Goal: Task Accomplishment & Management: Manage account settings

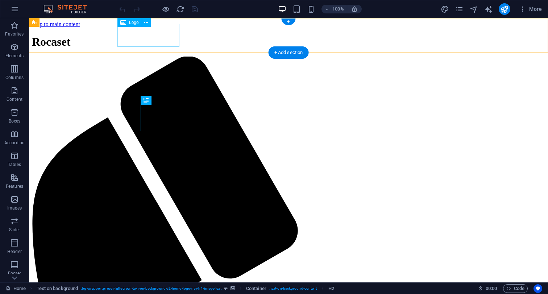
click at [151, 36] on div "Rocaset" at bounding box center [288, 41] width 513 height 13
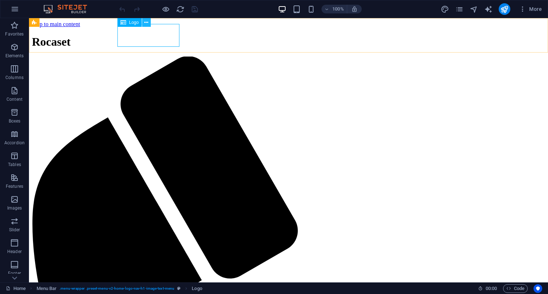
click at [145, 22] on icon at bounding box center [146, 23] width 4 height 8
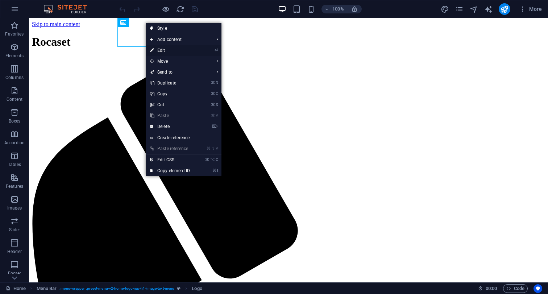
click at [163, 50] on link "⏎ Edit" at bounding box center [170, 50] width 49 height 11
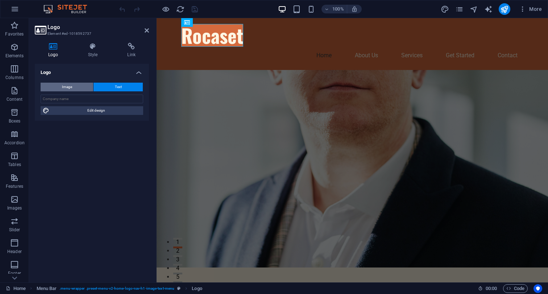
click at [65, 87] on span "Image" at bounding box center [67, 87] width 10 height 9
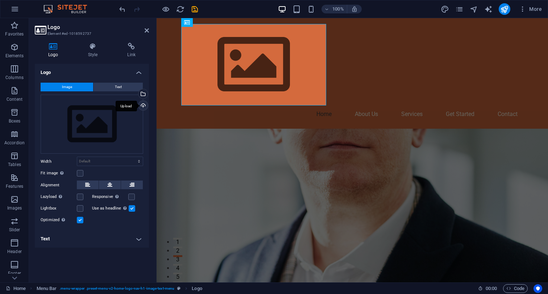
click at [144, 105] on div "Upload" at bounding box center [142, 106] width 11 height 11
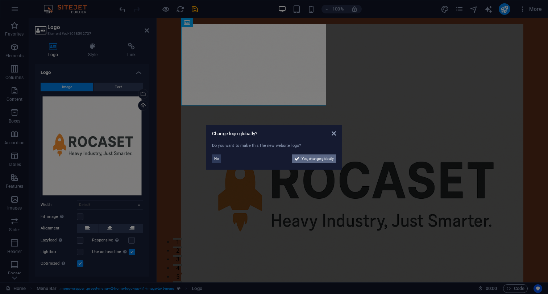
click at [321, 159] on span "Yes, change globally" at bounding box center [318, 158] width 32 height 9
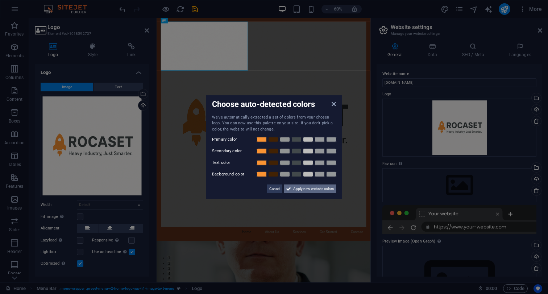
click at [306, 191] on span "Apply new website colors" at bounding box center [313, 188] width 41 height 9
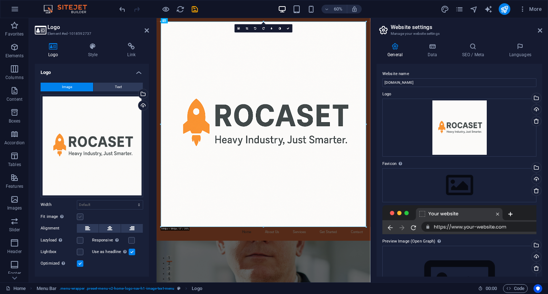
click at [83, 217] on label at bounding box center [80, 216] width 7 height 7
click at [0, 0] on input "Fit image Automatically fit image to a fixed width and height" at bounding box center [0, 0] width 0 height 0
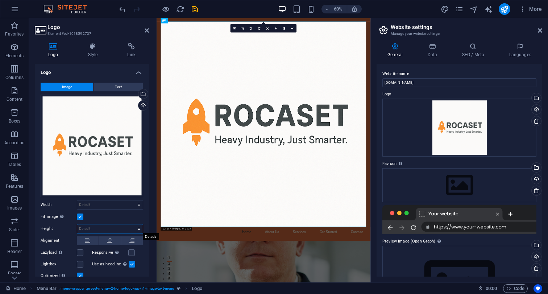
click at [77, 224] on select "Default auto px" at bounding box center [110, 228] width 66 height 9
select select "px"
click option "px" at bounding box center [0, 0] width 0 height 0
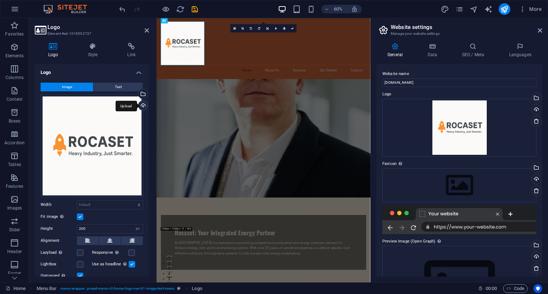
click at [142, 106] on div "Upload" at bounding box center [142, 106] width 11 height 11
click at [534, 122] on link at bounding box center [536, 121] width 10 height 10
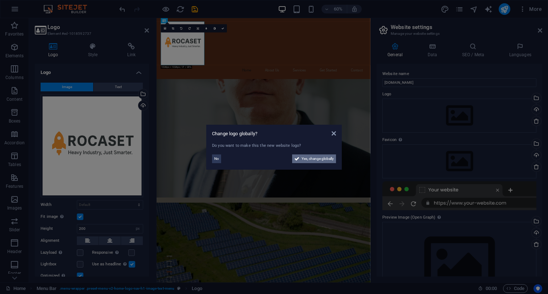
click at [312, 160] on span "Yes, change globally" at bounding box center [318, 158] width 32 height 9
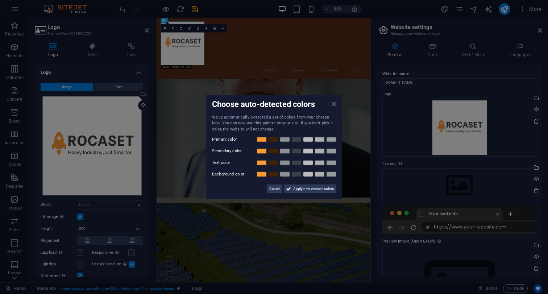
click at [333, 103] on icon at bounding box center [334, 104] width 4 height 6
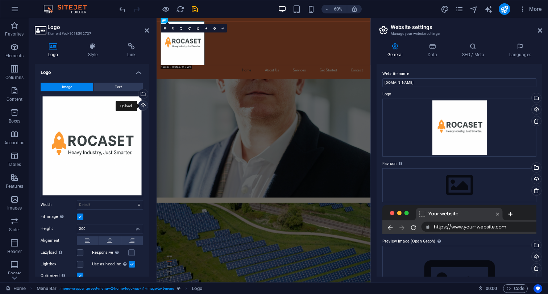
click at [144, 105] on div "Upload" at bounding box center [142, 106] width 11 height 11
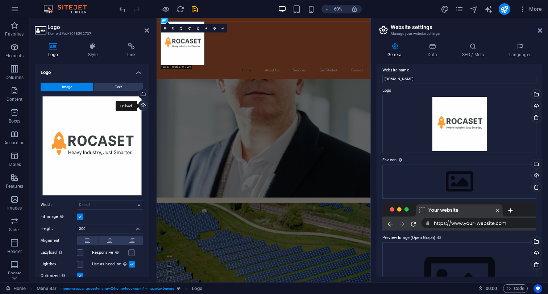
click at [144, 105] on div "Upload" at bounding box center [142, 106] width 11 height 11
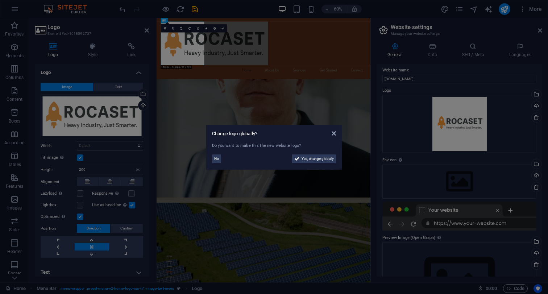
scroll to position [63, 0]
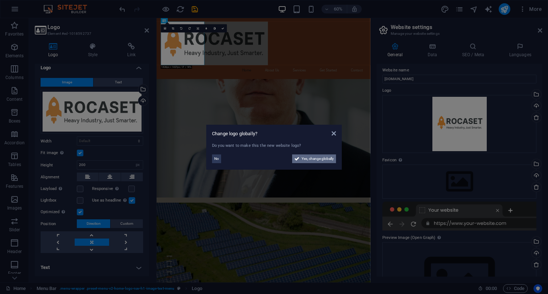
click at [312, 160] on span "Yes, change globally" at bounding box center [318, 158] width 32 height 9
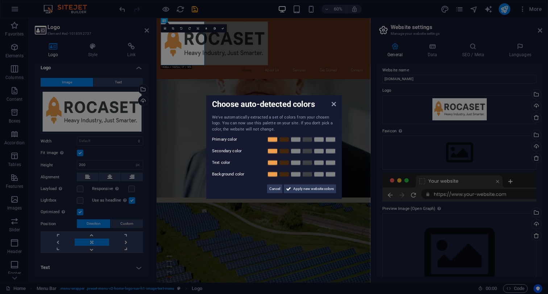
scroll to position [4, 0]
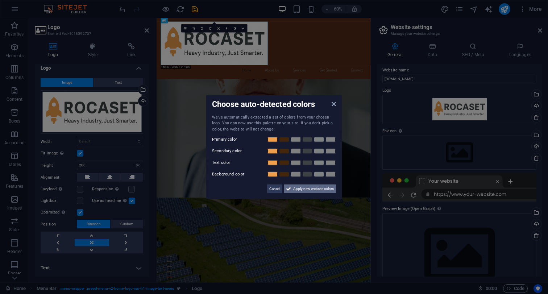
click at [301, 187] on span "Apply new website colors" at bounding box center [313, 188] width 41 height 9
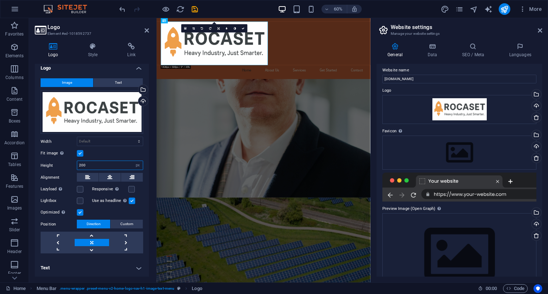
click at [123, 165] on input "200" at bounding box center [110, 165] width 66 height 9
click at [77, 137] on select "Default auto px rem % em vh vw" at bounding box center [110, 141] width 66 height 9
drag, startPoint x: 111, startPoint y: 162, endPoint x: 50, endPoint y: 169, distance: 60.9
click at [77, 169] on input "200" at bounding box center [110, 165] width 66 height 9
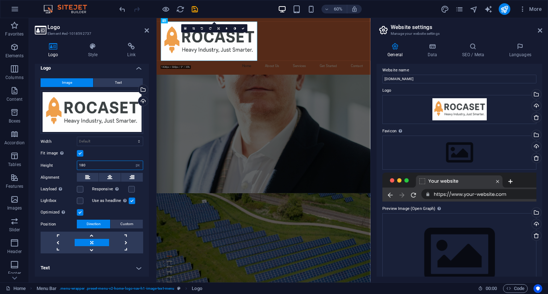
drag, startPoint x: 107, startPoint y: 165, endPoint x: 81, endPoint y: 166, distance: 25.8
click at [81, 166] on input "180" at bounding box center [110, 165] width 66 height 9
type input "100"
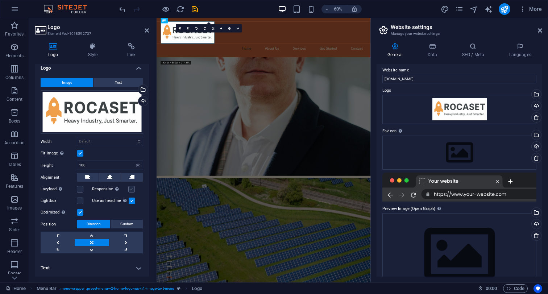
click at [131, 189] on label at bounding box center [131, 189] width 7 height 7
click at [0, 0] on input "Responsive Automatically load retina image and smartphone optimized sizes." at bounding box center [0, 0] width 0 height 0
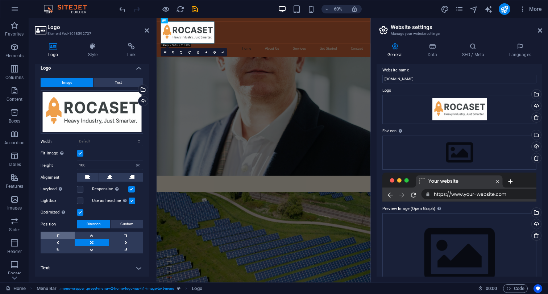
click at [59, 237] on link at bounding box center [58, 235] width 34 height 7
click at [90, 244] on link at bounding box center [92, 242] width 34 height 7
click at [90, 269] on h4 "Text" at bounding box center [92, 267] width 114 height 17
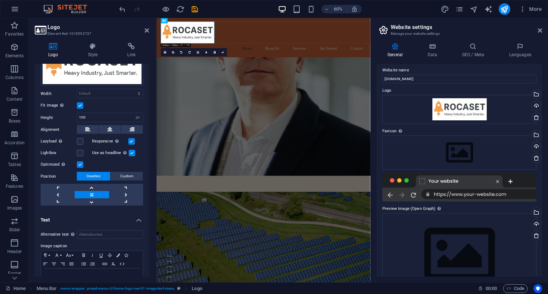
scroll to position [72, 0]
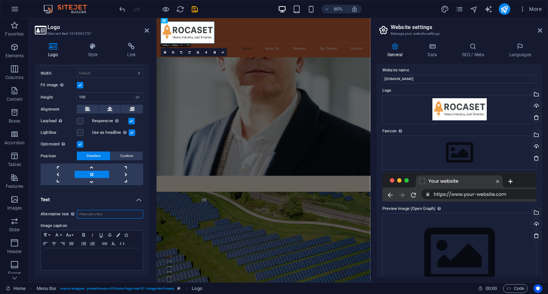
click at [103, 212] on input "Alternative text The alternative text is used by devices that cannot display im…" at bounding box center [110, 214] width 66 height 9
type input "Rocaset Heavy Industry, just smarter"
click at [70, 254] on p at bounding box center [92, 255] width 95 height 7
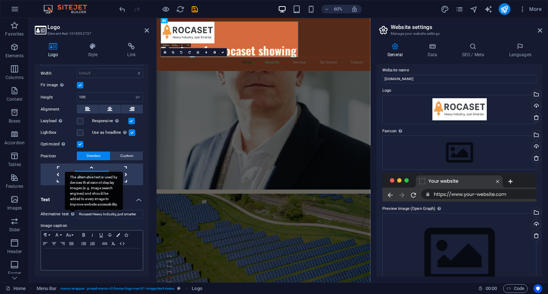
click at [74, 202] on div "The alternative text is used by devices that cannot display images (e.g. image …" at bounding box center [94, 191] width 58 height 38
click at [77, 210] on input "Rocaset Heavy Industry, just smarter" at bounding box center [110, 214] width 66 height 9
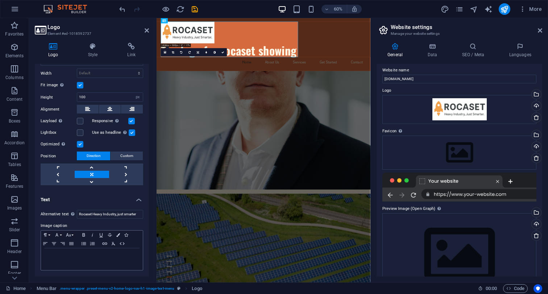
click at [51, 203] on h4 "Text" at bounding box center [92, 197] width 114 height 13
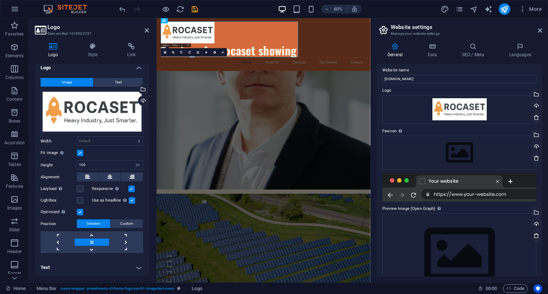
scroll to position [4, 0]
click at [136, 269] on h4 "Text" at bounding box center [92, 267] width 114 height 17
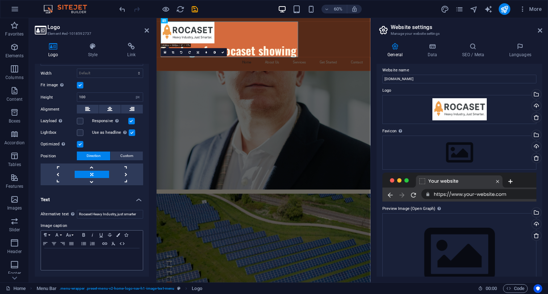
click at [96, 198] on h4 "Text" at bounding box center [92, 197] width 114 height 13
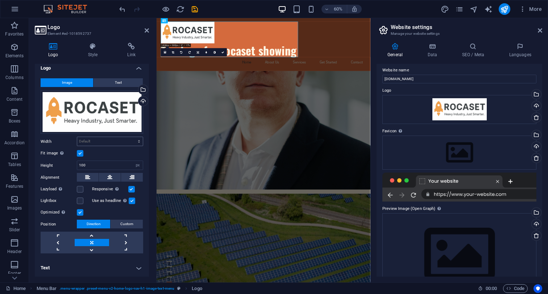
click at [99, 137] on div "Default auto px rem % em vh vw" at bounding box center [110, 141] width 66 height 9
click at [140, 69] on h4 "Logo" at bounding box center [92, 65] width 114 height 13
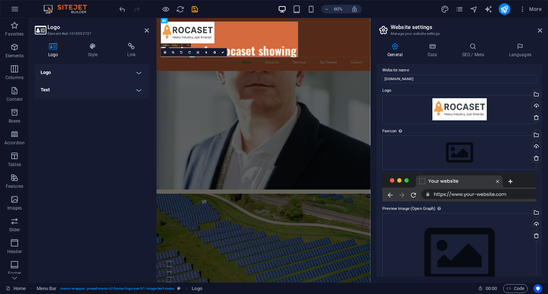
scroll to position [0, 0]
click at [140, 69] on h4 "Logo" at bounding box center [92, 72] width 114 height 17
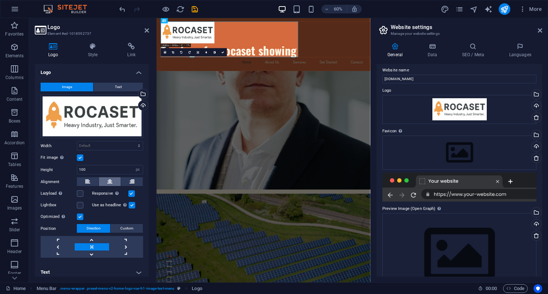
scroll to position [4, 0]
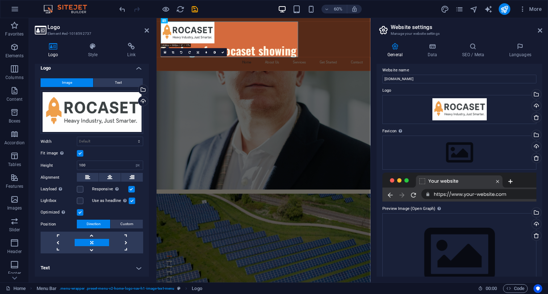
click at [139, 266] on h4 "Text" at bounding box center [92, 267] width 114 height 17
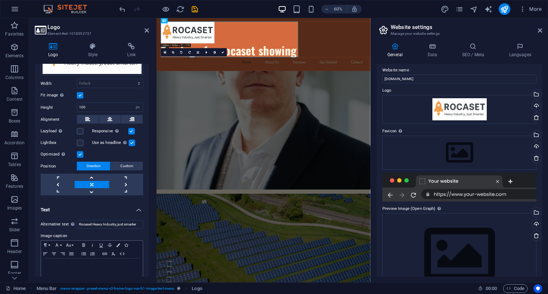
scroll to position [72, 0]
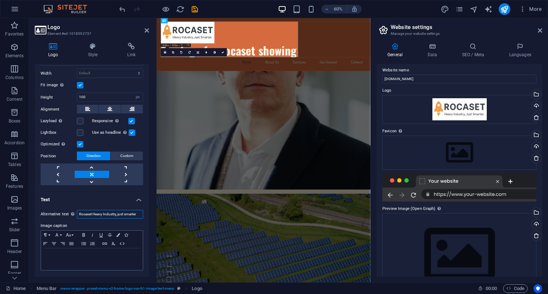
drag, startPoint x: 141, startPoint y: 215, endPoint x: 56, endPoint y: 210, distance: 85.7
click at [56, 210] on div "Alternative text The alternative text is used by devices that cannot display im…" at bounding box center [92, 214] width 103 height 9
click at [83, 198] on h4 "Text" at bounding box center [92, 197] width 114 height 13
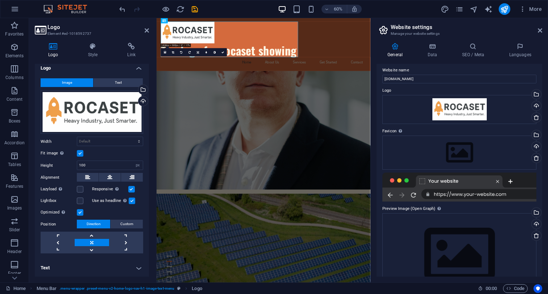
click at [82, 266] on h4 "Text" at bounding box center [92, 267] width 114 height 17
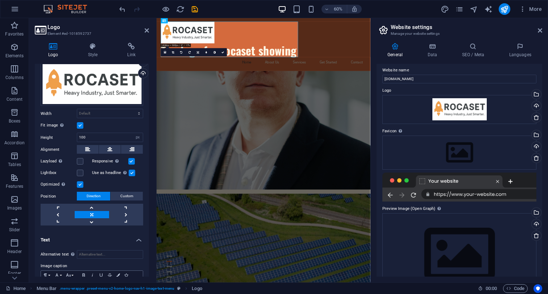
scroll to position [72, 0]
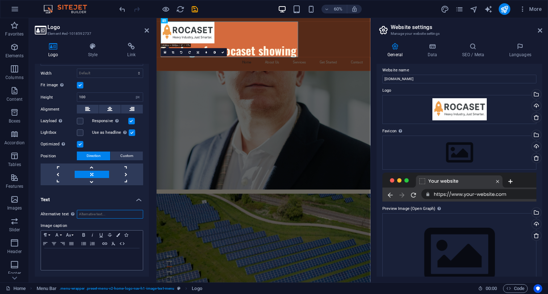
click at [110, 211] on input "Alternative text The alternative text is used by devices that cannot display im…" at bounding box center [110, 214] width 66 height 9
type input "Rocaset logo, Heavy Industry Just smarter"
click at [88, 270] on div at bounding box center [92, 259] width 102 height 22
click at [194, 11] on icon "save" at bounding box center [195, 9] width 8 height 8
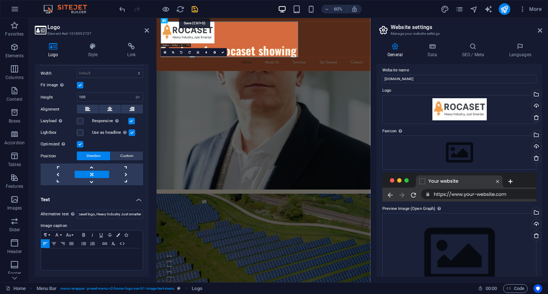
checkbox input "false"
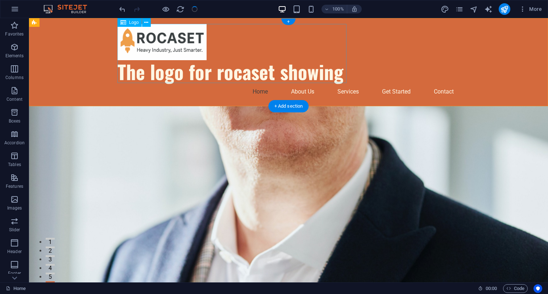
click at [286, 74] on div "The logo for rocaset showing" at bounding box center [288, 53] width 342 height 59
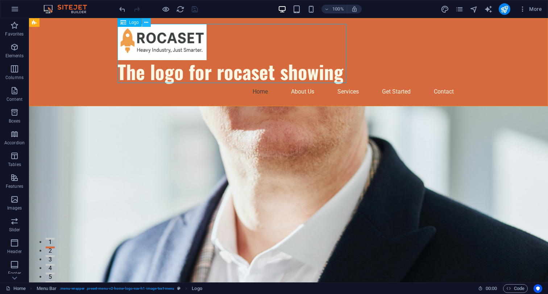
click at [146, 25] on icon at bounding box center [146, 23] width 4 height 8
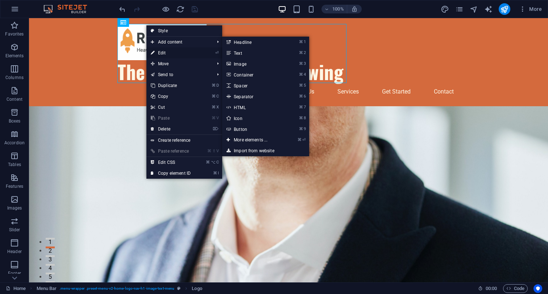
click at [157, 51] on link "⏎ Edit" at bounding box center [170, 52] width 49 height 11
select select "px"
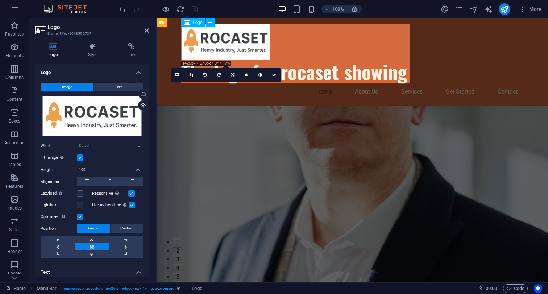
click at [319, 75] on div "The logo for rocaset showing" at bounding box center [352, 53] width 342 height 59
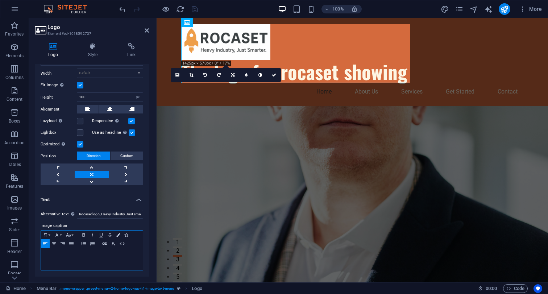
click at [93, 259] on div at bounding box center [92, 259] width 102 height 22
click at [93, 47] on icon at bounding box center [93, 46] width 37 height 7
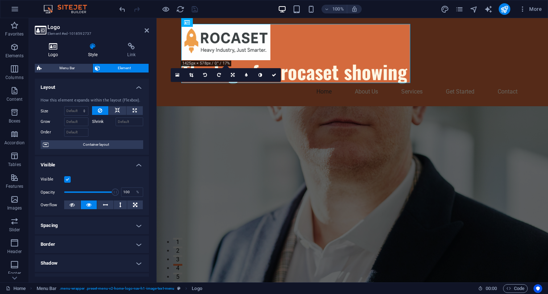
click at [60, 49] on icon at bounding box center [53, 46] width 37 height 7
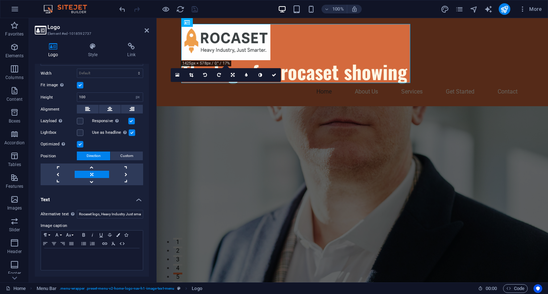
click at [112, 219] on div "Alternative text The alternative text is used by devices that cannot display im…" at bounding box center [92, 240] width 114 height 72
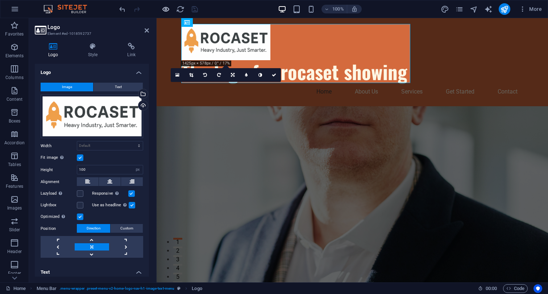
click at [165, 13] on icon "button" at bounding box center [166, 9] width 8 height 8
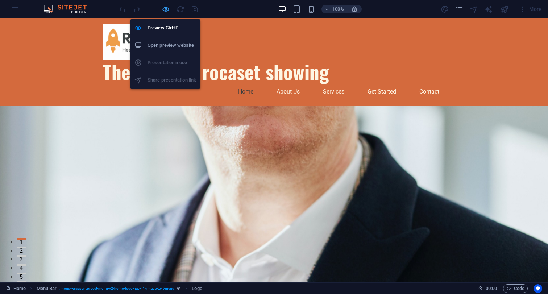
click at [165, 13] on icon "button" at bounding box center [166, 9] width 8 height 8
select select "px"
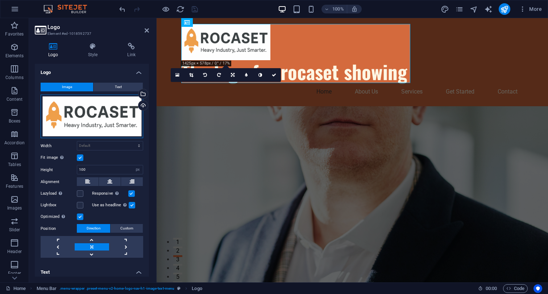
click at [124, 117] on div "Drag files here, click to choose files or select files from Files or our free s…" at bounding box center [92, 117] width 103 height 44
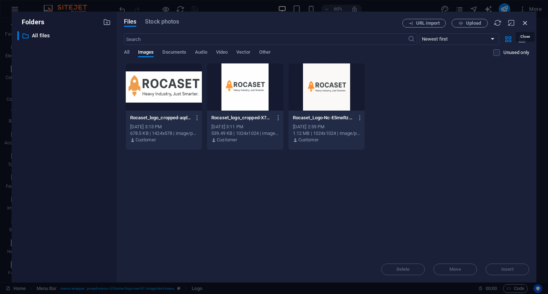
click at [528, 22] on icon "button" at bounding box center [525, 23] width 8 height 8
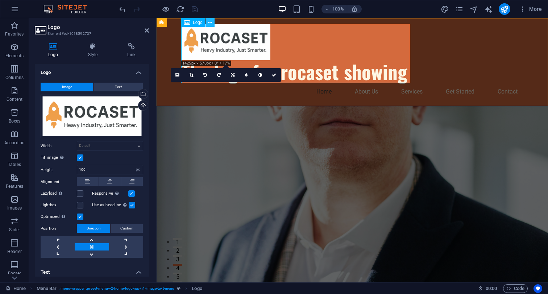
click at [207, 21] on button at bounding box center [210, 22] width 9 height 9
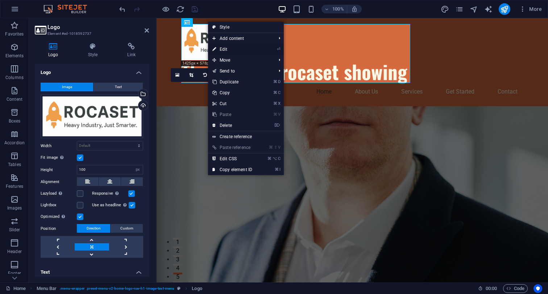
click at [264, 49] on li "⏎ Edit" at bounding box center [246, 49] width 76 height 11
click at [239, 50] on link "⏎ Edit" at bounding box center [232, 49] width 49 height 11
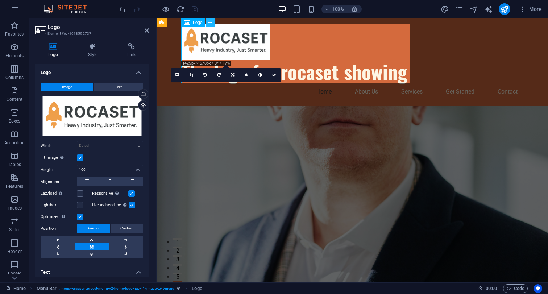
click at [210, 25] on icon at bounding box center [210, 23] width 4 height 8
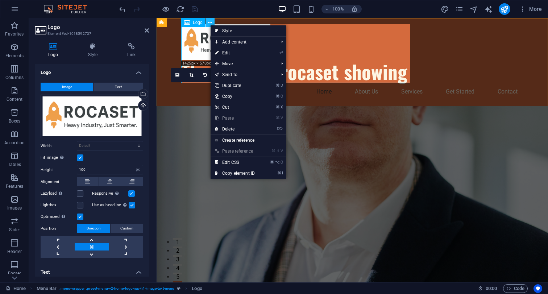
click at [210, 25] on icon at bounding box center [210, 23] width 4 height 8
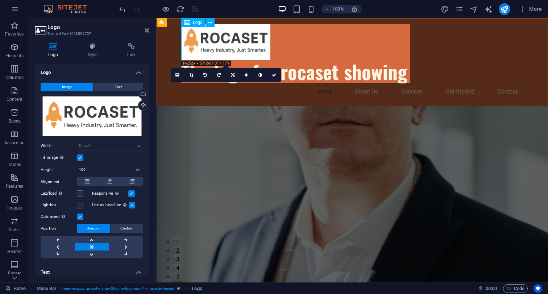
click at [324, 56] on div "The logo for rocaset showing" at bounding box center [352, 53] width 342 height 59
click at [303, 69] on div "The logo for rocaset showing" at bounding box center [352, 53] width 342 height 59
click at [275, 75] on icon at bounding box center [274, 75] width 4 height 4
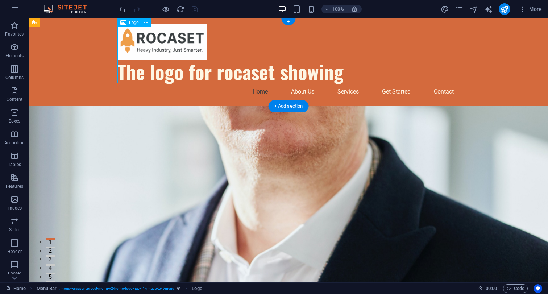
click at [181, 72] on div "The logo for rocaset showing" at bounding box center [288, 53] width 342 height 59
select select "px"
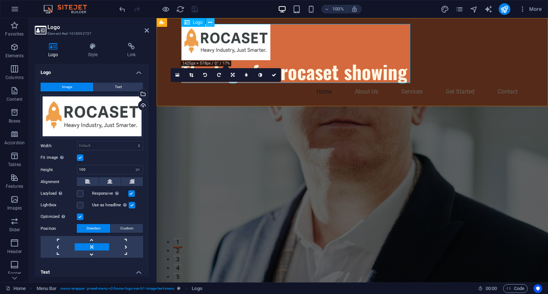
click at [212, 22] on icon at bounding box center [210, 23] width 4 height 8
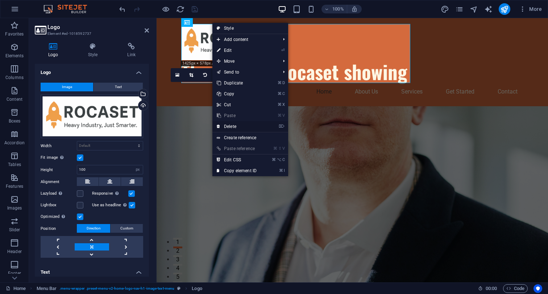
click at [236, 130] on link "⌦ Delete" at bounding box center [236, 126] width 49 height 11
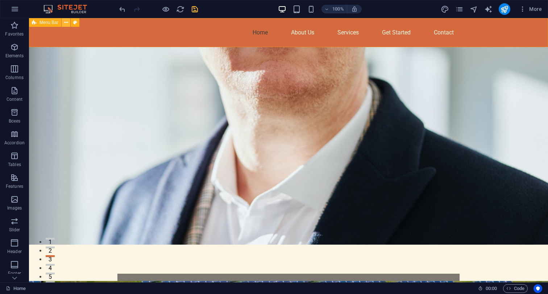
click at [67, 22] on icon at bounding box center [66, 23] width 4 height 8
click at [16, 56] on p "Elements" at bounding box center [14, 56] width 18 height 6
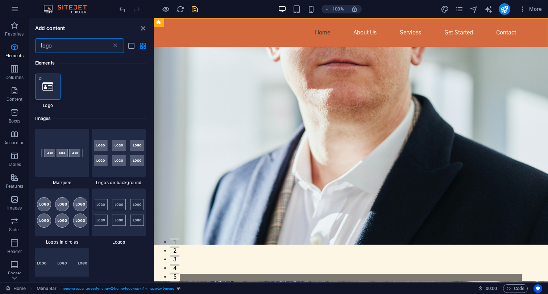
type input "logo"
click at [52, 89] on icon at bounding box center [47, 86] width 11 height 9
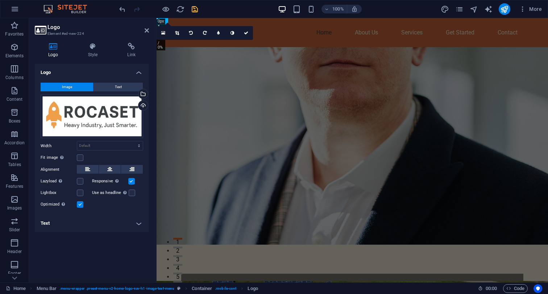
click at [141, 222] on h4 "Text" at bounding box center [92, 223] width 114 height 17
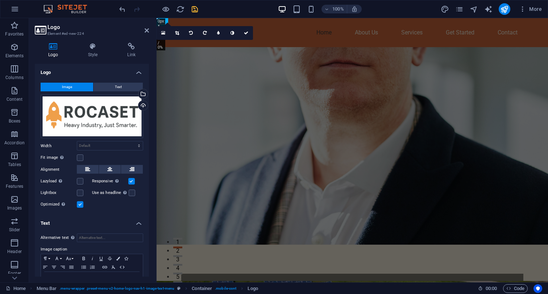
click at [141, 222] on h4 "Text" at bounding box center [92, 221] width 114 height 13
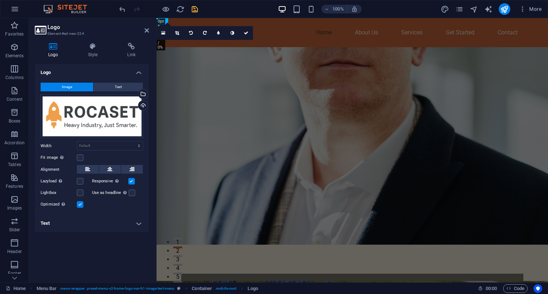
click at [141, 222] on h4 "Text" at bounding box center [92, 223] width 114 height 17
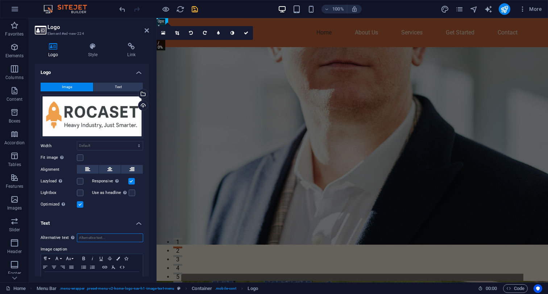
click at [103, 235] on input "Alternative text The alternative text is used by devices that cannot display im…" at bounding box center [110, 237] width 66 height 9
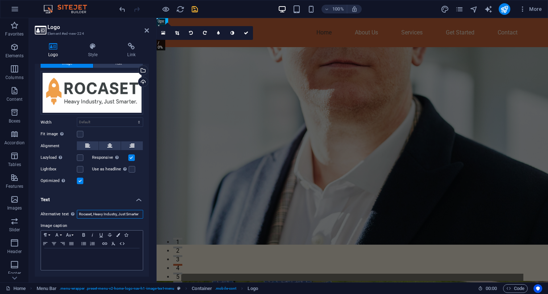
type input "Rocaset, Heavy Industry, Just Smarter"
click at [98, 258] on p at bounding box center [92, 255] width 95 height 7
click at [104, 192] on h4 "Text" at bounding box center [92, 197] width 114 height 13
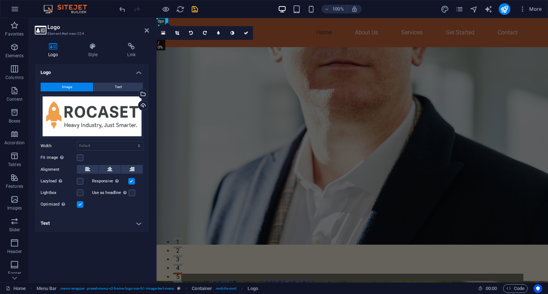
click at [134, 222] on h4 "Text" at bounding box center [92, 223] width 114 height 17
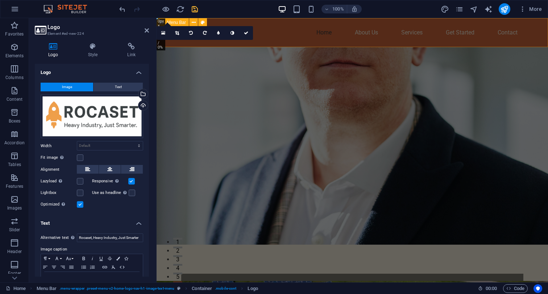
click at [250, 18] on div "Home About Us Services Get Started Contact" at bounding box center [352, 32] width 391 height 29
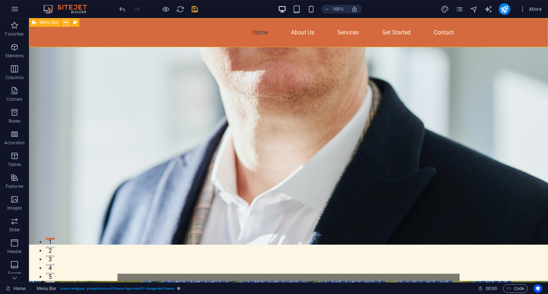
click at [66, 22] on icon at bounding box center [66, 23] width 4 height 8
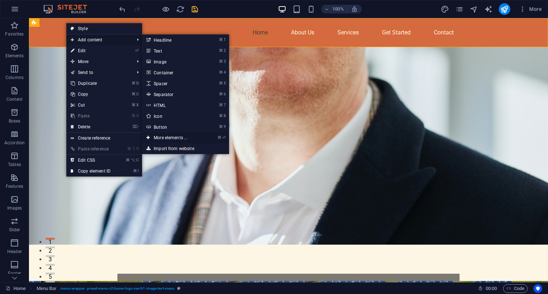
click at [164, 138] on link "⌘ ⏎ More elements ..." at bounding box center [172, 137] width 60 height 11
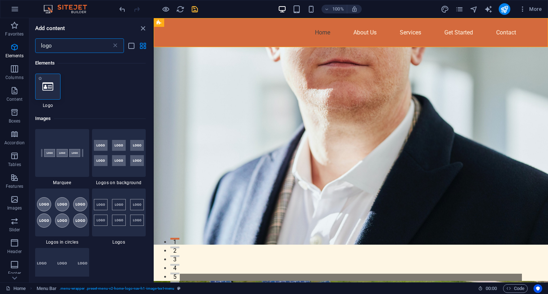
click at [46, 89] on icon at bounding box center [47, 86] width 11 height 9
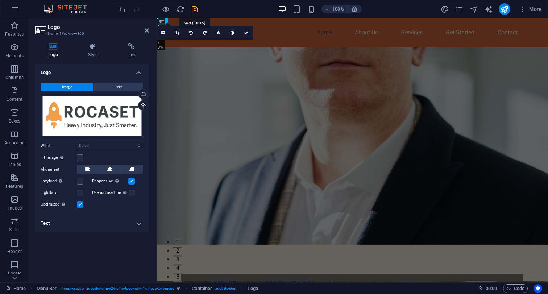
click at [196, 10] on icon "save" at bounding box center [195, 9] width 8 height 8
checkbox input "false"
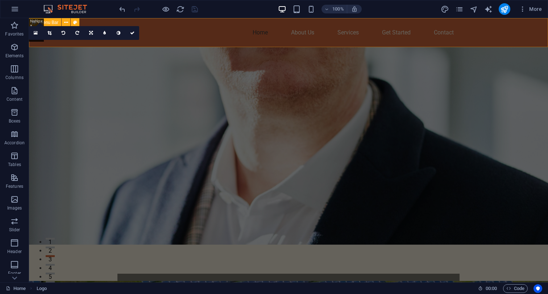
click at [36, 23] on icon at bounding box center [34, 22] width 5 height 9
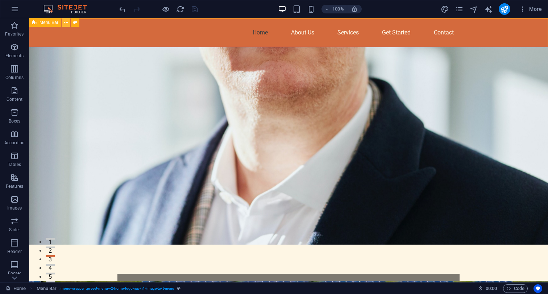
click at [66, 23] on icon at bounding box center [66, 23] width 4 height 8
click at [84, 43] on icon at bounding box center [85, 43] width 4 height 8
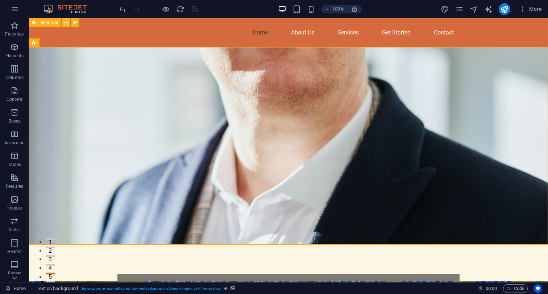
click at [68, 21] on button at bounding box center [66, 22] width 9 height 9
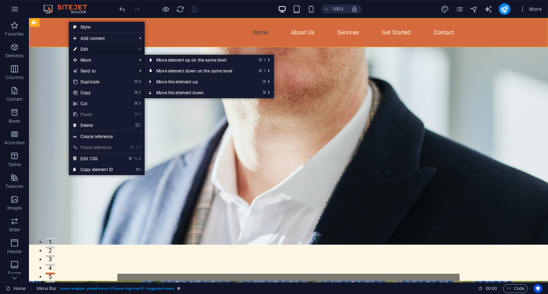
click at [116, 50] on link "⏎ Edit" at bounding box center [93, 49] width 49 height 11
select select "header"
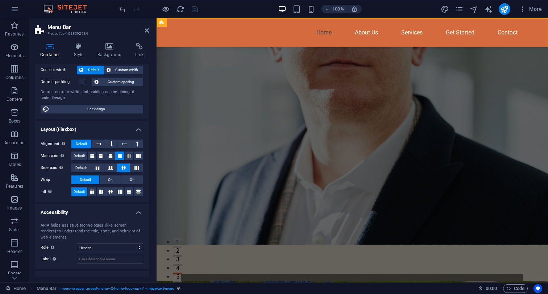
scroll to position [68, 0]
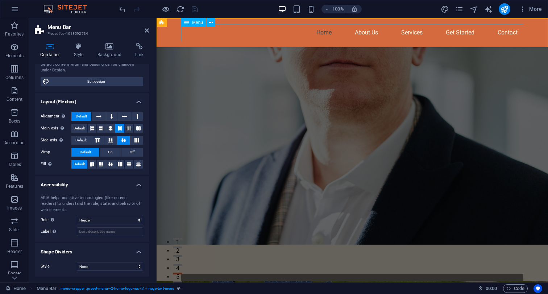
click at [204, 37] on nav "Home About Us Services Get Started Contact" at bounding box center [352, 32] width 342 height 17
click at [211, 21] on icon at bounding box center [211, 23] width 4 height 8
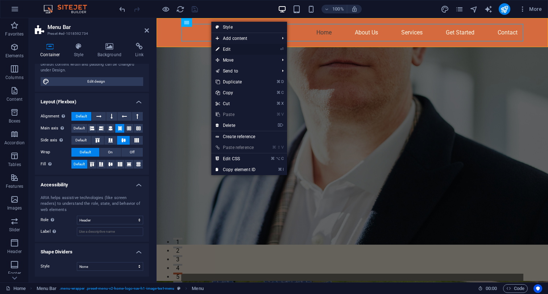
click at [256, 49] on link "⏎ Edit" at bounding box center [235, 49] width 49 height 11
select select
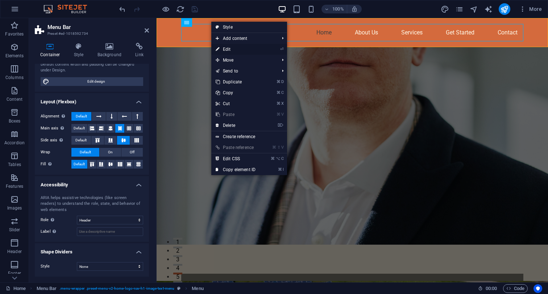
select select
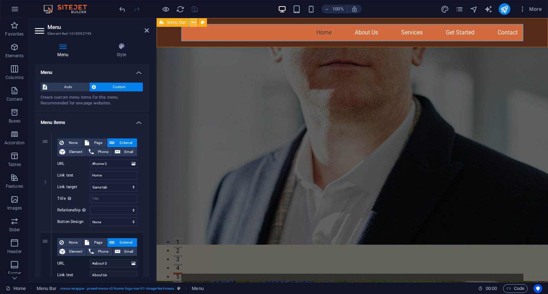
click at [195, 24] on icon at bounding box center [194, 23] width 4 height 8
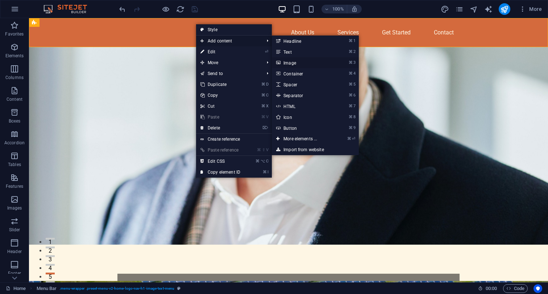
click at [302, 65] on link "⌘ 3 Image" at bounding box center [302, 62] width 60 height 11
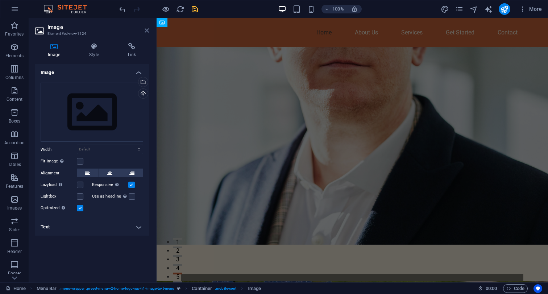
click at [147, 31] on icon at bounding box center [147, 31] width 4 height 6
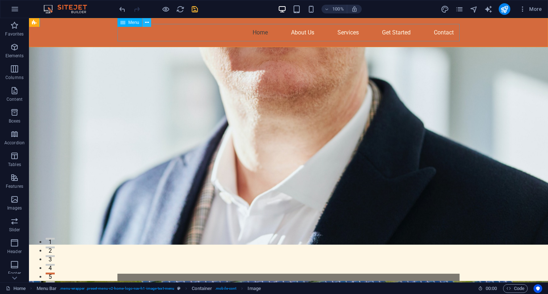
click at [146, 23] on icon at bounding box center [147, 23] width 4 height 8
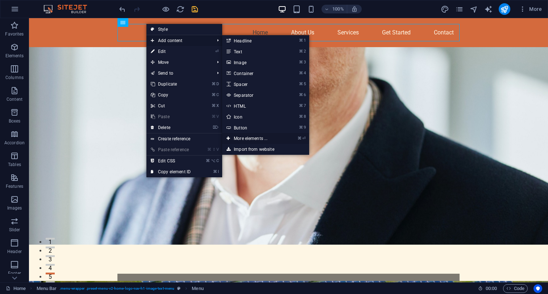
click at [256, 138] on link "⌘ ⏎ More elements ..." at bounding box center [252, 138] width 60 height 11
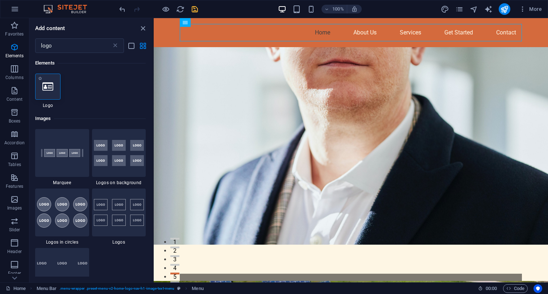
click at [44, 89] on icon at bounding box center [47, 86] width 11 height 9
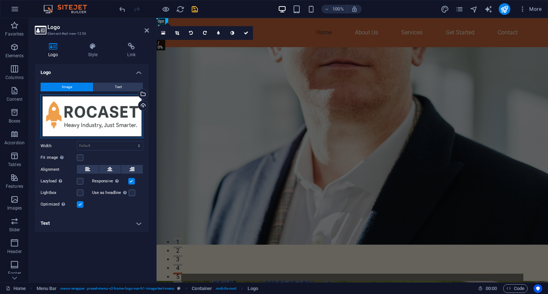
click at [101, 118] on div "Drag files here, click to choose files or select files from Files or our free s…" at bounding box center [92, 117] width 103 height 44
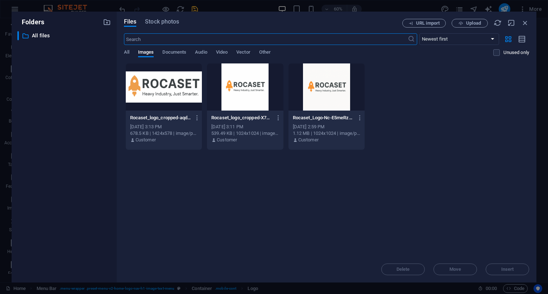
click at [162, 92] on div at bounding box center [164, 86] width 76 height 47
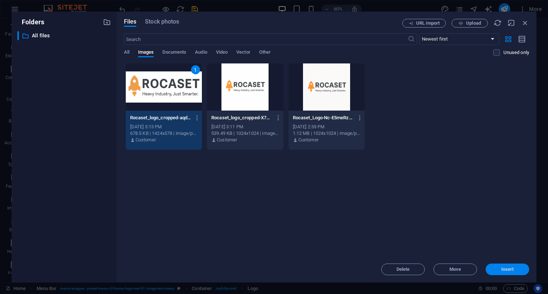
click at [510, 273] on button "Insert" at bounding box center [507, 270] width 43 height 12
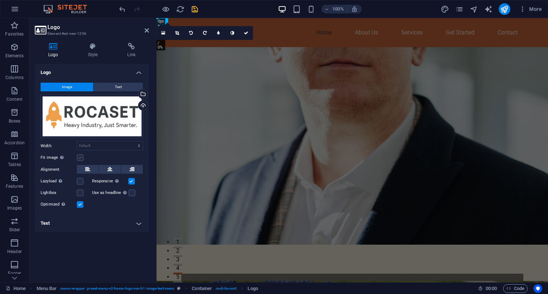
click at [79, 157] on label at bounding box center [80, 157] width 7 height 7
click at [0, 0] on input "Fit image Automatically fit image to a fixed width and height" at bounding box center [0, 0] width 0 height 0
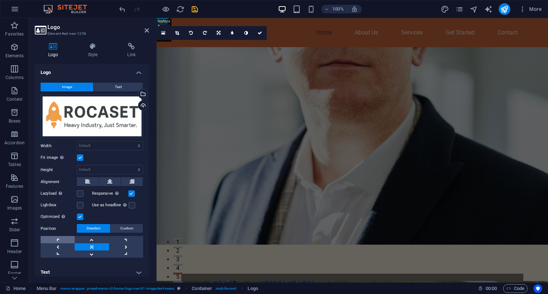
click at [56, 241] on link at bounding box center [58, 239] width 34 height 7
click at [127, 237] on link at bounding box center [126, 239] width 34 height 7
click at [91, 248] on link at bounding box center [92, 246] width 34 height 7
click at [77, 165] on select "Default auto px" at bounding box center [110, 169] width 66 height 9
select select "px"
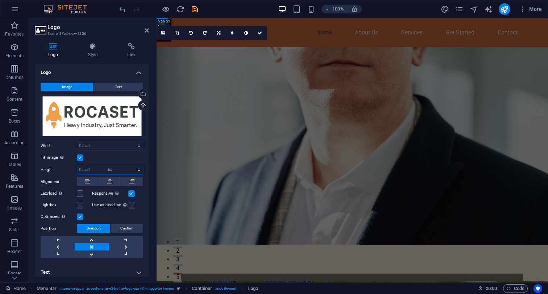
click option "px" at bounding box center [0, 0] width 0 height 0
type input "200"
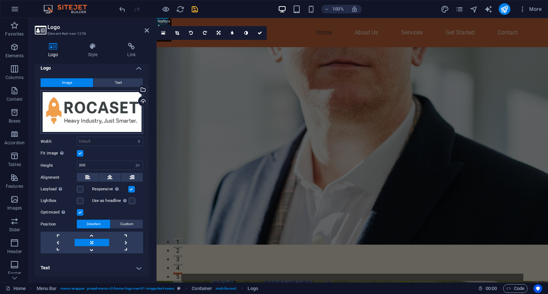
scroll to position [0, 0]
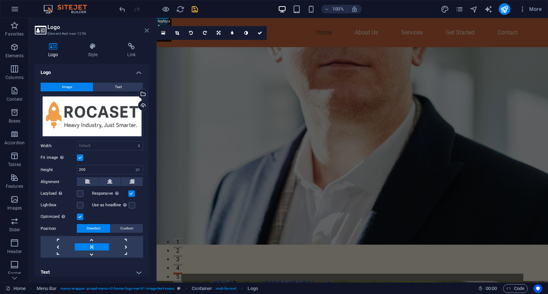
click at [148, 31] on icon at bounding box center [147, 31] width 4 height 6
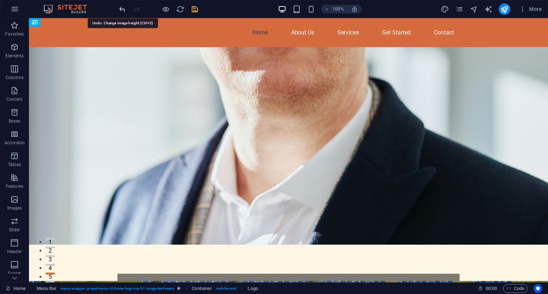
click at [121, 11] on icon "undo" at bounding box center [122, 9] width 8 height 8
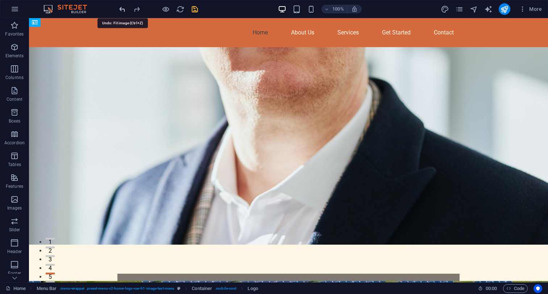
click at [121, 11] on icon "undo" at bounding box center [122, 9] width 8 height 8
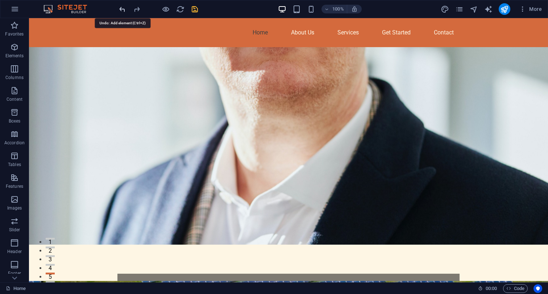
click at [121, 11] on icon "undo" at bounding box center [122, 9] width 8 height 8
click at [123, 9] on icon "undo" at bounding box center [122, 9] width 8 height 8
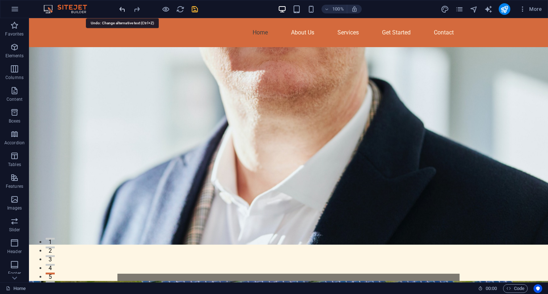
click at [123, 9] on icon "undo" at bounding box center [122, 9] width 8 height 8
click at [121, 12] on icon "undo" at bounding box center [122, 9] width 8 height 8
click at [121, 11] on icon "undo" at bounding box center [122, 9] width 8 height 8
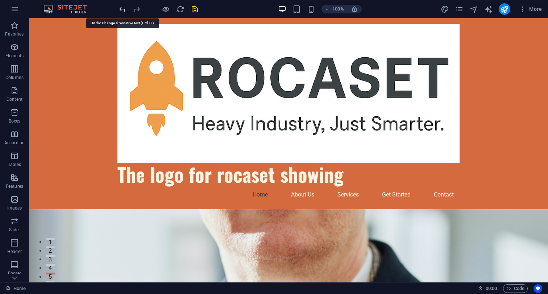
click at [121, 11] on icon "undo" at bounding box center [122, 9] width 8 height 8
click at [125, 10] on icon "undo" at bounding box center [122, 9] width 8 height 8
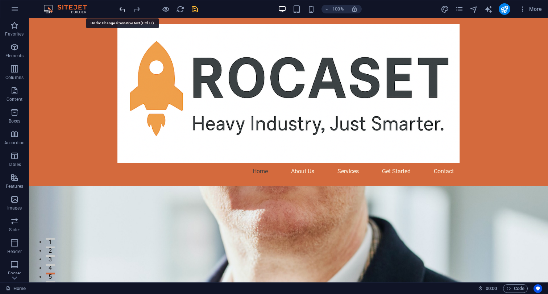
click at [125, 10] on icon "undo" at bounding box center [122, 9] width 8 height 8
click at [148, 25] on icon at bounding box center [146, 23] width 4 height 8
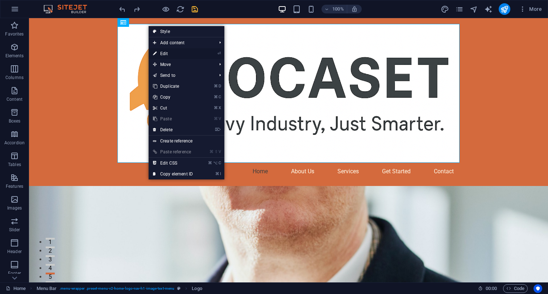
click at [181, 54] on link "⏎ Edit" at bounding box center [173, 53] width 49 height 11
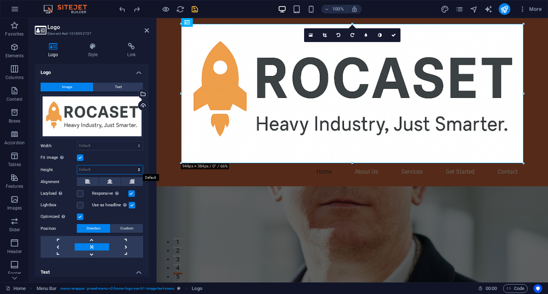
click at [77, 165] on select "Default auto px" at bounding box center [110, 169] width 66 height 9
select select "px"
click option "px" at bounding box center [0, 0] width 0 height 0
type input "100"
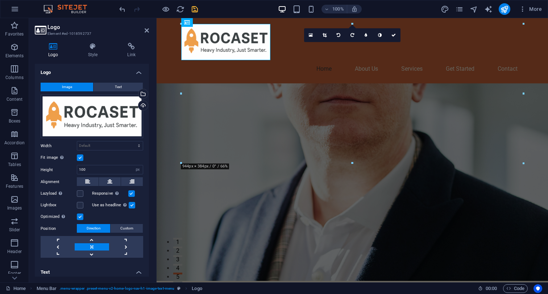
click at [71, 174] on div "Height 100 Default auto px" at bounding box center [92, 169] width 103 height 9
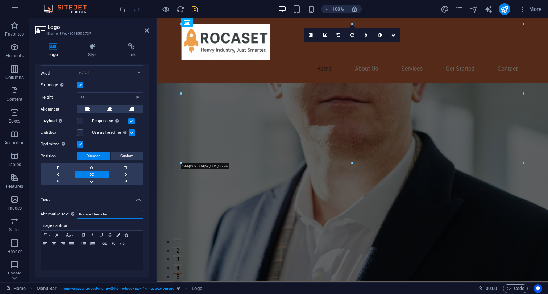
click at [119, 213] on input "Rocaset Heavy Ind" at bounding box center [110, 214] width 66 height 9
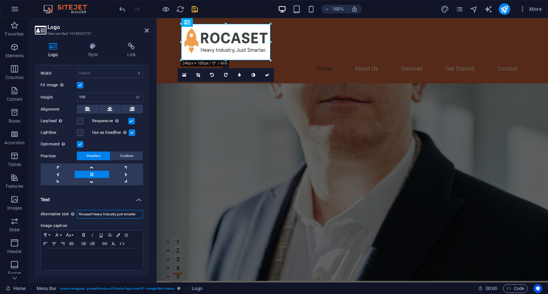
type input "Rocaset Heavy Industry just smarter"
click at [198, 9] on icon "save" at bounding box center [195, 9] width 8 height 8
checkbox input "false"
select select "px"
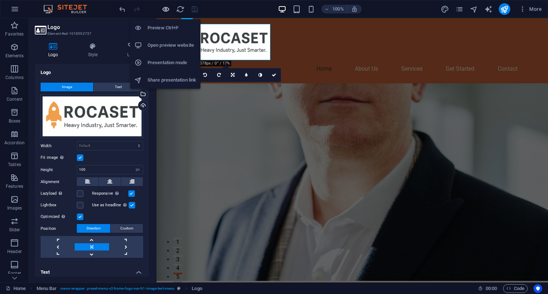
click at [165, 11] on icon "button" at bounding box center [166, 9] width 8 height 8
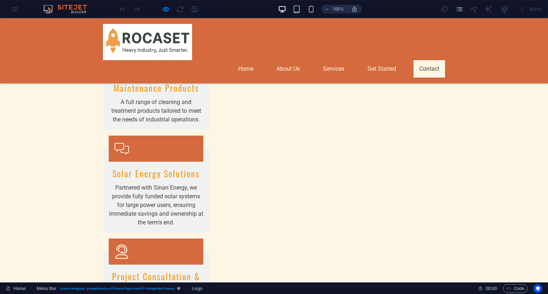
scroll to position [1029, 0]
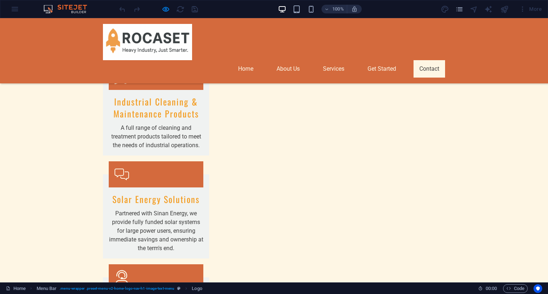
click at [10, 11] on div "100% More" at bounding box center [273, 8] width 547 height 17
click at [16, 9] on div "100% More" at bounding box center [273, 8] width 547 height 17
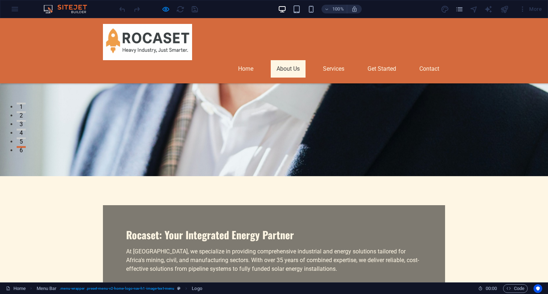
scroll to position [96, 0]
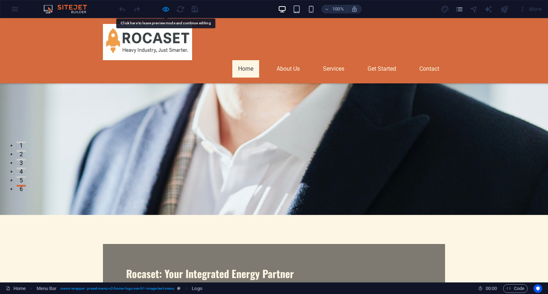
click at [161, 11] on div at bounding box center [158, 9] width 81 height 12
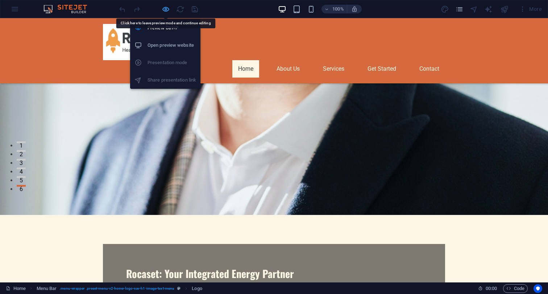
click at [167, 10] on icon "button" at bounding box center [166, 9] width 8 height 8
select select "px"
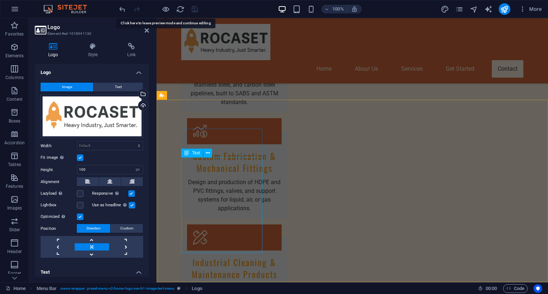
scroll to position [1055, 0]
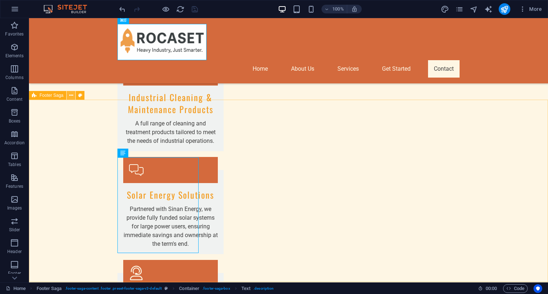
click at [71, 97] on icon at bounding box center [71, 96] width 4 height 8
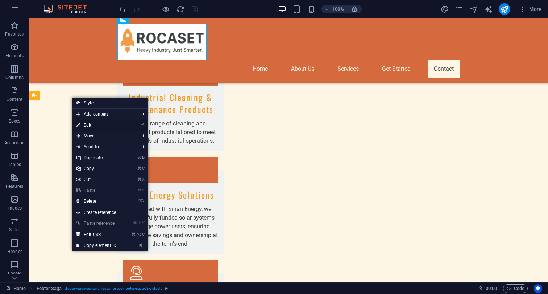
click at [88, 125] on link "⏎ Edit" at bounding box center [96, 125] width 49 height 11
select select "footer"
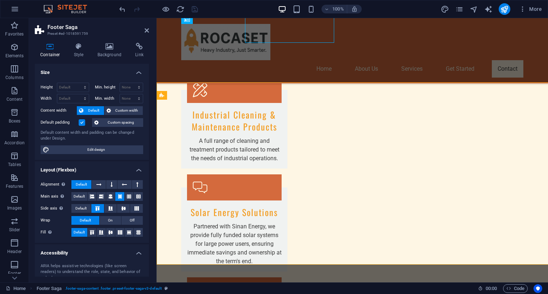
scroll to position [1055, 0]
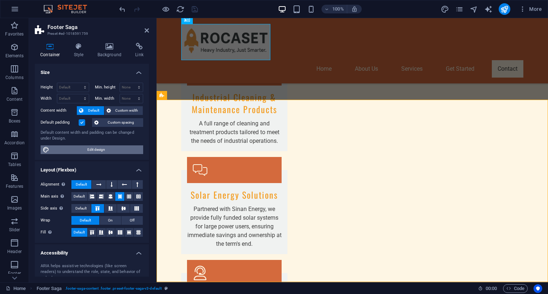
click at [110, 148] on span "Edit design" at bounding box center [96, 149] width 90 height 9
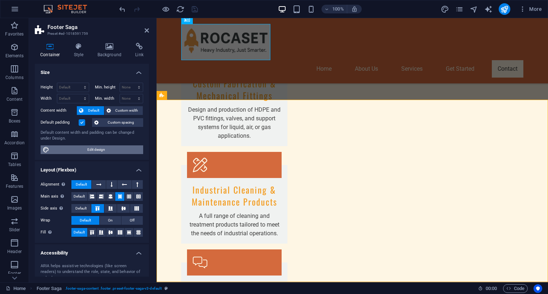
select select "px"
select select "200"
select select "px"
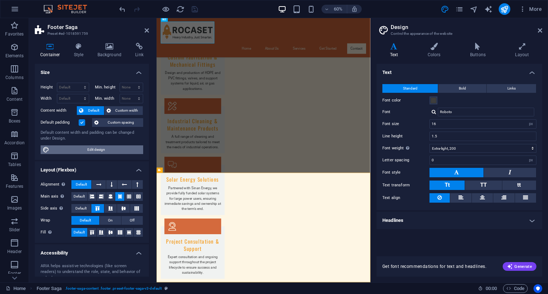
scroll to position [888, 0]
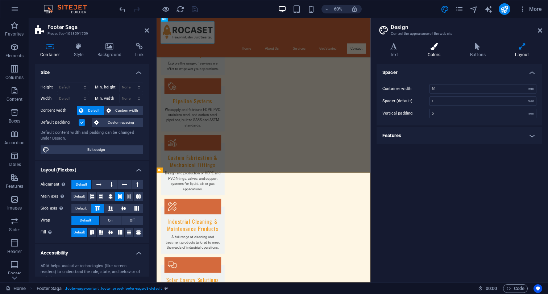
click at [436, 51] on h4 "Colors" at bounding box center [435, 50] width 42 height 15
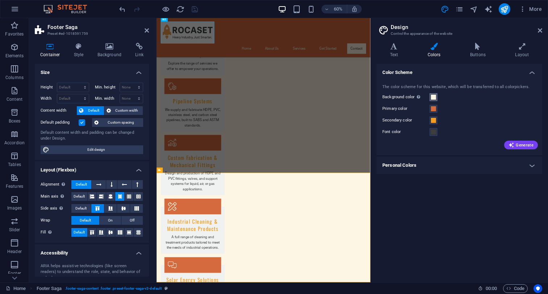
click at [435, 97] on span at bounding box center [434, 97] width 6 height 6
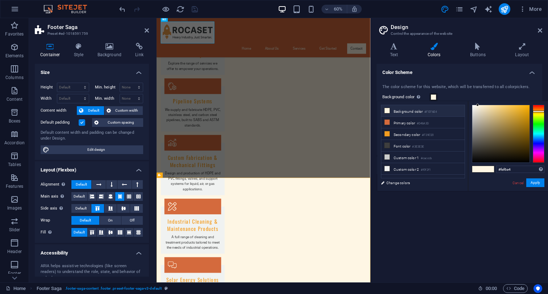
click at [391, 111] on li "Background color #FEF6E4" at bounding box center [422, 111] width 83 height 12
click at [388, 113] on icon at bounding box center [387, 110] width 5 height 5
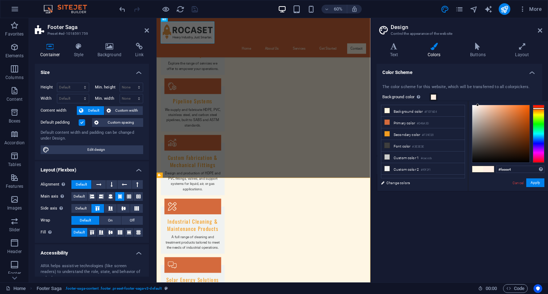
click at [537, 108] on div at bounding box center [539, 134] width 12 height 58
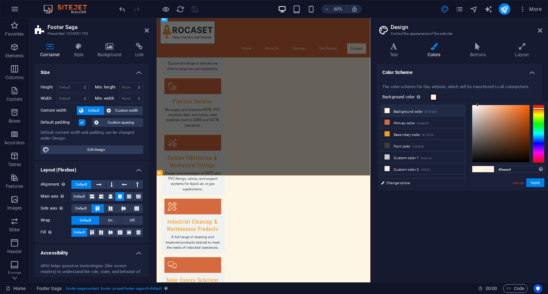
click at [390, 112] on li "Background color #FEF6E4" at bounding box center [422, 111] width 83 height 12
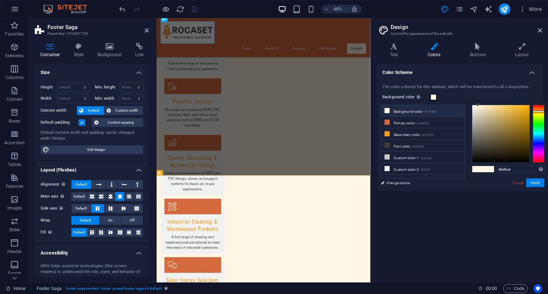
click at [386, 112] on icon at bounding box center [387, 110] width 5 height 5
click at [433, 97] on span at bounding box center [434, 97] width 6 height 6
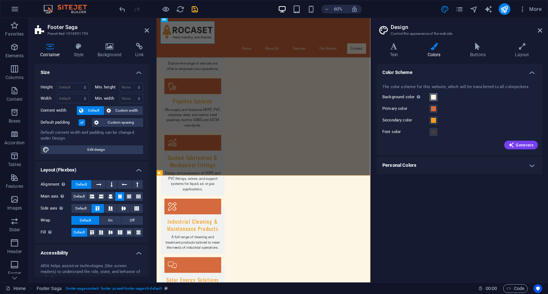
click at [434, 98] on span at bounding box center [434, 97] width 6 height 6
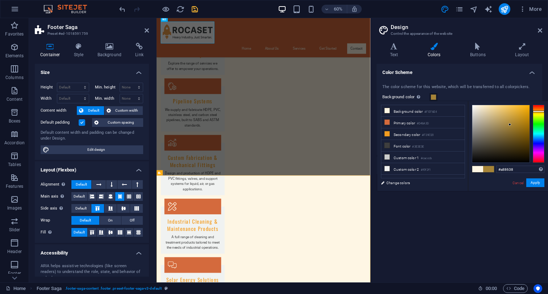
drag, startPoint x: 502, startPoint y: 125, endPoint x: 510, endPoint y: 124, distance: 8.0
click at [510, 124] on div at bounding box center [500, 133] width 57 height 57
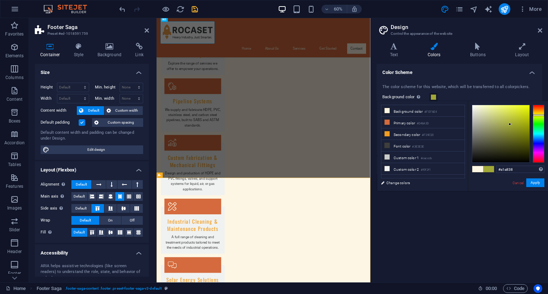
click at [539, 115] on div at bounding box center [539, 134] width 12 height 58
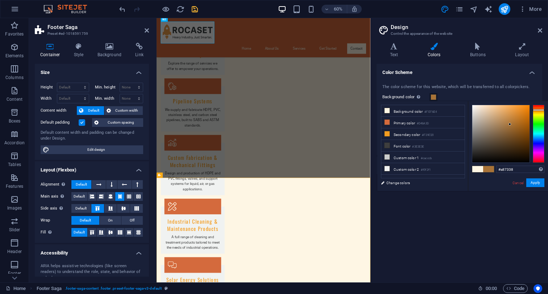
drag, startPoint x: 539, startPoint y: 112, endPoint x: 543, endPoint y: 110, distance: 4.4
click at [543, 110] on div at bounding box center [539, 134] width 12 height 58
click at [525, 110] on div at bounding box center [500, 133] width 57 height 57
click at [477, 169] on span at bounding box center [477, 169] width 11 height 6
click at [492, 167] on span at bounding box center [488, 169] width 11 height 6
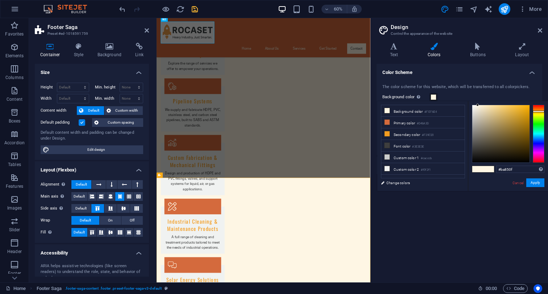
click at [524, 120] on div at bounding box center [500, 133] width 57 height 57
type input "#e09c03"
drag, startPoint x: 526, startPoint y: 117, endPoint x: 528, endPoint y: 112, distance: 6.5
click at [528, 112] on div at bounding box center [500, 133] width 57 height 57
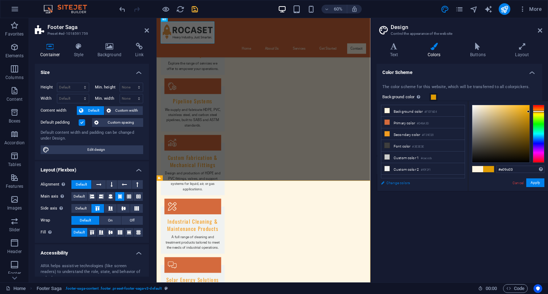
click at [386, 182] on link "Change colors" at bounding box center [419, 182] width 84 height 9
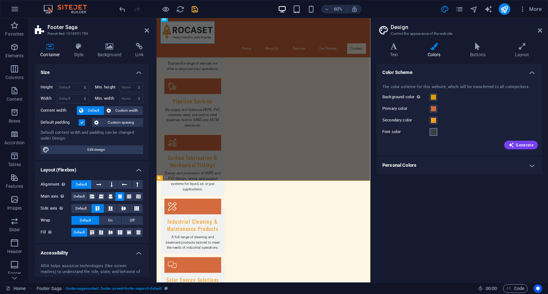
click at [433, 134] on span at bounding box center [434, 132] width 6 height 6
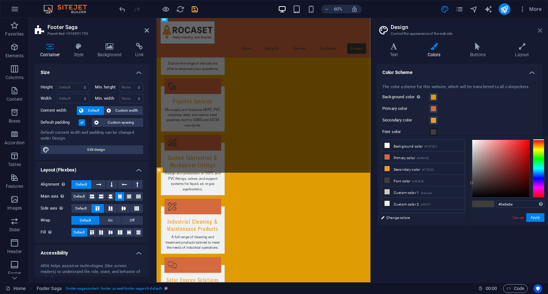
click at [539, 31] on icon at bounding box center [540, 31] width 4 height 6
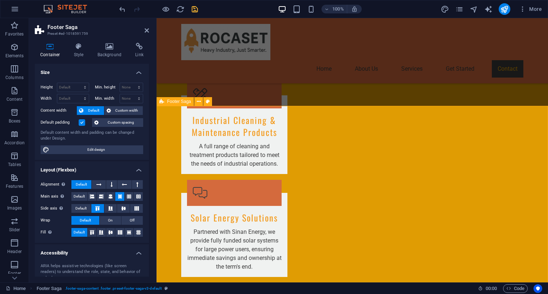
scroll to position [1055, 0]
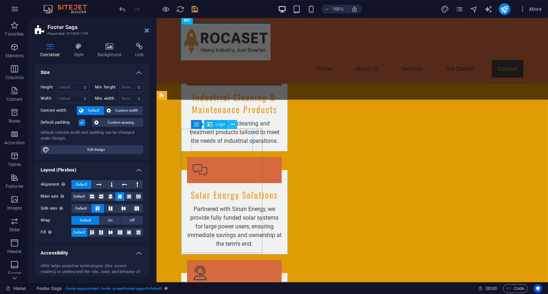
click at [233, 124] on icon at bounding box center [233, 125] width 4 height 8
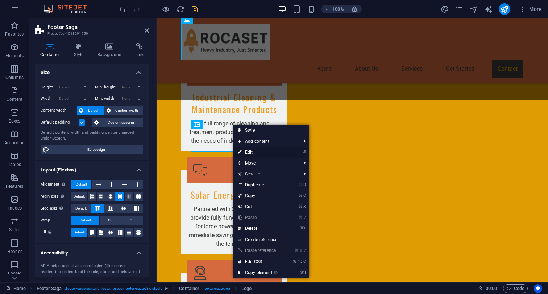
click at [249, 150] on link "⏎ Edit" at bounding box center [257, 152] width 49 height 11
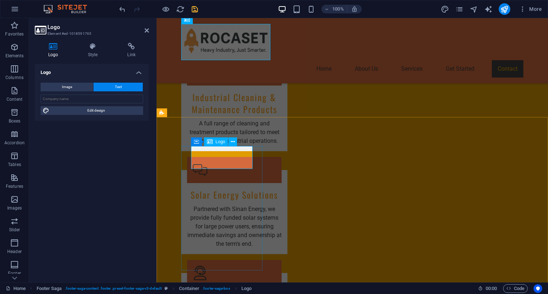
scroll to position [1038, 0]
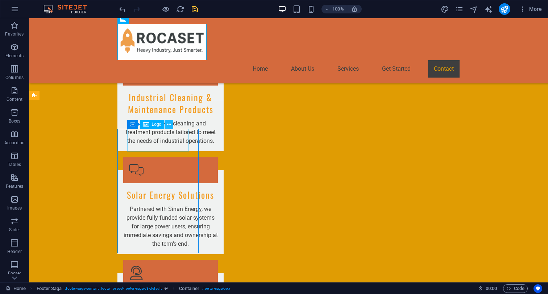
click at [168, 123] on icon at bounding box center [169, 125] width 4 height 8
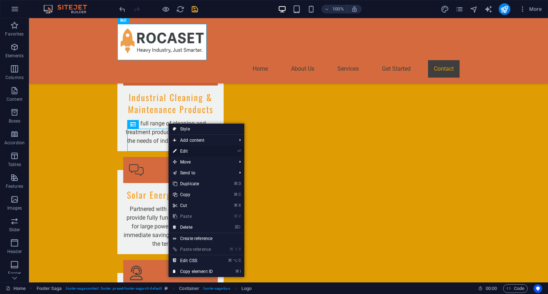
click at [192, 152] on link "⏎ Edit" at bounding box center [193, 151] width 49 height 11
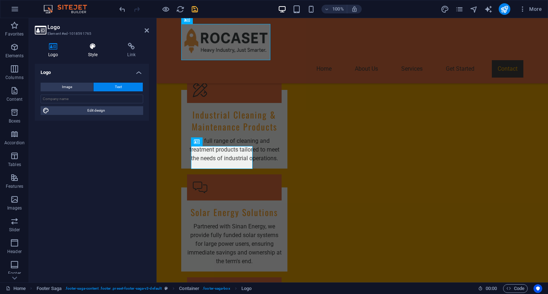
click at [90, 50] on h4 "Style" at bounding box center [95, 50] width 40 height 15
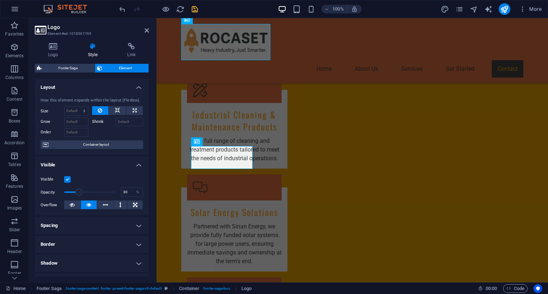
drag, startPoint x: 116, startPoint y: 192, endPoint x: 79, endPoint y: 192, distance: 36.6
click at [79, 192] on span at bounding box center [78, 191] width 7 height 7
type input "100"
drag, startPoint x: 79, startPoint y: 192, endPoint x: 143, endPoint y: 194, distance: 63.8
click at [143, 194] on div "Opacity 100 %" at bounding box center [92, 192] width 103 height 11
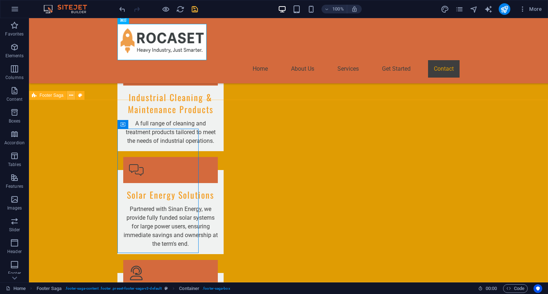
click at [71, 96] on icon at bounding box center [71, 96] width 4 height 8
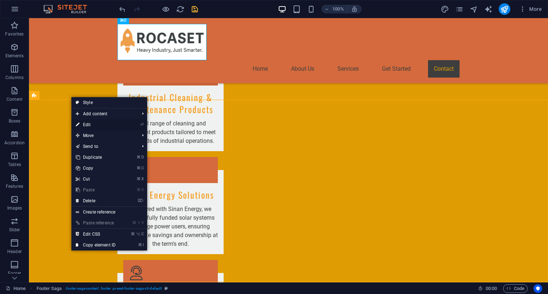
click at [92, 123] on link "⏎ Edit" at bounding box center [95, 124] width 49 height 11
select select "footer"
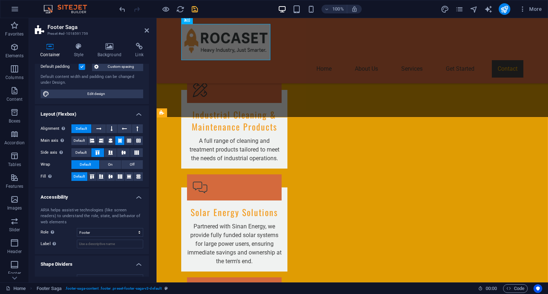
scroll to position [68, 0]
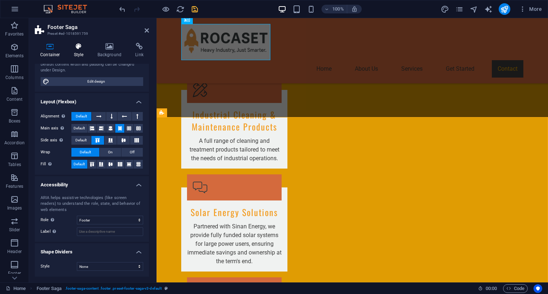
click at [81, 48] on icon at bounding box center [79, 46] width 21 height 7
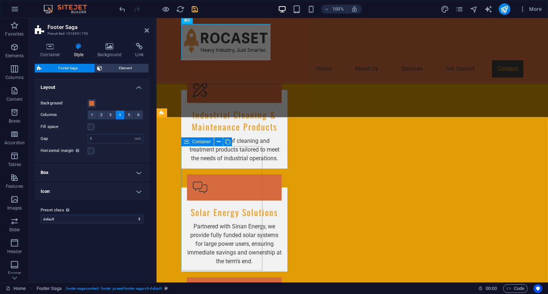
click at [221, 142] on button at bounding box center [218, 141] width 9 height 9
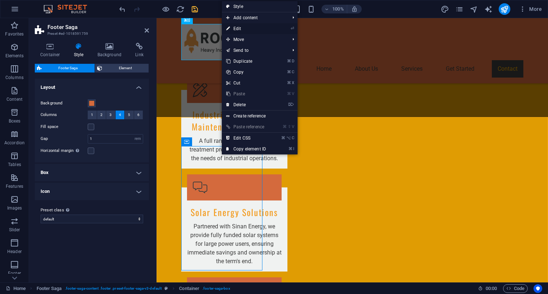
click at [250, 27] on link "⏎ Edit" at bounding box center [246, 28] width 49 height 11
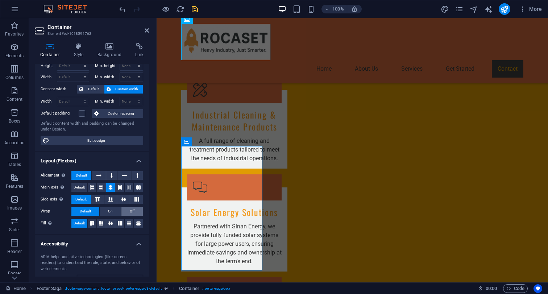
scroll to position [0, 0]
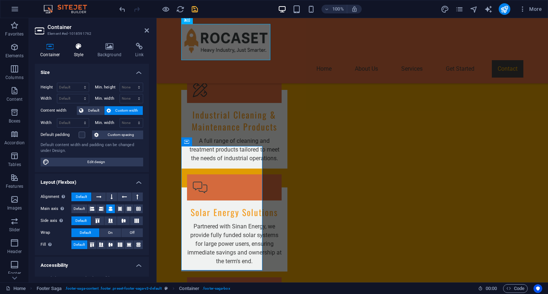
click at [77, 50] on h4 "Style" at bounding box center [81, 50] width 24 height 15
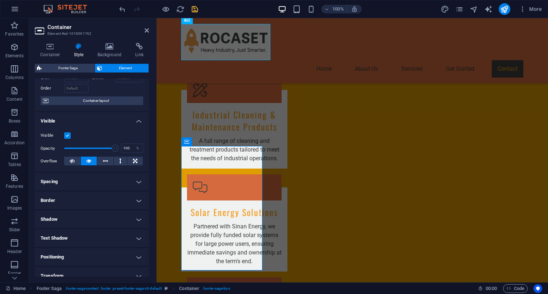
scroll to position [46, 0]
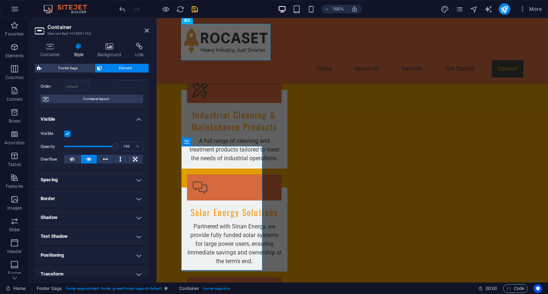
click at [67, 135] on label at bounding box center [67, 133] width 7 height 7
click at [0, 0] on input "Visible" at bounding box center [0, 0] width 0 height 0
click at [67, 135] on label at bounding box center [67, 133] width 7 height 7
click at [0, 0] on input "Visible" at bounding box center [0, 0] width 0 height 0
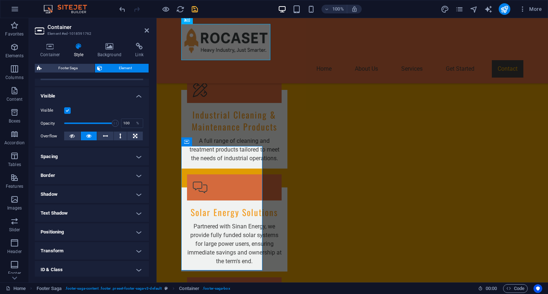
scroll to position [71, 0]
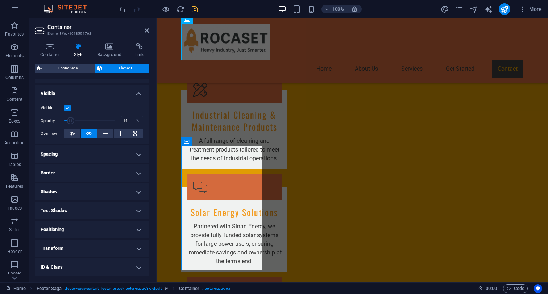
drag, startPoint x: 116, startPoint y: 122, endPoint x: 71, endPoint y: 122, distance: 45.7
click at [71, 122] on span at bounding box center [70, 120] width 7 height 7
type input "100"
drag, startPoint x: 72, startPoint y: 120, endPoint x: 140, endPoint y: 127, distance: 67.7
click at [140, 127] on div "Visible Opacity 100 % Overflow" at bounding box center [92, 121] width 114 height 46
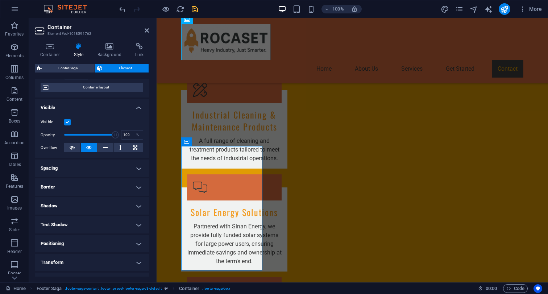
scroll to position [0, 0]
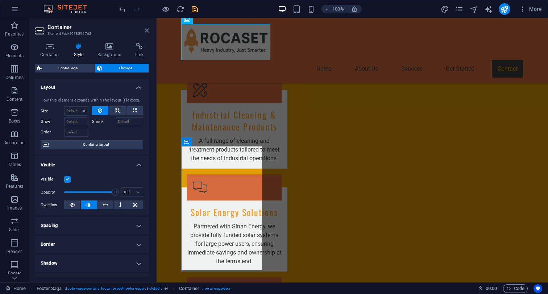
click at [146, 29] on icon at bounding box center [147, 31] width 4 height 6
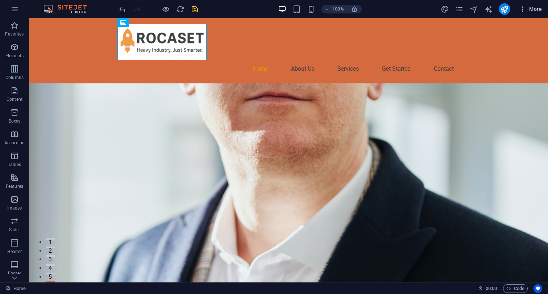
click at [524, 9] on icon "button" at bounding box center [522, 8] width 7 height 7
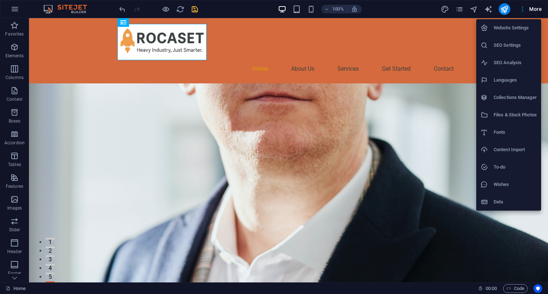
click at [530, 9] on div at bounding box center [274, 147] width 548 height 294
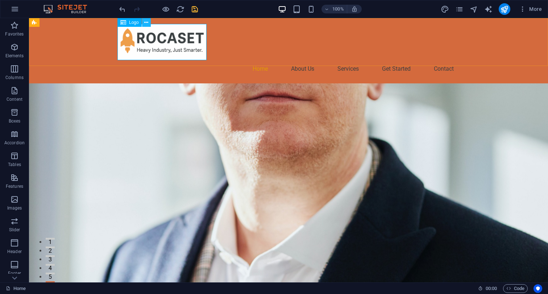
click at [148, 22] on icon at bounding box center [146, 23] width 4 height 8
click at [13, 279] on icon at bounding box center [14, 278] width 10 height 10
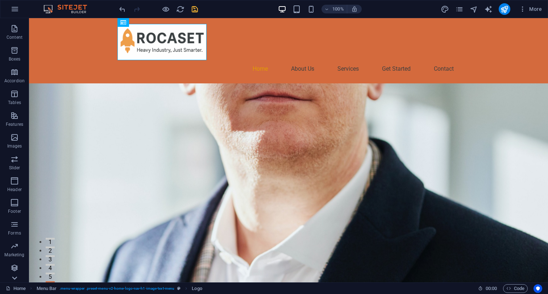
click at [13, 279] on div "Favorites Elements Columns Content Boxes Accordion Tables Features Images Slide…" at bounding box center [14, 150] width 29 height 264
click at [17, 10] on icon "button" at bounding box center [15, 9] width 9 height 9
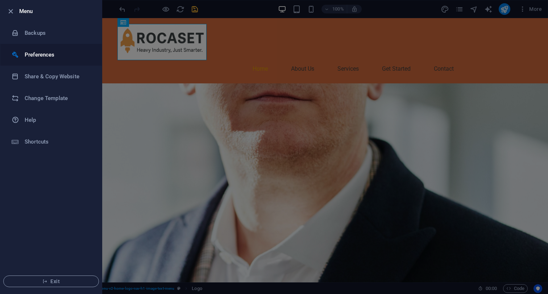
click at [49, 56] on h6 "Preferences" at bounding box center [58, 54] width 67 height 9
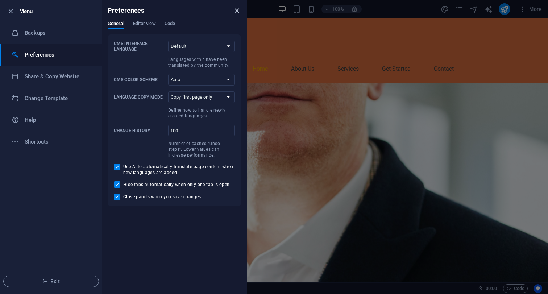
click at [236, 11] on icon "close" at bounding box center [237, 11] width 8 height 8
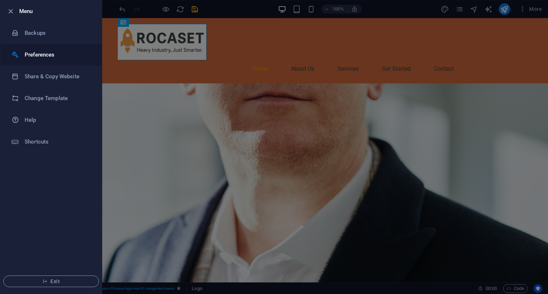
click at [59, 58] on h6 "Preferences" at bounding box center [58, 54] width 67 height 9
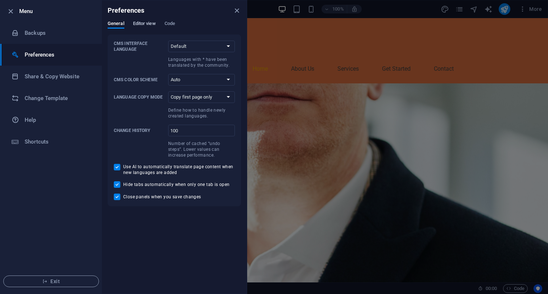
click at [145, 25] on span "Editor view" at bounding box center [144, 24] width 23 height 10
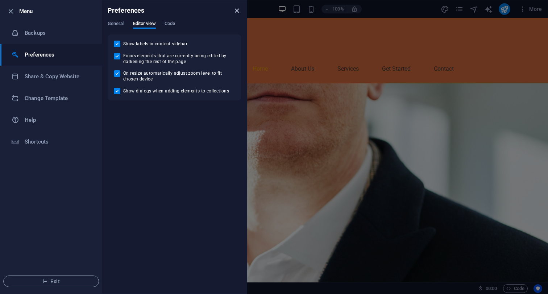
click at [237, 9] on icon "close" at bounding box center [237, 11] width 8 height 8
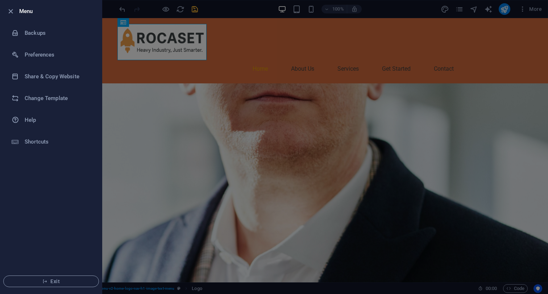
click at [210, 9] on div at bounding box center [274, 147] width 548 height 294
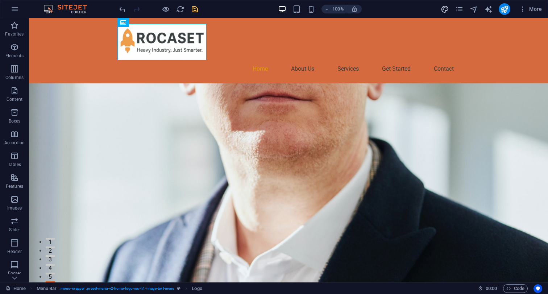
click at [449, 9] on icon "design" at bounding box center [445, 9] width 8 height 8
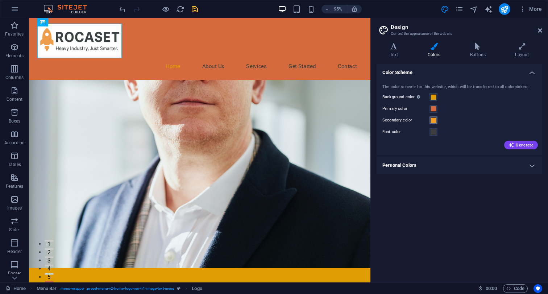
click at [435, 121] on span at bounding box center [434, 120] width 6 height 6
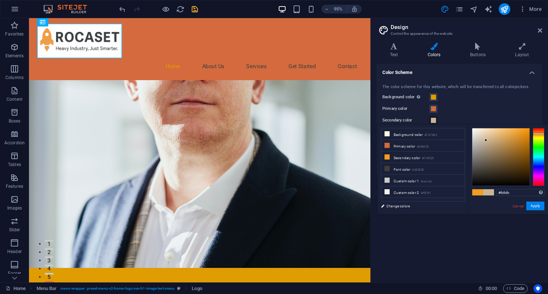
type input "#ffffff"
drag, startPoint x: 506, startPoint y: 142, endPoint x: 462, endPoint y: 125, distance: 46.9
click at [462, 125] on div "less Background color #FEF6E4 Primary color #D46A3D Secondary color #F39C20 Fon…" at bounding box center [462, 169] width 171 height 90
click at [536, 208] on button "Apply" at bounding box center [535, 206] width 18 height 9
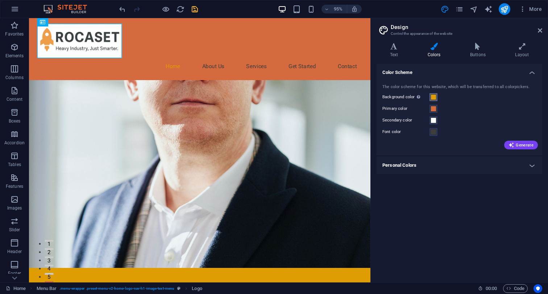
click at [434, 98] on span at bounding box center [434, 97] width 6 height 6
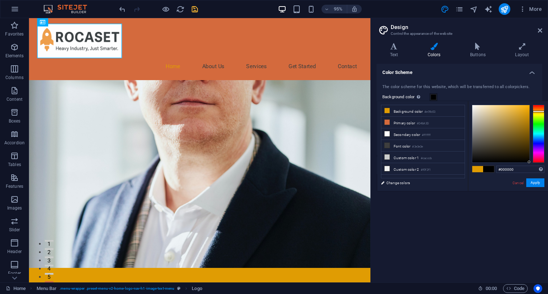
drag, startPoint x: 481, startPoint y: 116, endPoint x: 548, endPoint y: 192, distance: 101.1
click at [537, 186] on button "Apply" at bounding box center [535, 182] width 18 height 9
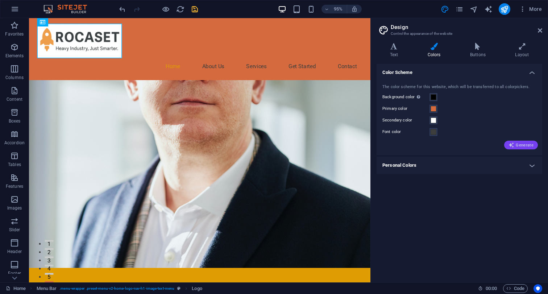
click at [517, 146] on span "Generate" at bounding box center [521, 145] width 25 height 6
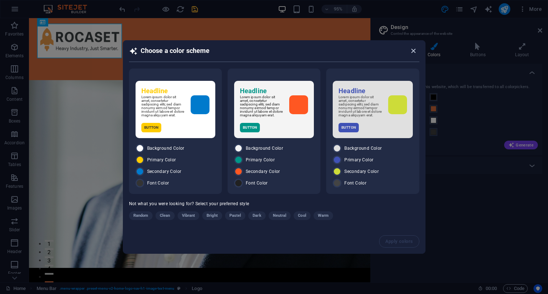
click at [414, 47] on icon "button" at bounding box center [413, 51] width 8 height 8
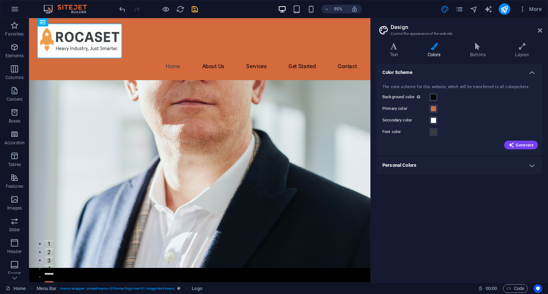
click at [461, 100] on div "Background color Only visible if it is not covered by other backgrounds." at bounding box center [459, 97] width 154 height 9
click at [527, 167] on h4 "Personal Colors" at bounding box center [460, 165] width 166 height 17
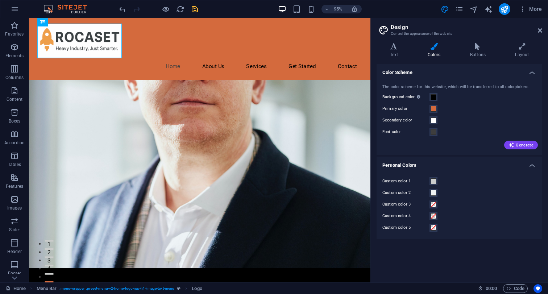
click at [527, 167] on h4 "Personal Colors" at bounding box center [460, 163] width 166 height 13
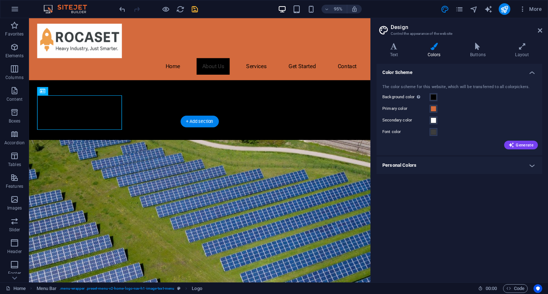
scroll to position [259, 0]
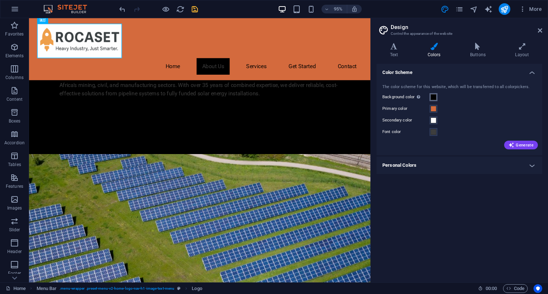
click at [435, 98] on span at bounding box center [434, 97] width 6 height 6
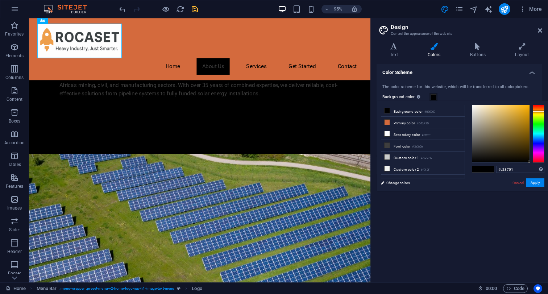
click at [529, 119] on div at bounding box center [500, 133] width 57 height 57
drag, startPoint x: 522, startPoint y: 119, endPoint x: 539, endPoint y: 111, distance: 19.0
click at [539, 111] on div at bounding box center [508, 134] width 72 height 58
click at [535, 183] on button "Apply" at bounding box center [535, 182] width 18 height 9
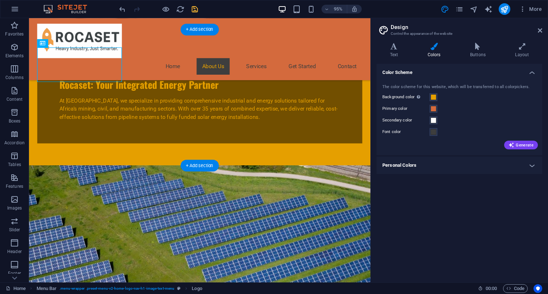
scroll to position [233, 0]
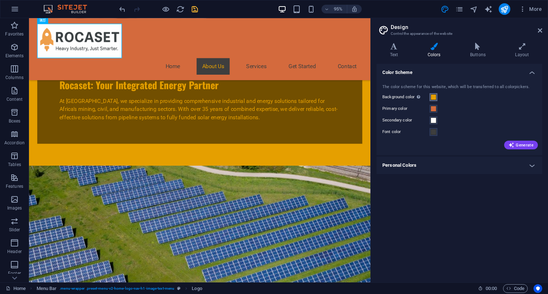
click at [434, 98] on span at bounding box center [434, 97] width 6 height 6
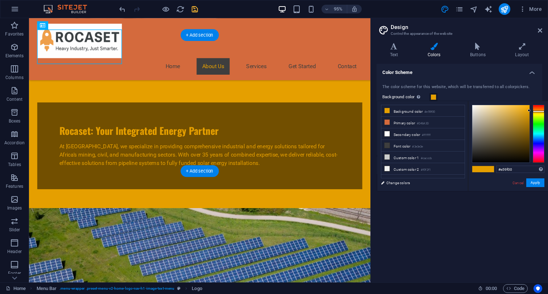
scroll to position [0, 0]
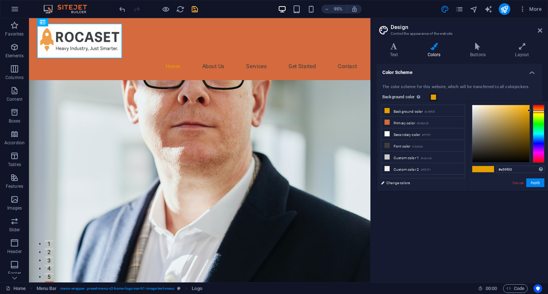
click at [473, 170] on span at bounding box center [477, 169] width 11 height 6
click at [478, 170] on span at bounding box center [477, 169] width 11 height 6
click at [393, 182] on link "Change colors" at bounding box center [419, 182] width 84 height 9
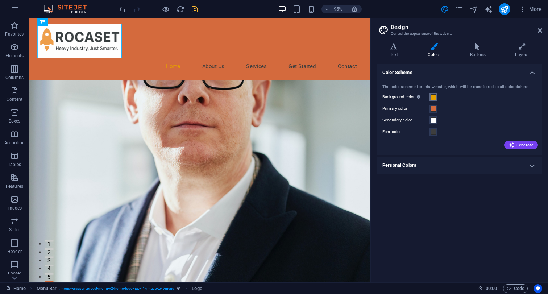
click at [433, 97] on span at bounding box center [434, 97] width 6 height 6
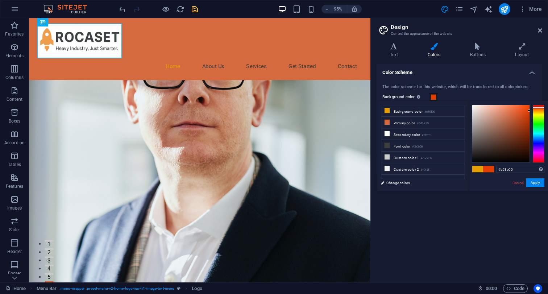
drag, startPoint x: 539, startPoint y: 112, endPoint x: 542, endPoint y: 108, distance: 4.7
click at [542, 108] on div at bounding box center [539, 108] width 12 height 2
click at [534, 186] on button "Apply" at bounding box center [535, 182] width 18 height 9
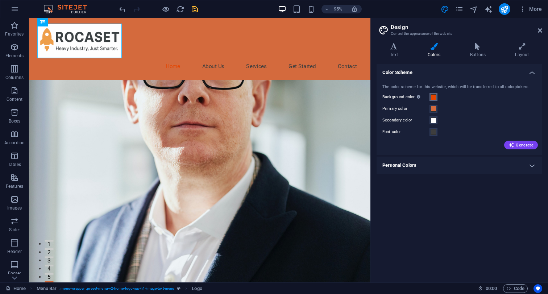
click at [435, 98] on span at bounding box center [434, 97] width 6 height 6
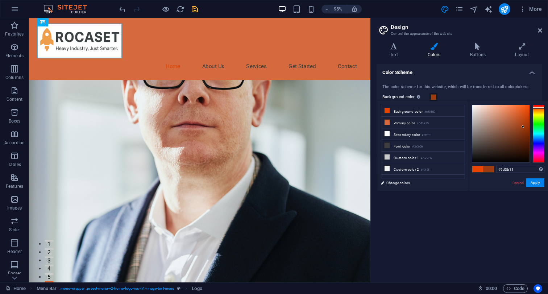
drag, startPoint x: 529, startPoint y: 111, endPoint x: 523, endPoint y: 127, distance: 17.3
click at [523, 127] on div at bounding box center [523, 126] width 3 height 3
click at [535, 184] on button "Apply" at bounding box center [535, 182] width 18 height 9
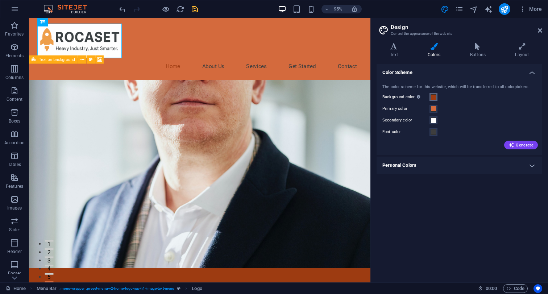
click at [434, 99] on span at bounding box center [434, 97] width 6 height 6
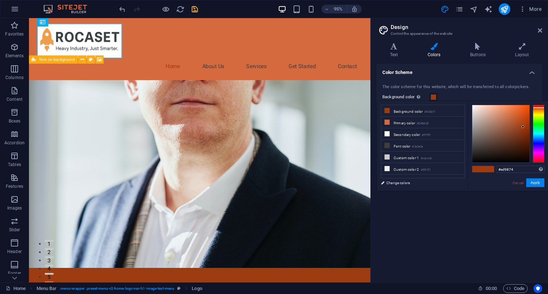
click at [501, 109] on div at bounding box center [500, 133] width 57 height 57
drag, startPoint x: 501, startPoint y: 109, endPoint x: 502, endPoint y: 102, distance: 6.5
click at [502, 102] on div "#ffa27b Supported formats #0852ed rgb(8, 82, 237) rgba(8, 82, 237, 90%) hsv(221…" at bounding box center [508, 198] width 80 height 195
click at [539, 113] on div at bounding box center [539, 134] width 12 height 58
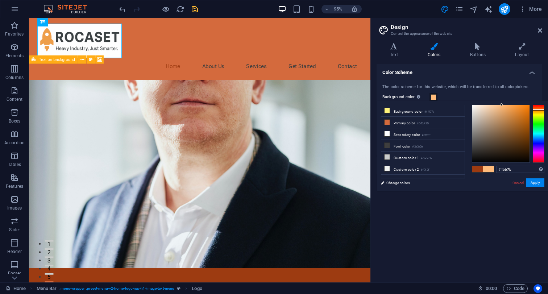
click at [544, 109] on div at bounding box center [539, 134] width 12 height 58
type input "#f2963d"
click at [515, 108] on div at bounding box center [500, 133] width 57 height 57
click at [534, 182] on button "Apply" at bounding box center [535, 182] width 18 height 9
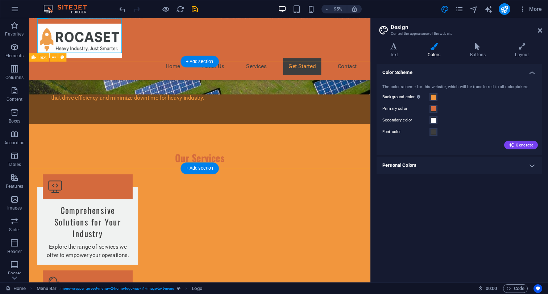
scroll to position [647, 0]
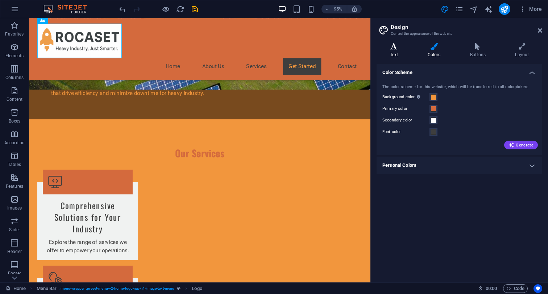
click at [398, 50] on h4 "Text" at bounding box center [396, 50] width 38 height 15
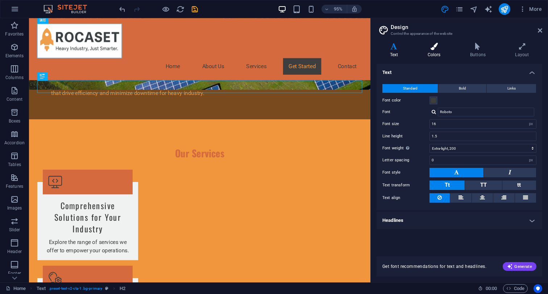
click at [442, 43] on icon at bounding box center [434, 46] width 40 height 7
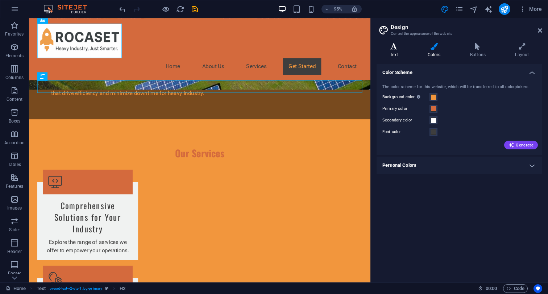
click at [402, 45] on icon at bounding box center [394, 46] width 35 height 7
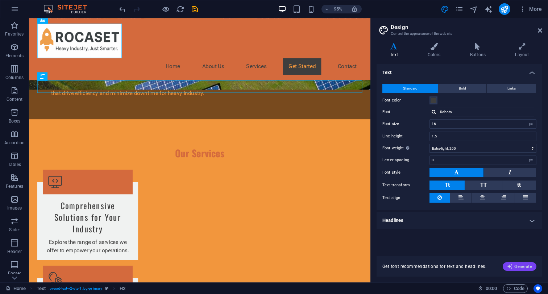
click at [517, 269] on span "Generate" at bounding box center [519, 267] width 25 height 6
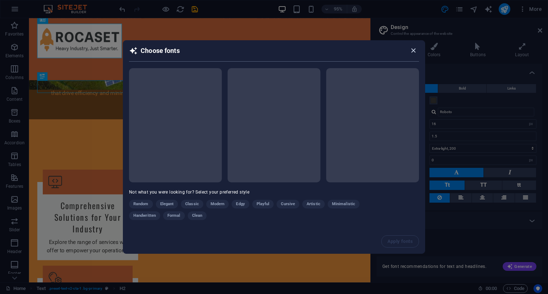
click at [414, 52] on icon "button" at bounding box center [413, 50] width 8 height 8
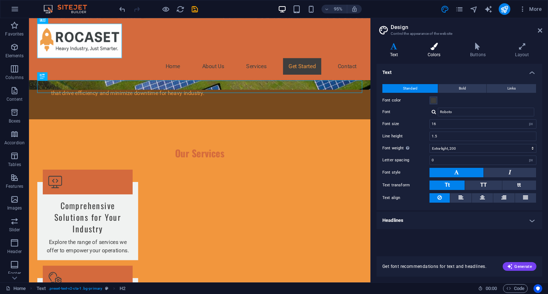
click at [438, 54] on h4 "Colors" at bounding box center [435, 50] width 42 height 15
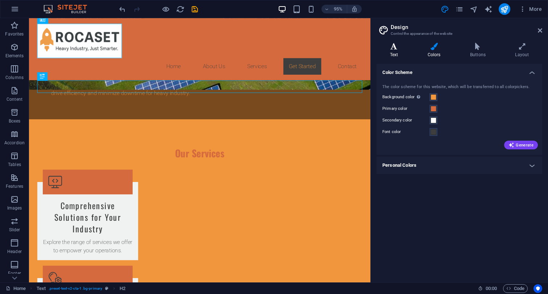
click at [398, 54] on h4 "Text" at bounding box center [396, 50] width 38 height 15
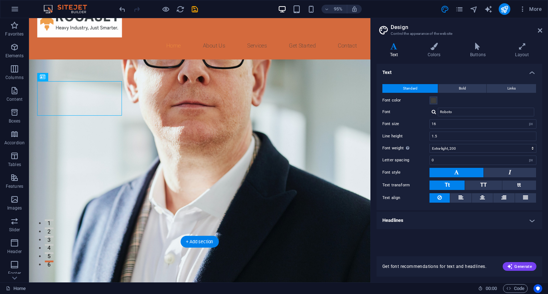
scroll to position [0, 0]
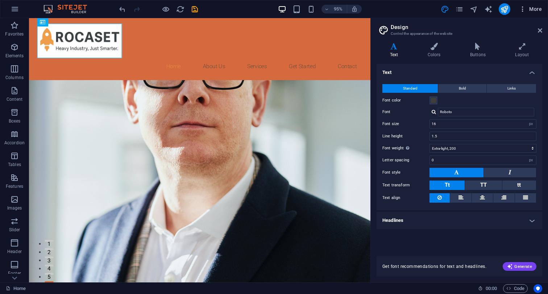
click at [535, 8] on span "More" at bounding box center [530, 8] width 23 height 7
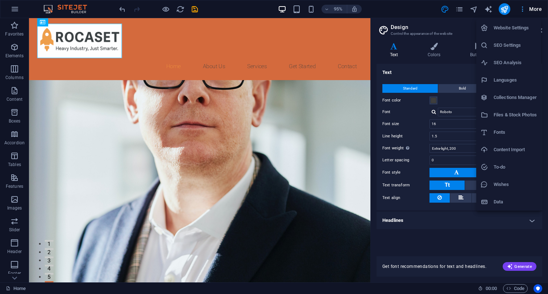
click at [535, 8] on div at bounding box center [274, 147] width 548 height 294
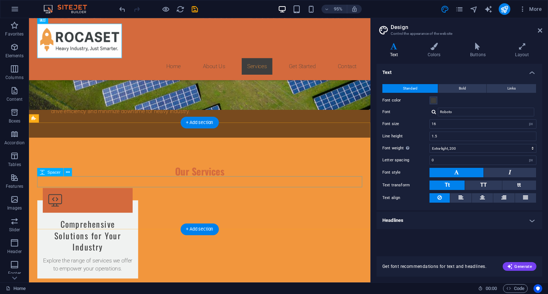
scroll to position [573, 0]
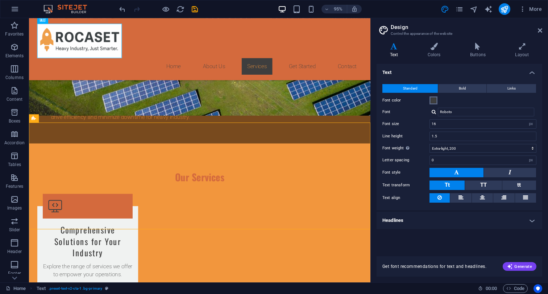
click at [437, 101] on button "Font color" at bounding box center [434, 100] width 8 height 8
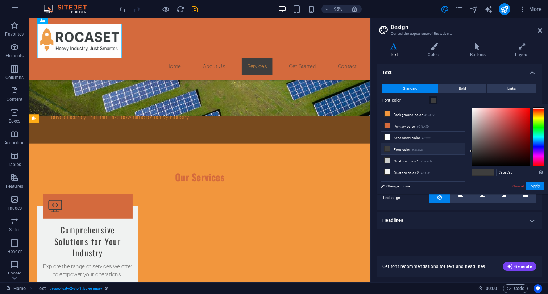
click at [387, 149] on icon at bounding box center [387, 148] width 5 height 5
type input "#ffffff"
drag, startPoint x: 472, startPoint y: 150, endPoint x: 470, endPoint y: 103, distance: 46.8
click at [470, 103] on body "Rocaset Home Favorites Elements Columns Content Boxes Accordion Tables Features…" at bounding box center [274, 147] width 548 height 294
click at [436, 137] on li "Secondary color #ffffff" at bounding box center [422, 138] width 83 height 12
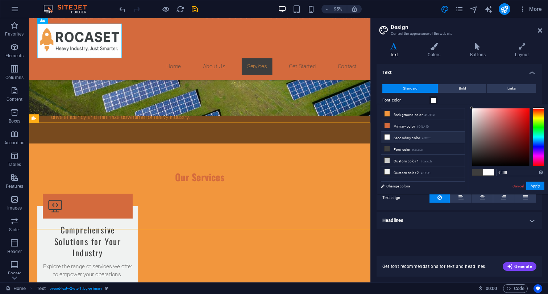
click at [455, 101] on div "Font color" at bounding box center [459, 100] width 154 height 9
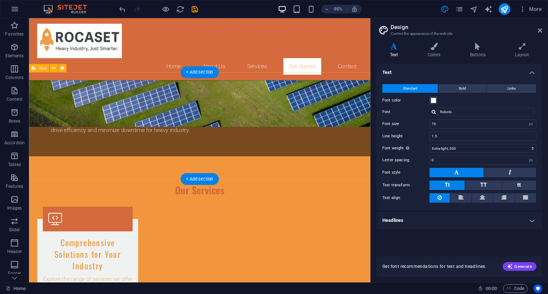
scroll to position [631, 0]
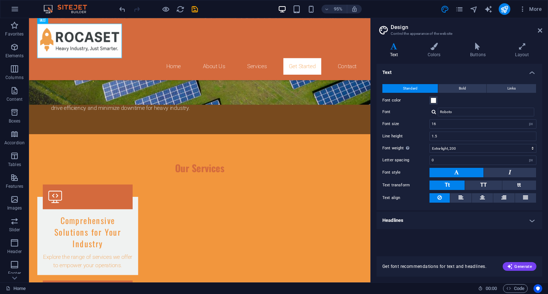
click at [530, 72] on h4 "Text" at bounding box center [460, 70] width 166 height 13
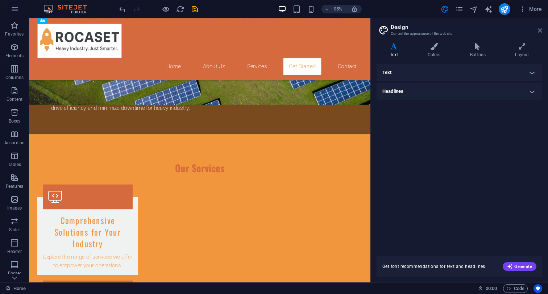
click at [540, 30] on icon at bounding box center [540, 31] width 4 height 6
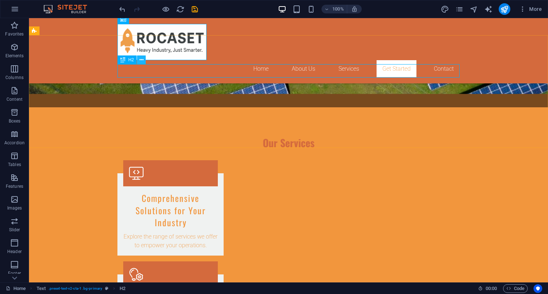
click at [142, 61] on icon at bounding box center [142, 60] width 4 height 8
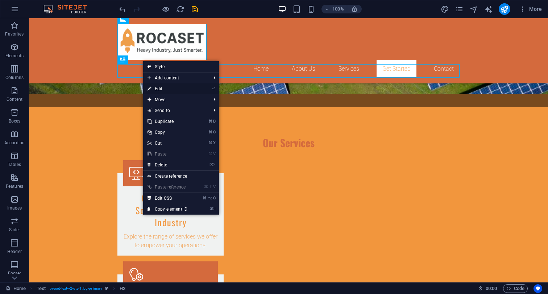
click at [165, 87] on link "⏎ Edit" at bounding box center [167, 88] width 49 height 11
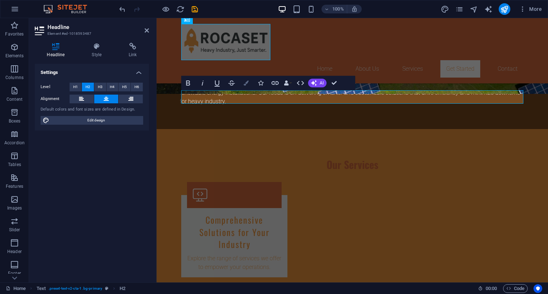
click at [244, 87] on button "Colors" at bounding box center [246, 83] width 14 height 14
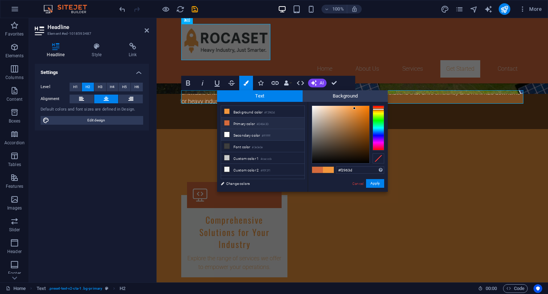
click at [232, 134] on li "Secondary color #ffffff" at bounding box center [262, 135] width 83 height 12
type input "#ffffff"
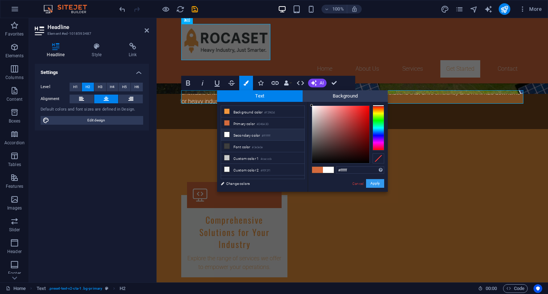
click at [373, 182] on button "Apply" at bounding box center [375, 183] width 18 height 9
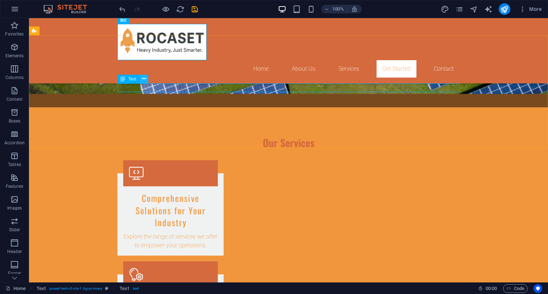
click at [145, 82] on icon at bounding box center [144, 79] width 4 height 8
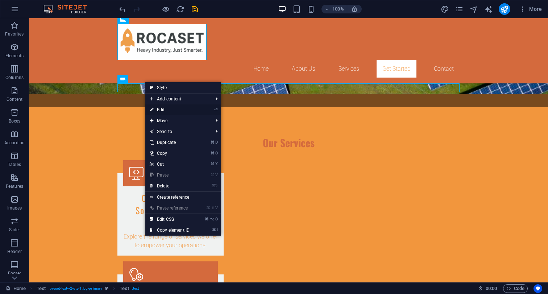
click at [181, 109] on link "⏎ Edit" at bounding box center [169, 109] width 49 height 11
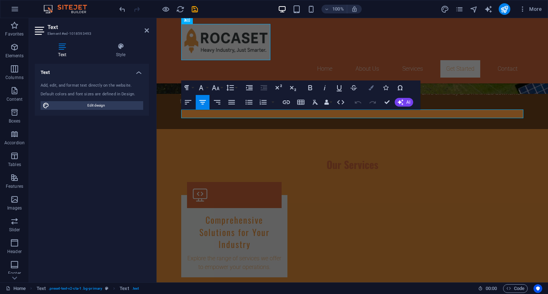
click at [371, 87] on icon "button" at bounding box center [371, 87] width 5 height 5
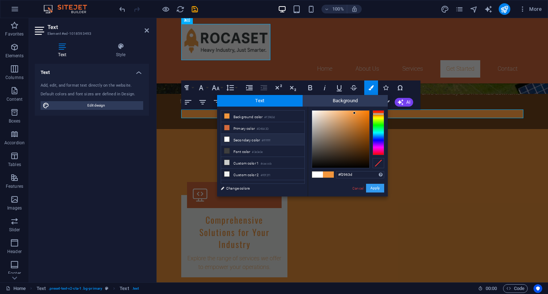
click at [373, 190] on button "Apply" at bounding box center [375, 188] width 18 height 9
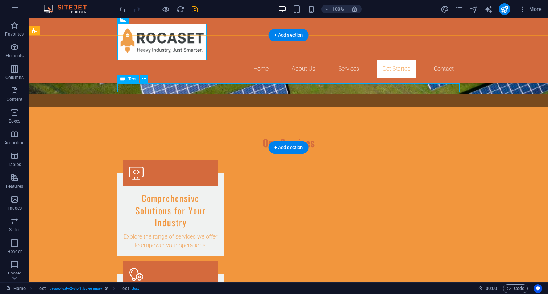
click at [144, 80] on icon at bounding box center [144, 79] width 4 height 8
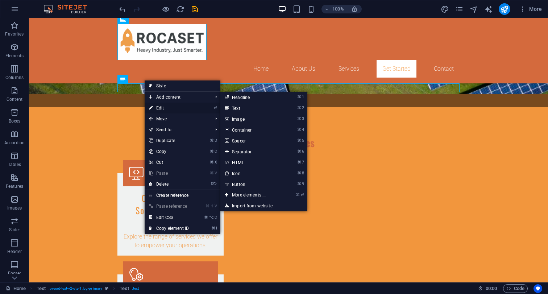
click at [167, 105] on link "⏎ Edit" at bounding box center [169, 108] width 49 height 11
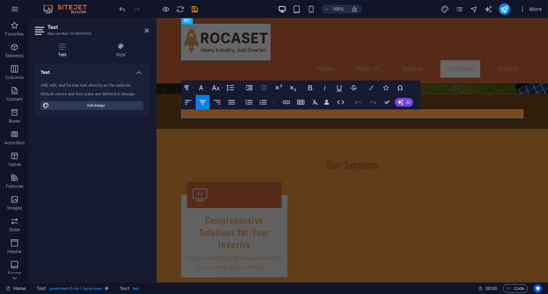
click at [369, 92] on button "Colors" at bounding box center [371, 87] width 14 height 14
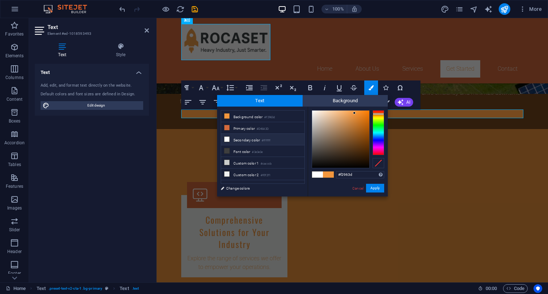
click at [239, 140] on li "Secondary color #ffffff" at bounding box center [262, 140] width 83 height 12
type input "#ffffff"
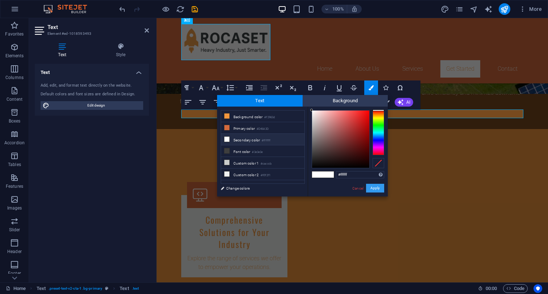
click at [373, 188] on button "Apply" at bounding box center [375, 188] width 18 height 9
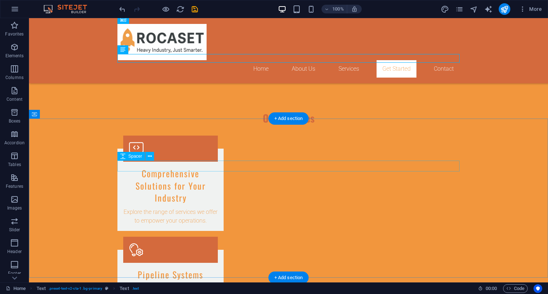
scroll to position [660, 0]
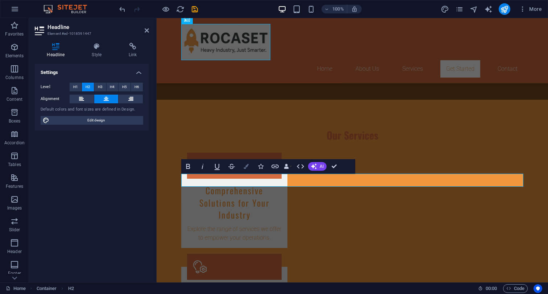
click at [245, 167] on icon "button" at bounding box center [246, 166] width 5 height 5
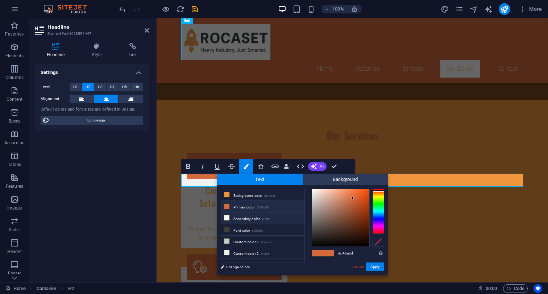
click at [249, 217] on li "Secondary color #ffffff" at bounding box center [262, 218] width 83 height 12
type input "#ffffff"
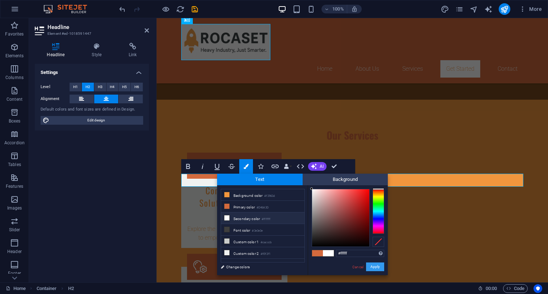
click at [377, 266] on button "Apply" at bounding box center [375, 266] width 18 height 9
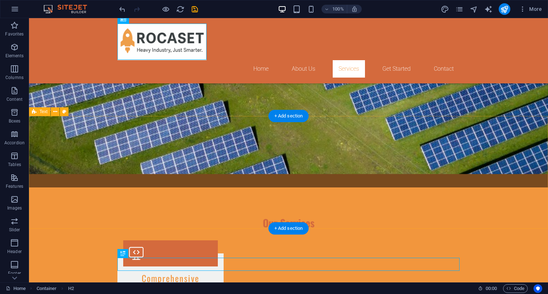
scroll to position [557, 0]
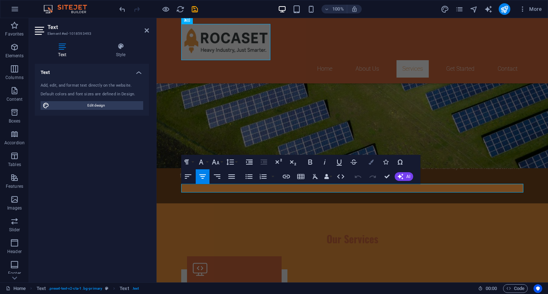
click at [370, 166] on button "Colors" at bounding box center [371, 162] width 14 height 14
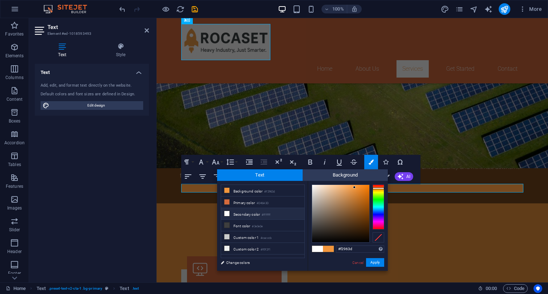
click at [254, 215] on li "Secondary color #ffffff" at bounding box center [262, 214] width 83 height 12
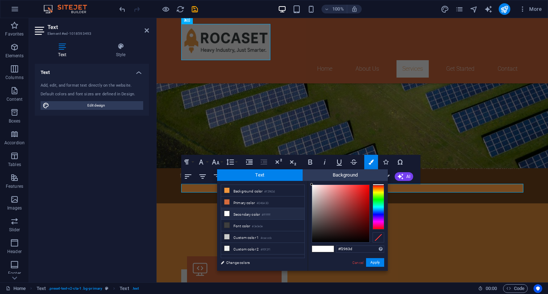
type input "#ffffff"
click at [376, 264] on button "Apply" at bounding box center [375, 262] width 18 height 9
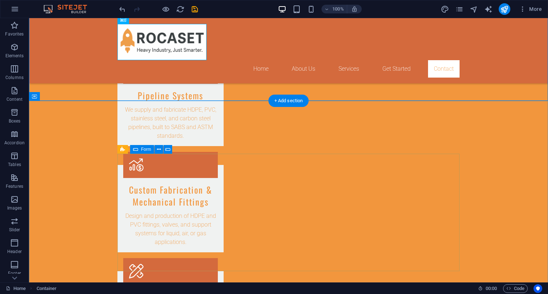
scroll to position [837, 0]
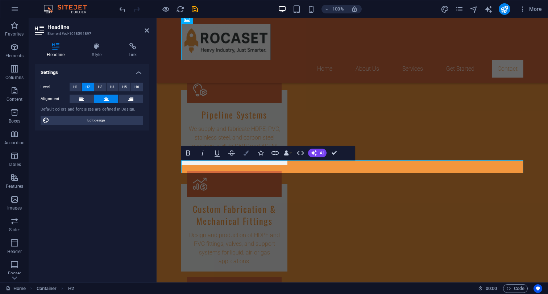
click at [246, 154] on icon "button" at bounding box center [246, 152] width 5 height 5
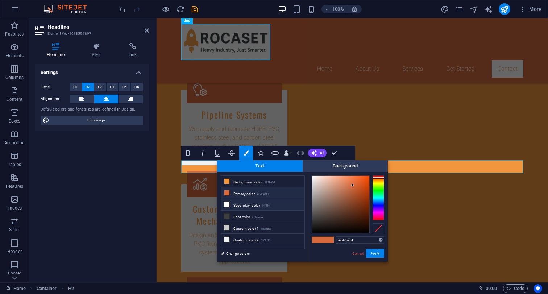
click at [243, 204] on li "Secondary color #ffffff" at bounding box center [262, 205] width 83 height 12
type input "#ffffff"
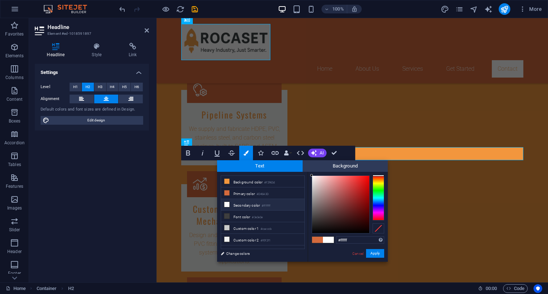
click at [232, 203] on li "Secondary color #ffffff" at bounding box center [262, 205] width 83 height 12
click at [226, 206] on icon at bounding box center [226, 204] width 5 height 5
click at [374, 253] on button "Apply" at bounding box center [375, 253] width 18 height 9
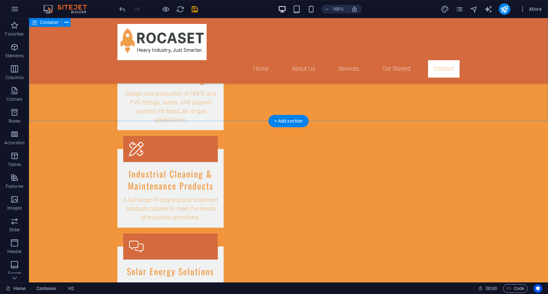
scroll to position [1029, 0]
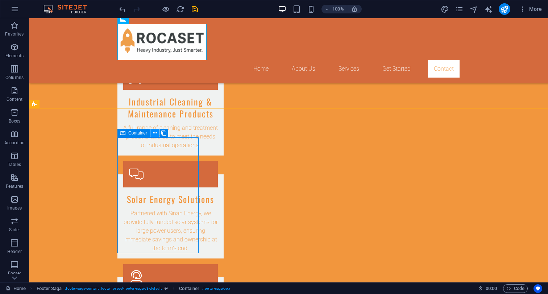
click at [157, 135] on button at bounding box center [154, 133] width 9 height 9
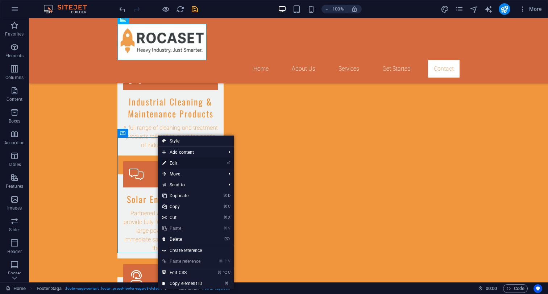
click at [178, 161] on link "⏎ Edit" at bounding box center [182, 163] width 49 height 11
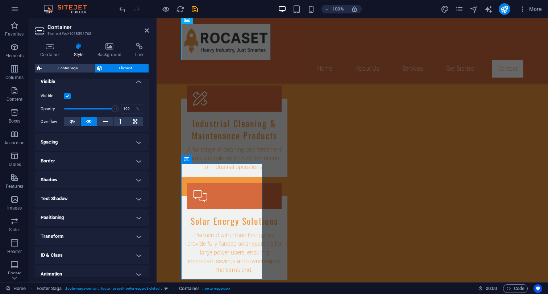
scroll to position [87, 0]
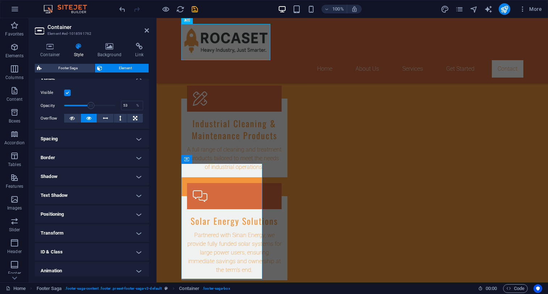
drag, startPoint x: 109, startPoint y: 105, endPoint x: 86, endPoint y: 105, distance: 23.6
click at [86, 105] on span at bounding box center [89, 105] width 51 height 11
drag, startPoint x: 86, startPoint y: 105, endPoint x: 67, endPoint y: 105, distance: 18.1
click at [75, 105] on span at bounding box center [78, 105] width 7 height 7
drag, startPoint x: 75, startPoint y: 104, endPoint x: 127, endPoint y: 105, distance: 51.8
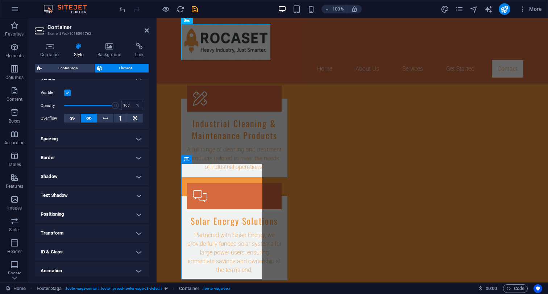
click at [127, 105] on div "Opacity 100 %" at bounding box center [92, 105] width 103 height 11
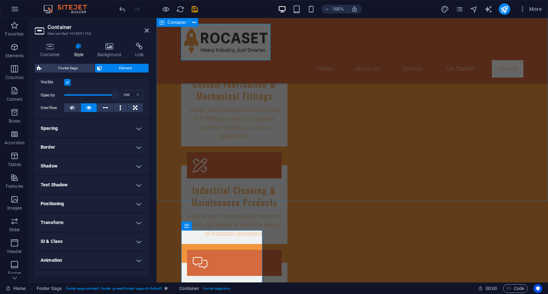
scroll to position [1055, 0]
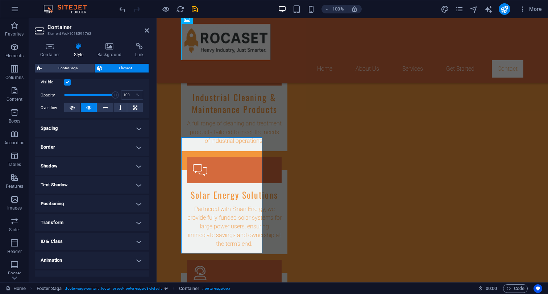
click at [135, 170] on h4 "Shadow" at bounding box center [92, 165] width 114 height 17
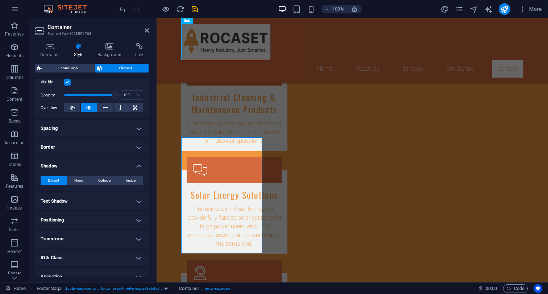
click at [136, 167] on h4 "Shadow" at bounding box center [92, 163] width 114 height 13
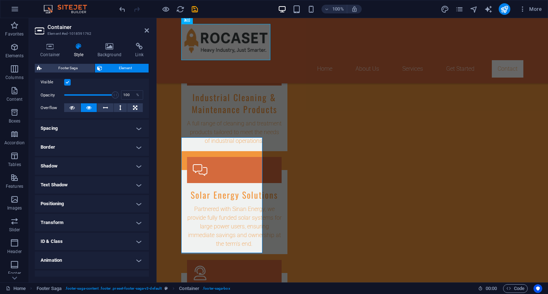
click at [140, 183] on h4 "Text Shadow" at bounding box center [92, 184] width 114 height 17
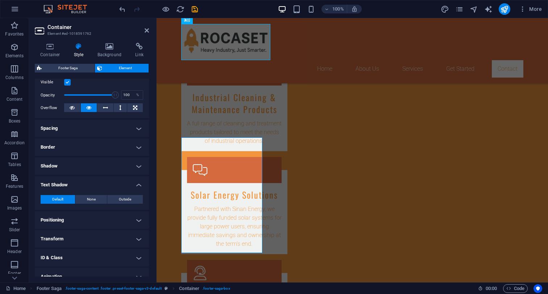
click at [140, 183] on h4 "Text Shadow" at bounding box center [92, 182] width 114 height 13
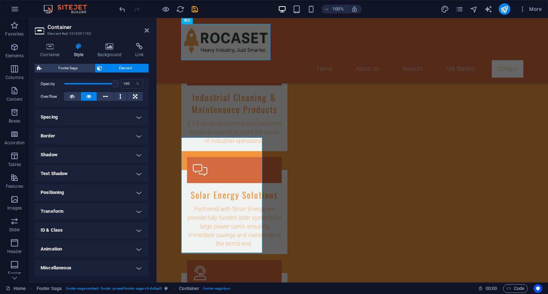
scroll to position [0, 0]
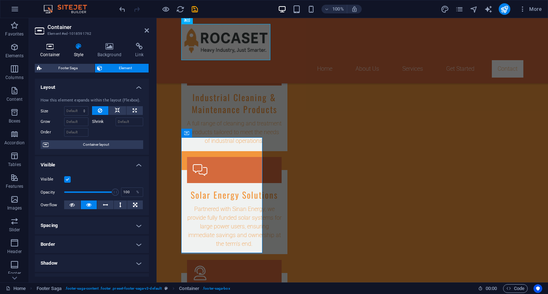
click at [47, 49] on icon at bounding box center [50, 46] width 31 height 7
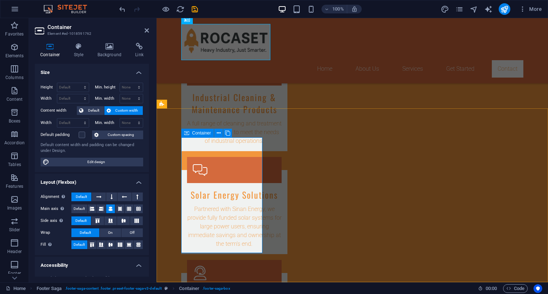
click at [200, 104] on icon at bounding box center [199, 104] width 4 height 8
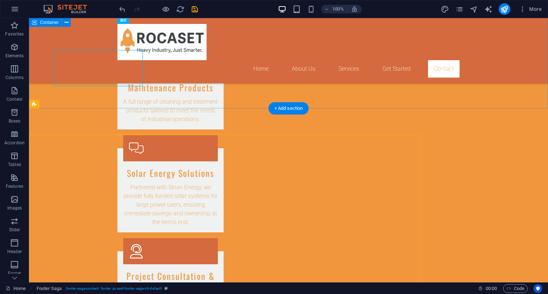
scroll to position [1029, 0]
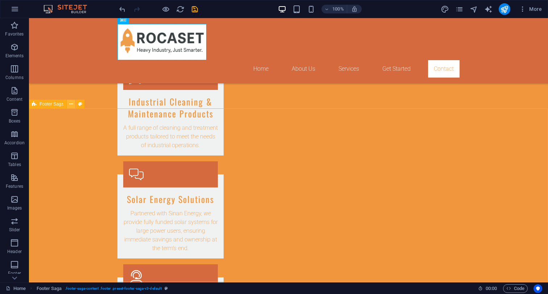
click at [73, 106] on icon at bounding box center [71, 104] width 4 height 8
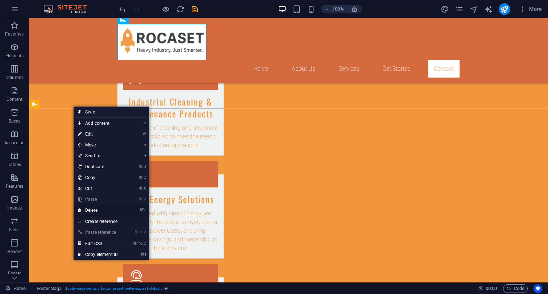
click at [95, 211] on link "⌦ Delete" at bounding box center [98, 210] width 49 height 11
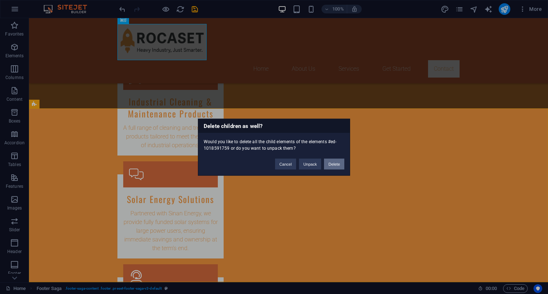
click at [333, 165] on button "Delete" at bounding box center [334, 163] width 20 height 11
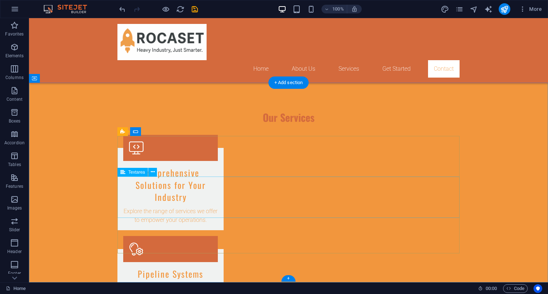
scroll to position [855, 0]
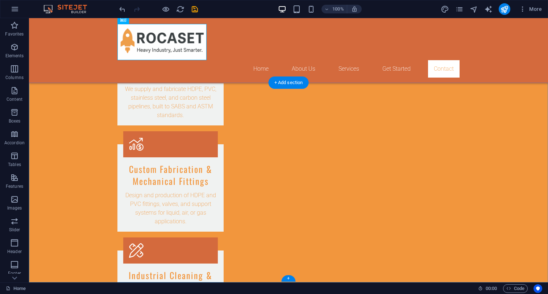
click at [288, 278] on div "+" at bounding box center [288, 278] width 14 height 7
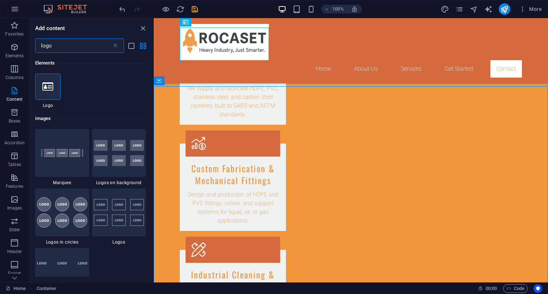
scroll to position [877, 0]
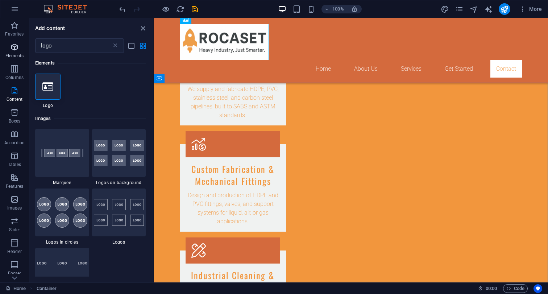
click at [16, 54] on p "Elements" at bounding box center [14, 56] width 18 height 6
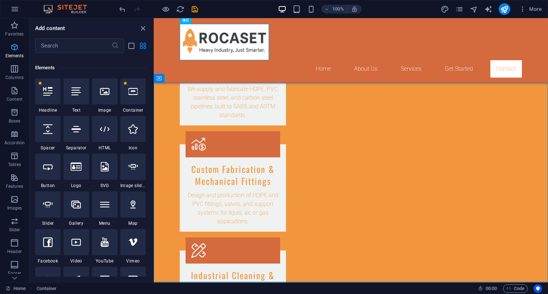
scroll to position [77, 0]
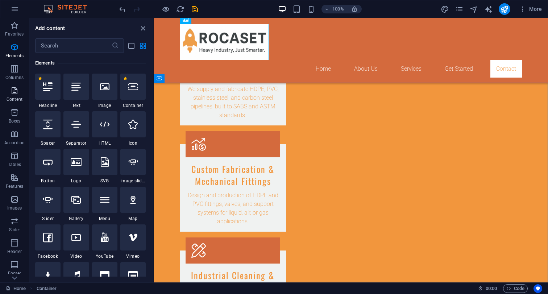
click at [12, 92] on icon "button" at bounding box center [14, 90] width 9 height 9
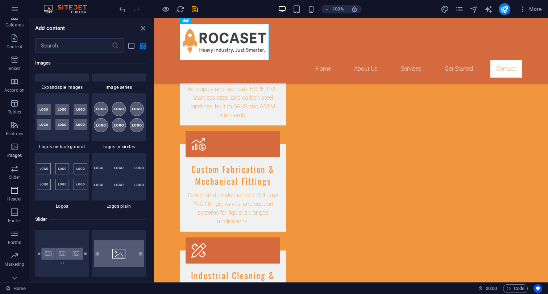
scroll to position [55, 0]
click at [15, 216] on p "Footer" at bounding box center [14, 219] width 13 height 6
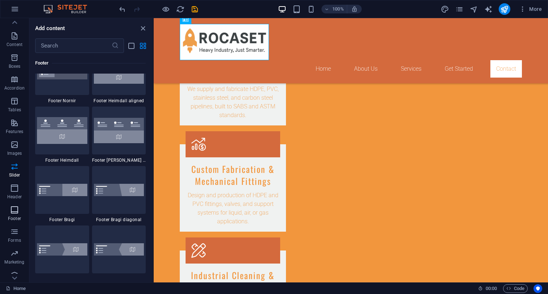
scroll to position [4986, 0]
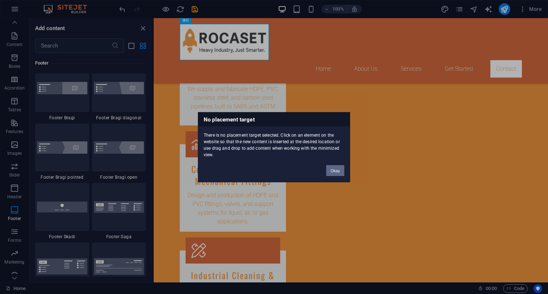
click at [333, 171] on button "Okay" at bounding box center [335, 170] width 18 height 11
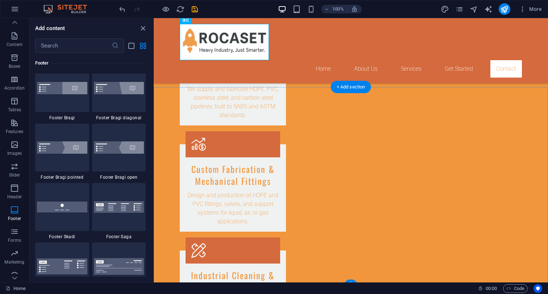
click at [350, 281] on div "+" at bounding box center [351, 282] width 14 height 7
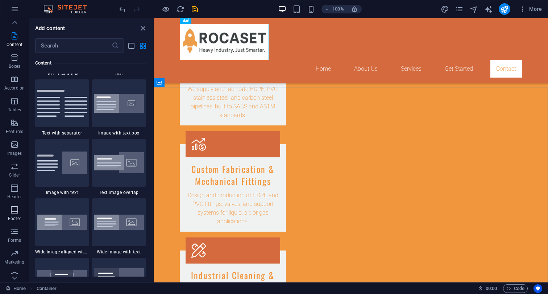
scroll to position [62, 0]
click at [16, 202] on icon "button" at bounding box center [14, 202] width 9 height 9
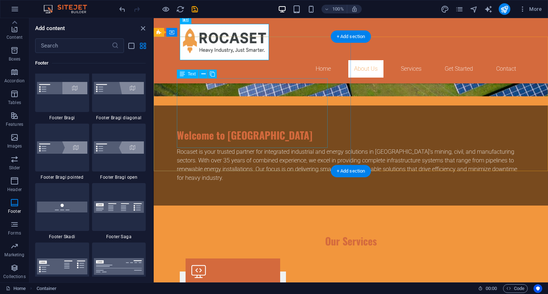
scroll to position [873, 0]
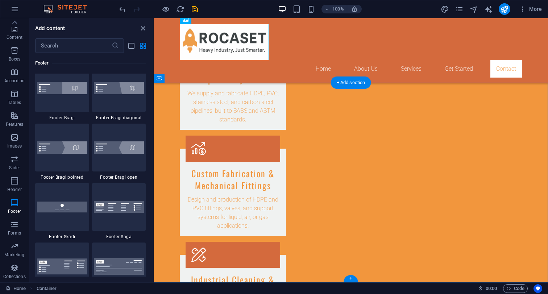
click at [351, 278] on div "+" at bounding box center [351, 278] width 14 height 7
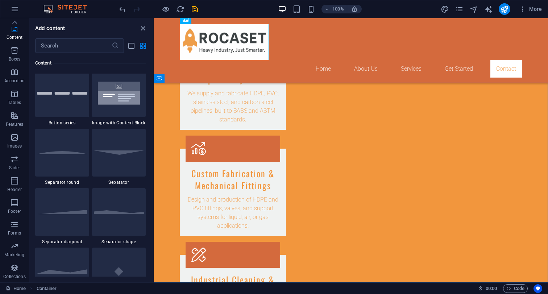
scroll to position [1745, 0]
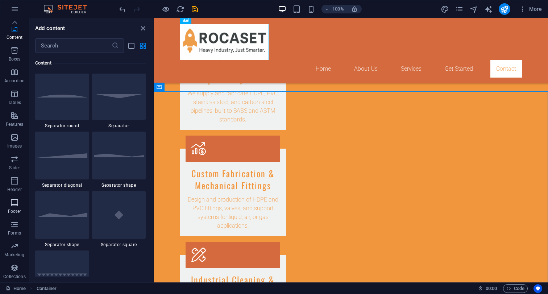
click at [15, 210] on p "Footer" at bounding box center [14, 211] width 13 height 6
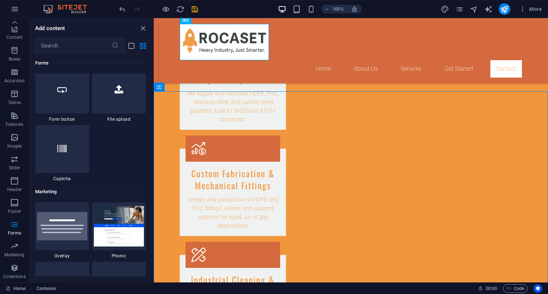
scroll to position [5759, 0]
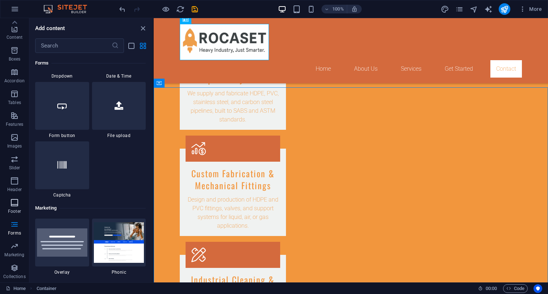
click at [16, 206] on icon "button" at bounding box center [14, 202] width 9 height 9
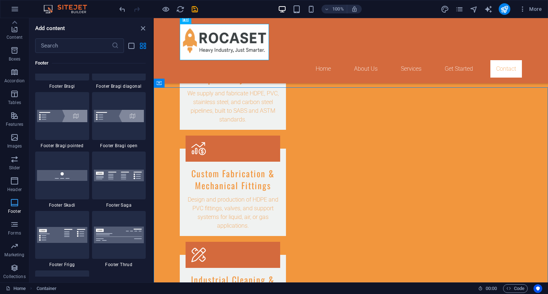
scroll to position [4986, 0]
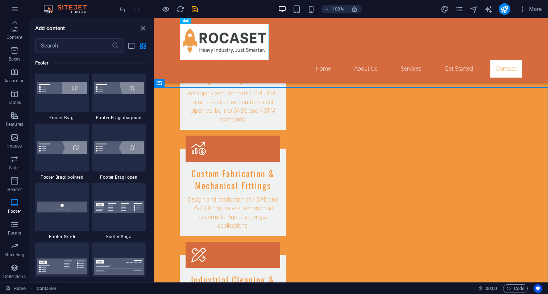
click at [154, 157] on div "Drag here to replace the existing content. Press “Ctrl” if you want to create a…" at bounding box center [351, 150] width 394 height 264
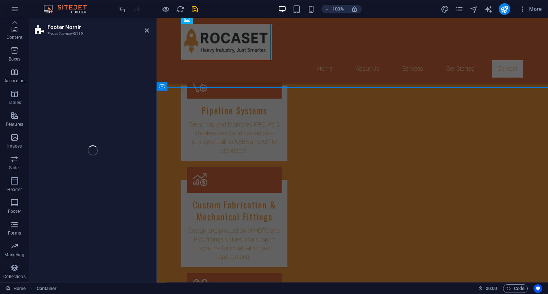
scroll to position [1027, 0]
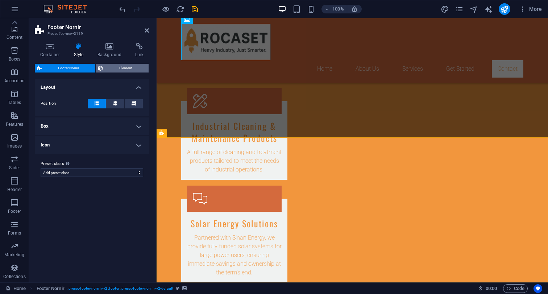
click at [124, 68] on span "Element" at bounding box center [125, 68] width 41 height 9
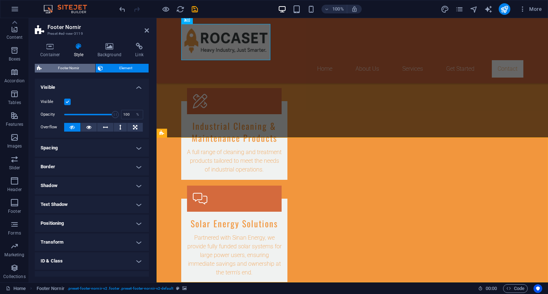
click at [70, 66] on span "Footer Nornir" at bounding box center [68, 68] width 49 height 9
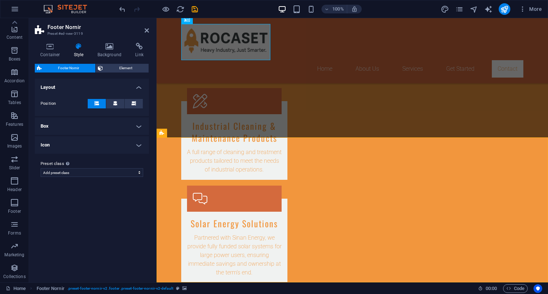
click at [89, 123] on h4 "Box" at bounding box center [92, 125] width 114 height 17
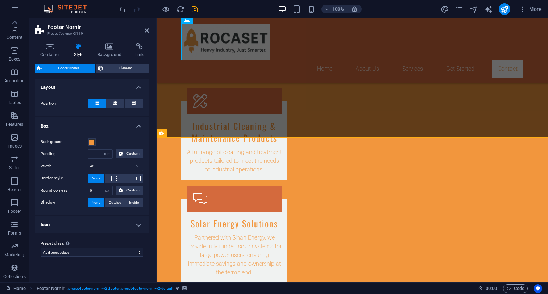
click at [129, 122] on h4 "Box" at bounding box center [92, 123] width 114 height 13
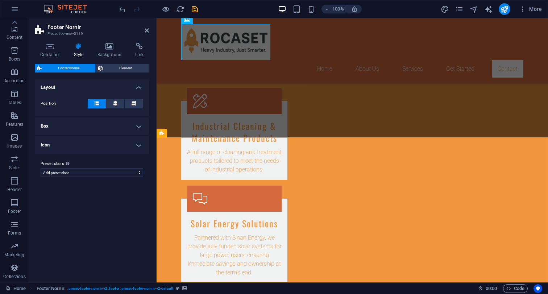
click at [140, 145] on h4 "Icon" at bounding box center [92, 144] width 114 height 17
click at [140, 145] on h4 "Icon" at bounding box center [92, 142] width 114 height 13
click at [200, 135] on icon at bounding box center [200, 133] width 4 height 8
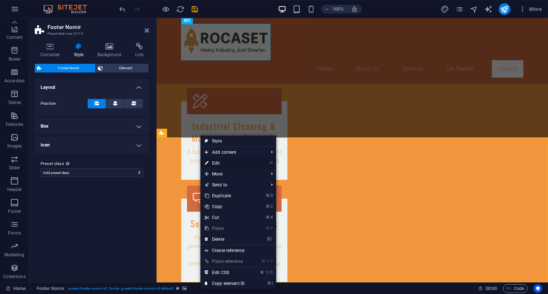
click at [211, 162] on link "⏎ Edit" at bounding box center [224, 163] width 49 height 11
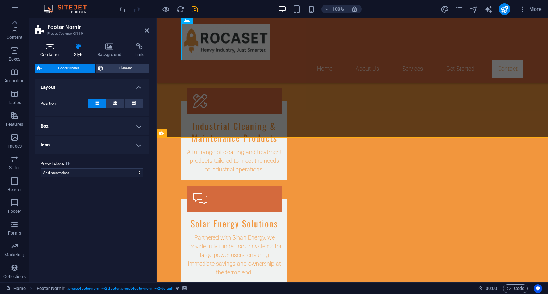
click at [49, 47] on icon at bounding box center [50, 46] width 31 height 7
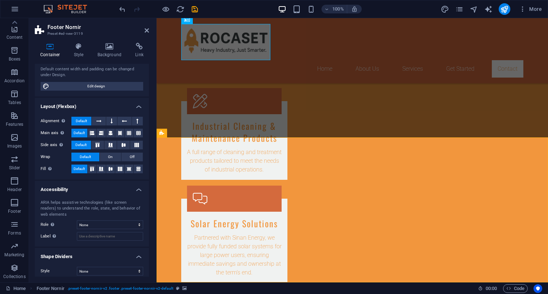
scroll to position [68, 0]
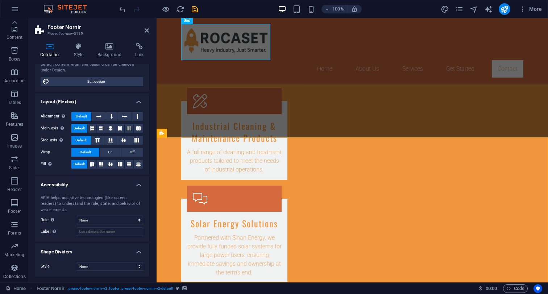
click at [140, 184] on h4 "Accessibility" at bounding box center [92, 182] width 114 height 13
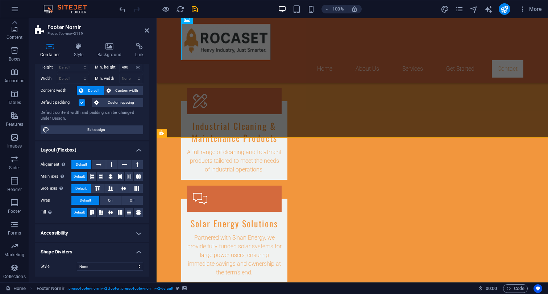
click at [140, 148] on h4 "Layout (Flexbox)" at bounding box center [92, 147] width 114 height 13
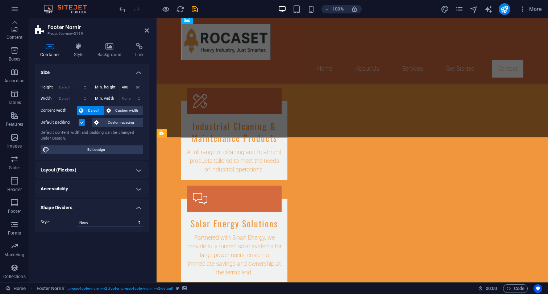
click at [138, 209] on h4 "Shape Dividers" at bounding box center [92, 205] width 114 height 13
click at [130, 88] on input "400" at bounding box center [131, 87] width 23 height 9
drag, startPoint x: 130, startPoint y: 88, endPoint x: 120, endPoint y: 88, distance: 10.9
click at [120, 88] on input "400" at bounding box center [131, 87] width 23 height 9
type input "200"
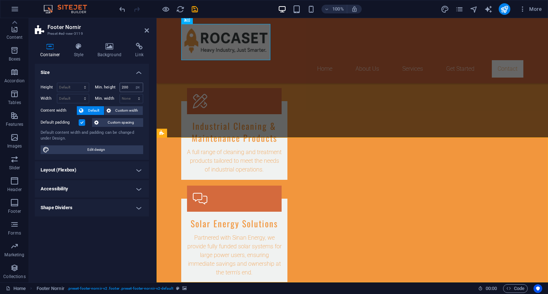
scroll to position [1008, 0]
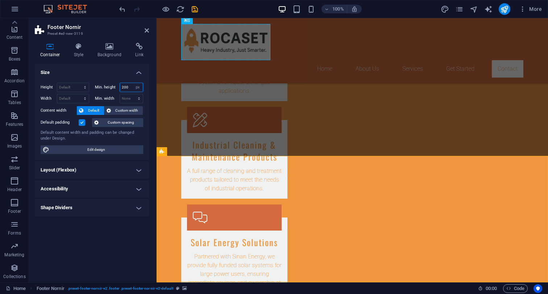
drag, startPoint x: 131, startPoint y: 87, endPoint x: 111, endPoint y: 87, distance: 19.9
click at [120, 87] on input "200" at bounding box center [131, 87] width 23 height 9
click at [146, 31] on icon at bounding box center [147, 31] width 4 height 6
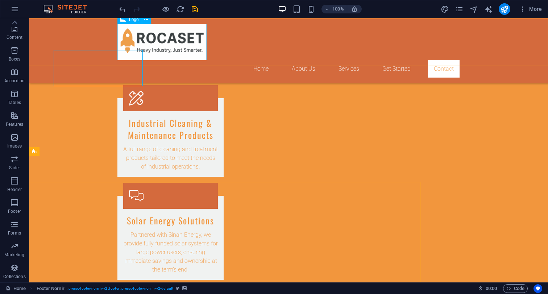
scroll to position [982, 0]
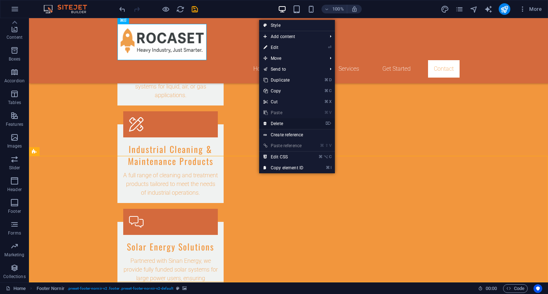
click at [284, 123] on link "⌦ Delete" at bounding box center [283, 123] width 49 height 11
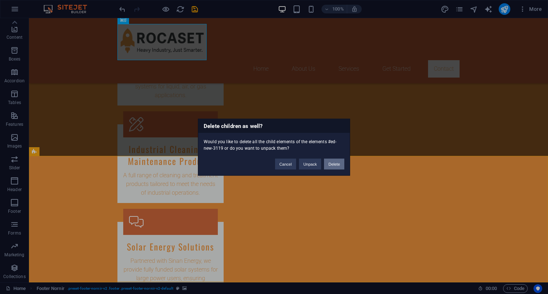
click at [338, 162] on button "Delete" at bounding box center [334, 163] width 20 height 11
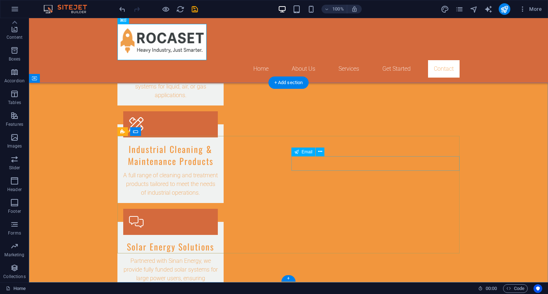
scroll to position [855, 0]
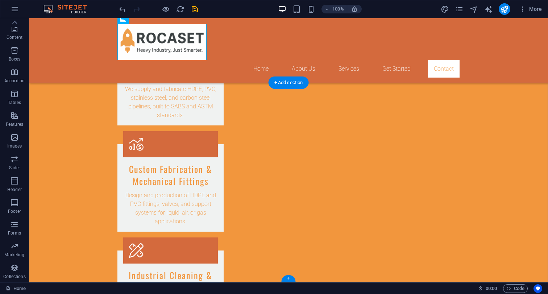
click at [287, 280] on div "+" at bounding box center [288, 278] width 14 height 7
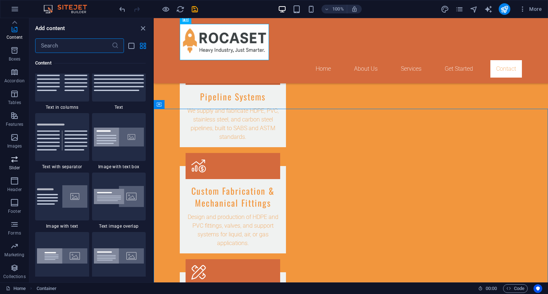
scroll to position [1322, 0]
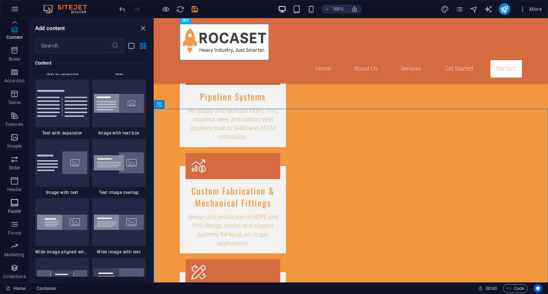
click at [17, 201] on icon "button" at bounding box center [14, 202] width 9 height 9
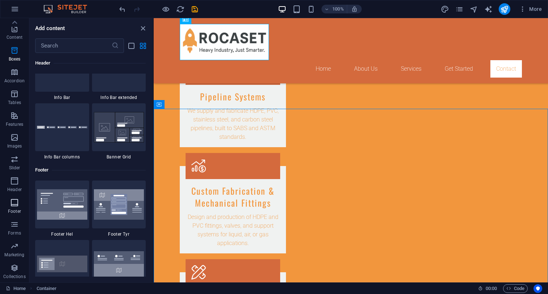
scroll to position [4986, 0]
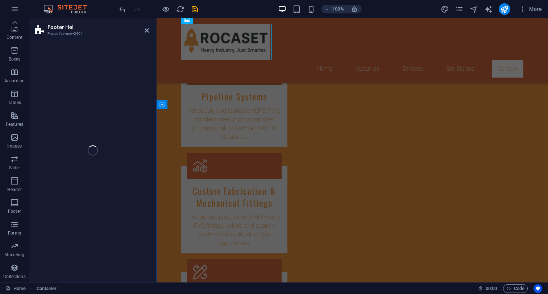
scroll to position [2077, 0]
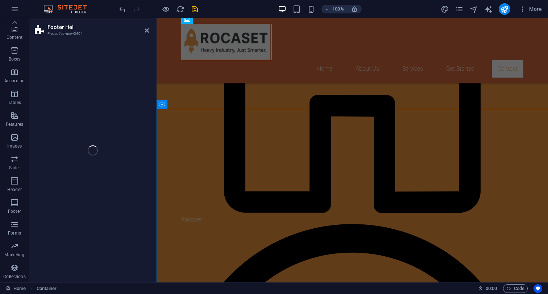
select select "%"
select select "rem"
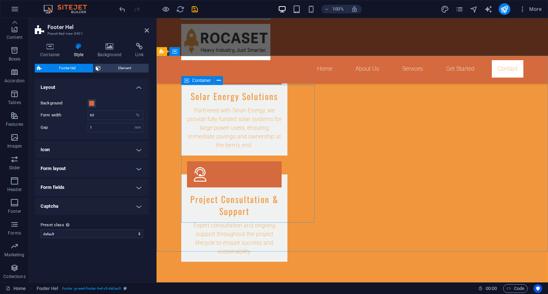
scroll to position [1208, 0]
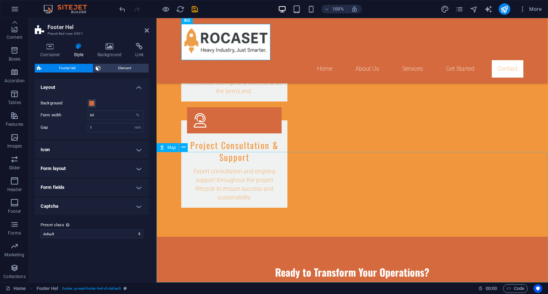
click at [182, 147] on icon at bounding box center [184, 148] width 4 height 8
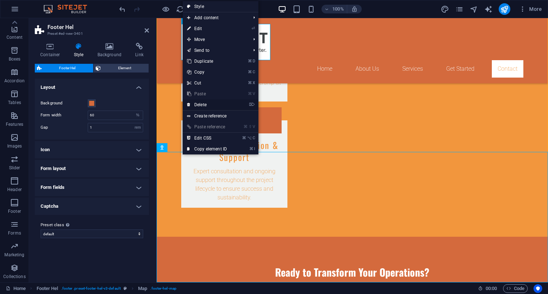
click at [222, 107] on link "⌦ Delete" at bounding box center [207, 104] width 49 height 11
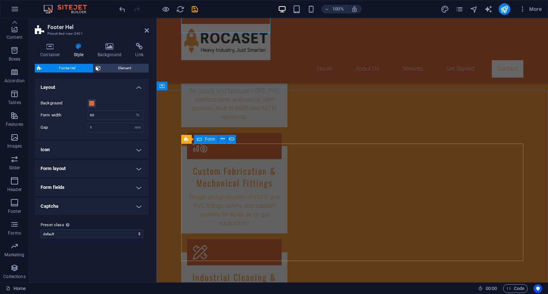
scroll to position [876, 0]
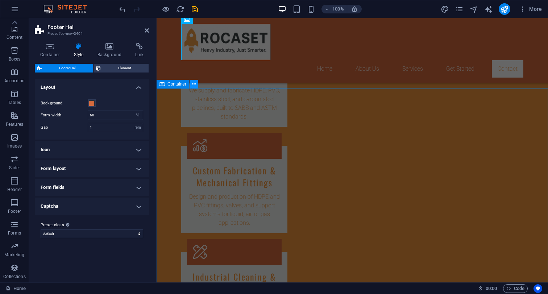
click at [194, 85] on icon at bounding box center [194, 84] width 4 height 8
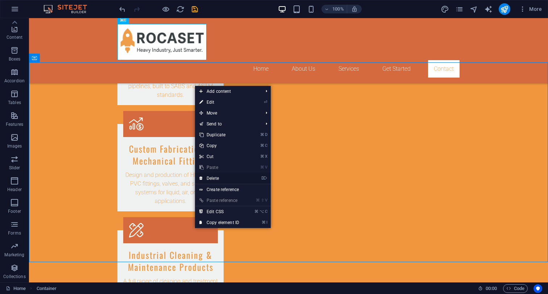
click at [226, 179] on link "⌦ Delete" at bounding box center [219, 178] width 49 height 11
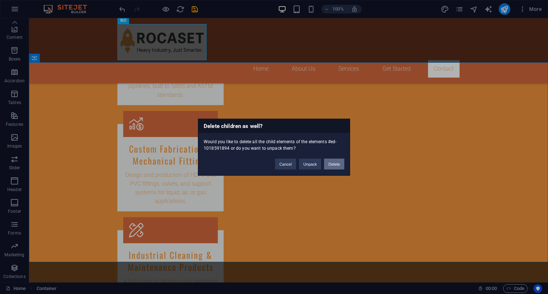
click at [335, 164] on button "Delete" at bounding box center [334, 163] width 20 height 11
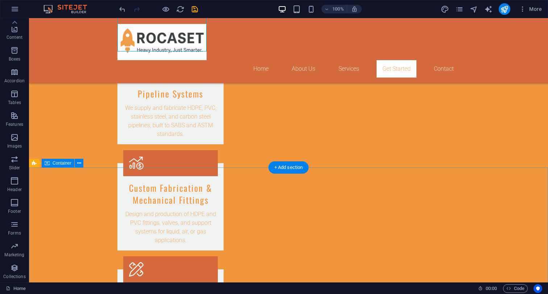
scroll to position [856, 0]
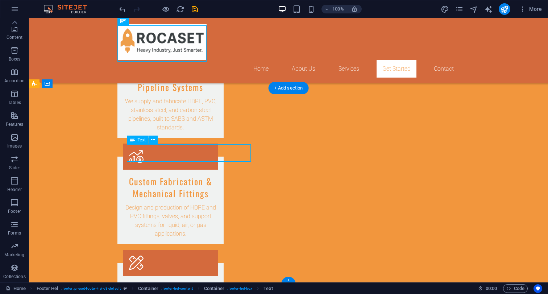
scroll to position [843, 0]
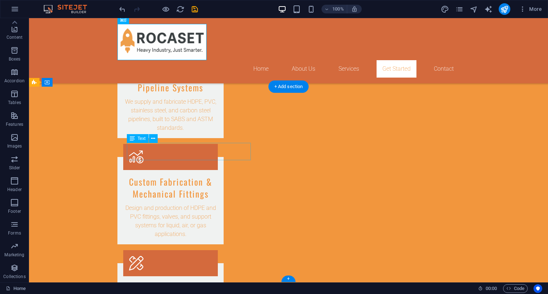
drag, startPoint x: 178, startPoint y: 156, endPoint x: 148, endPoint y: 157, distance: 30.1
drag, startPoint x: 128, startPoint y: 148, endPoint x: 187, endPoint y: 162, distance: 60.7
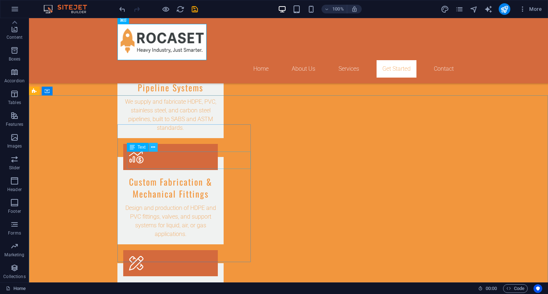
click at [153, 148] on icon at bounding box center [153, 148] width 4 height 8
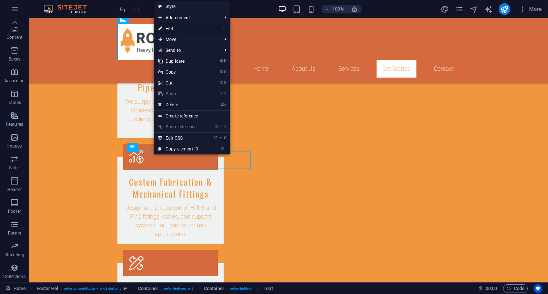
click at [183, 32] on link "⏎ Edit" at bounding box center [178, 28] width 49 height 11
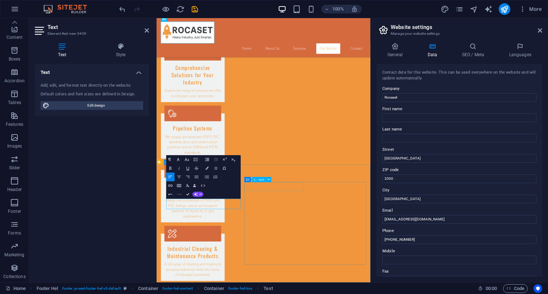
scroll to position [710, 0]
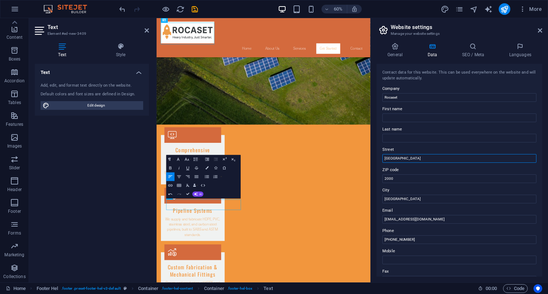
scroll to position [702, 0]
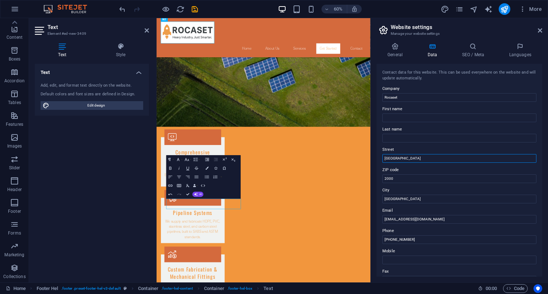
drag, startPoint x: 435, startPoint y: 157, endPoint x: 375, endPoint y: 157, distance: 60.2
click at [382, 157] on input "[GEOGRAPHIC_DATA]" at bounding box center [459, 158] width 154 height 9
type input "3 Toermalyn Street"
drag, startPoint x: 410, startPoint y: 177, endPoint x: 371, endPoint y: 176, distance: 39.2
click at [382, 176] on input "2000" at bounding box center [459, 178] width 154 height 9
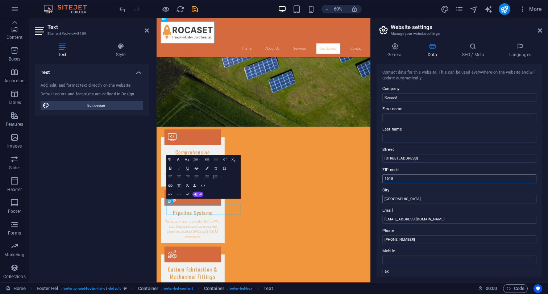
type input "1618"
drag, startPoint x: 412, startPoint y: 200, endPoint x: 365, endPoint y: 191, distance: 47.9
click at [382, 195] on input "[GEOGRAPHIC_DATA]" at bounding box center [459, 199] width 154 height 9
type input "Kempton Park"
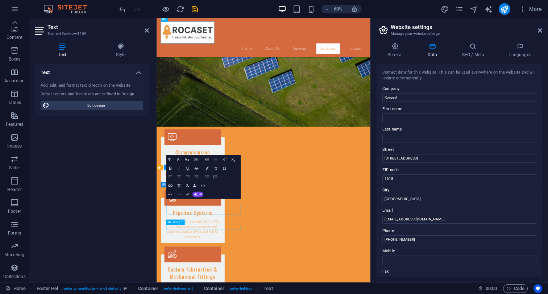
scroll to position [872, 0]
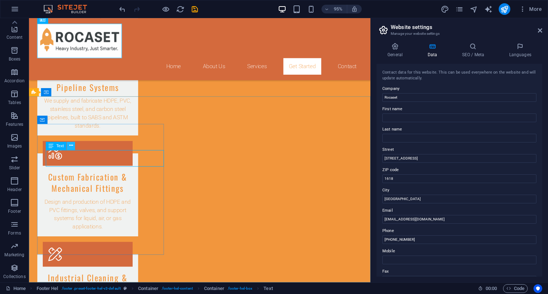
click at [69, 145] on button at bounding box center [71, 146] width 8 height 8
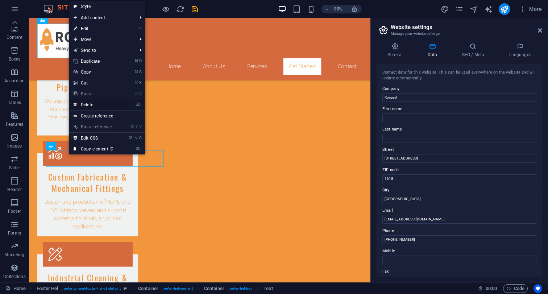
click at [107, 107] on link "⌦ Delete" at bounding box center [93, 104] width 49 height 11
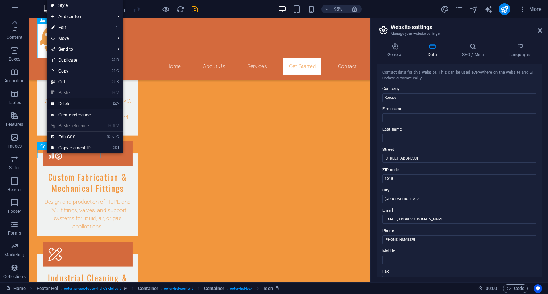
click at [72, 104] on link "⌦ Delete" at bounding box center [71, 103] width 49 height 11
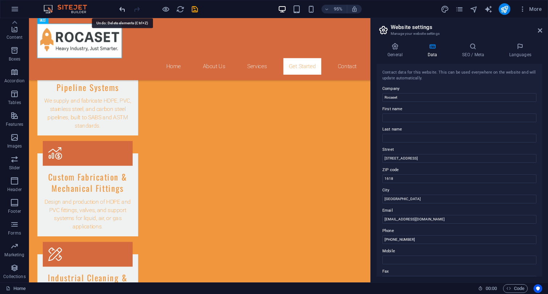
click at [124, 6] on icon "undo" at bounding box center [122, 9] width 8 height 8
click at [124, 7] on icon "undo" at bounding box center [122, 9] width 8 height 8
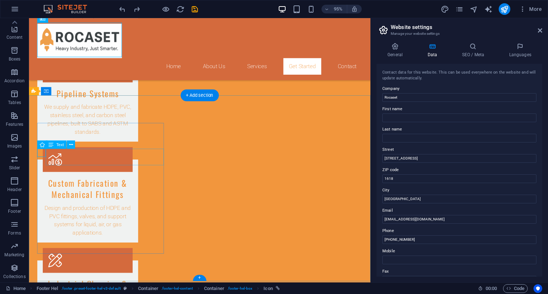
scroll to position [864, 0]
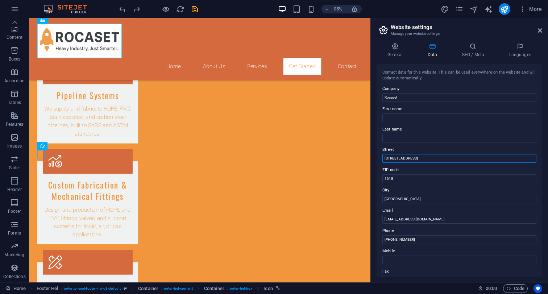
drag, startPoint x: 426, startPoint y: 159, endPoint x: 369, endPoint y: 152, distance: 57.0
click at [382, 154] on input "3 Toermalyn Street" at bounding box center [459, 158] width 154 height 9
drag, startPoint x: 411, startPoint y: 179, endPoint x: 377, endPoint y: 179, distance: 33.7
click at [382, 179] on input "1618" at bounding box center [459, 178] width 154 height 9
drag, startPoint x: 414, startPoint y: 201, endPoint x: 369, endPoint y: 198, distance: 44.3
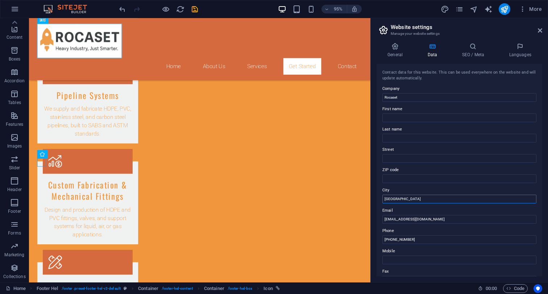
click at [382, 198] on input "Kempton Park" at bounding box center [459, 199] width 154 height 9
drag, startPoint x: 424, startPoint y: 237, endPoint x: 420, endPoint y: 237, distance: 4.3
click at [420, 237] on input "[PHONE_NUMBER]" at bounding box center [459, 239] width 154 height 9
drag, startPoint x: 428, startPoint y: 239, endPoint x: 392, endPoint y: 239, distance: 35.5
click at [392, 239] on input "[PHONE_NUMBER]" at bounding box center [459, 239] width 154 height 9
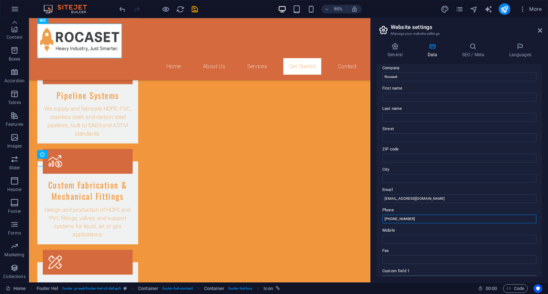
scroll to position [0, 0]
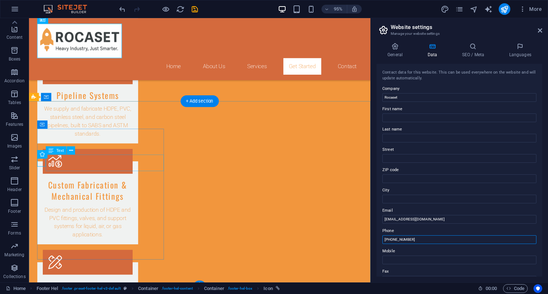
type input "+27 82 572 3452"
click at [71, 150] on icon at bounding box center [71, 149] width 4 height 7
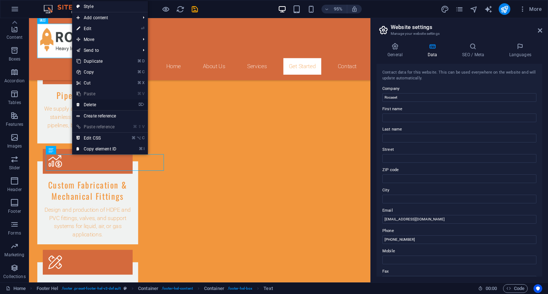
click at [92, 108] on link "⌦ Delete" at bounding box center [96, 104] width 49 height 11
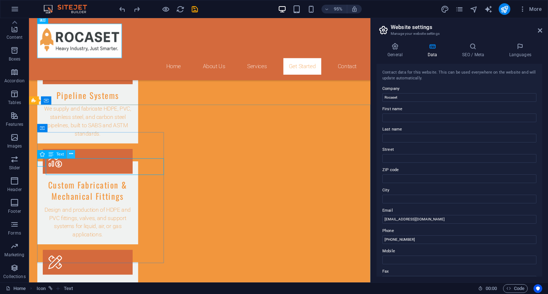
click at [72, 154] on icon at bounding box center [71, 153] width 4 height 7
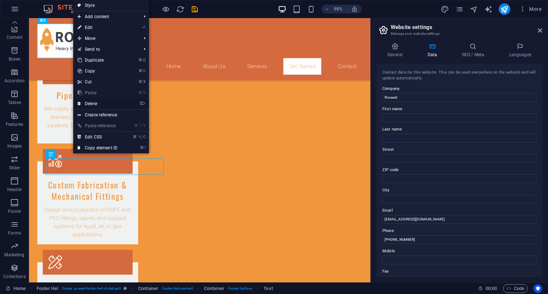
click at [95, 101] on link "⌦ Delete" at bounding box center [97, 103] width 49 height 11
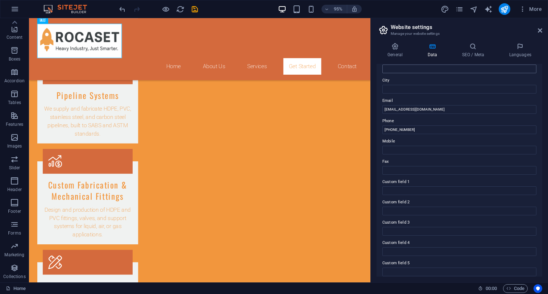
scroll to position [136, 0]
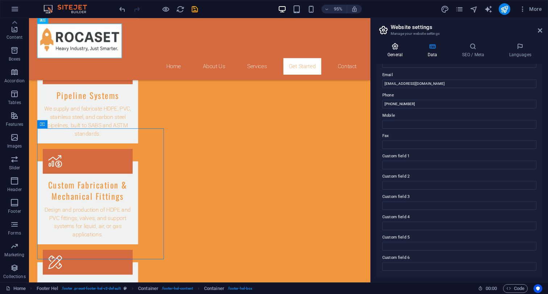
click at [395, 53] on h4 "General" at bounding box center [397, 50] width 40 height 15
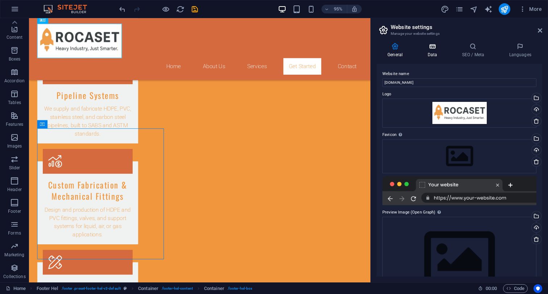
click at [427, 51] on h4 "Data" at bounding box center [433, 50] width 34 height 15
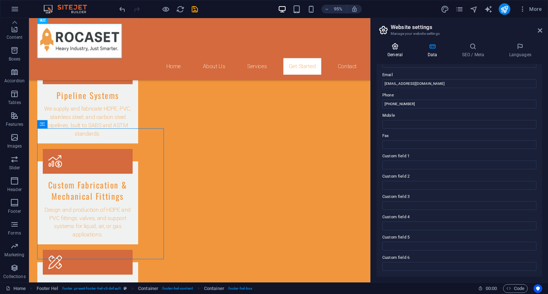
click at [392, 55] on h4 "General" at bounding box center [397, 50] width 40 height 15
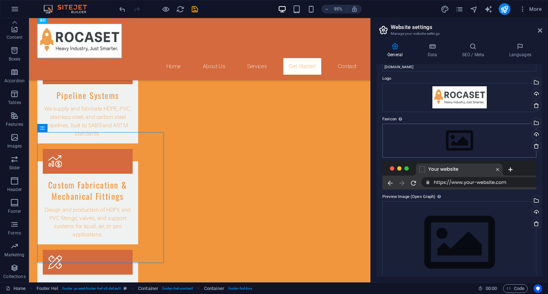
scroll to position [0, 0]
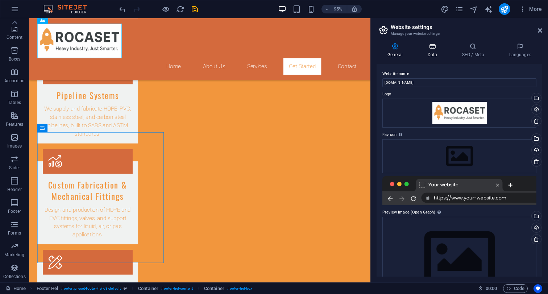
click at [437, 53] on h4 "Data" at bounding box center [433, 50] width 34 height 15
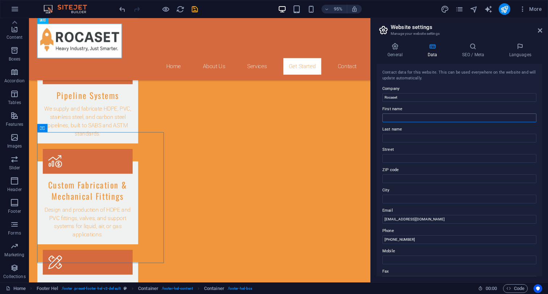
click at [428, 119] on input "First name" at bounding box center [459, 117] width 154 height 9
click at [432, 137] on input "Last name" at bounding box center [459, 138] width 154 height 9
click at [416, 120] on input "Riaan Lubbe" at bounding box center [459, 117] width 154 height 9
type input "Riaan"
click at [407, 141] on input "Last name" at bounding box center [459, 138] width 154 height 9
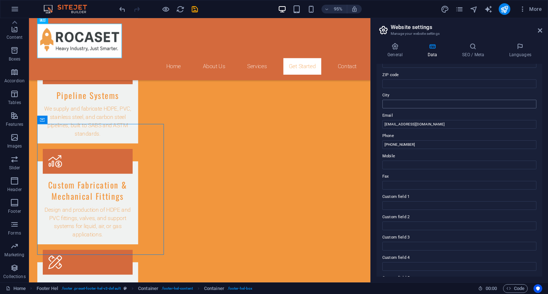
scroll to position [96, 0]
type input "Lubbe"
click at [408, 103] on input "City" at bounding box center [459, 103] width 154 height 9
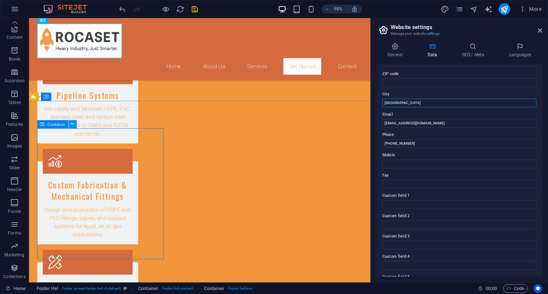
type input "Kempton Park"
click at [71, 125] on icon at bounding box center [73, 123] width 4 height 7
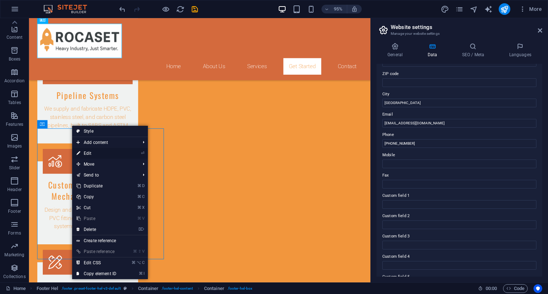
click at [96, 155] on link "⏎ Edit" at bounding box center [96, 153] width 49 height 11
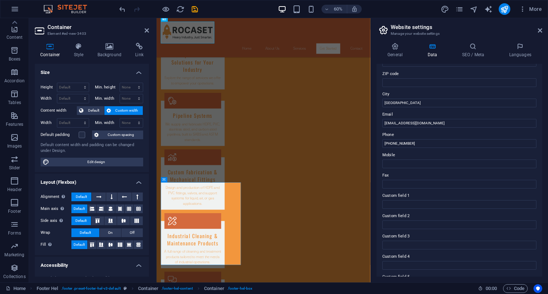
scroll to position [710, 0]
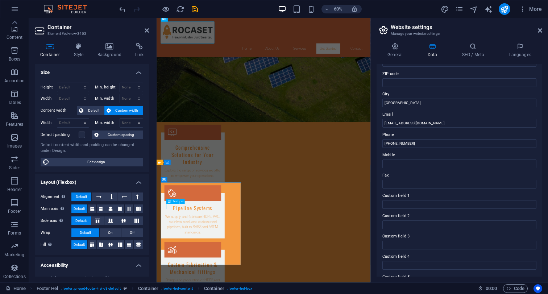
click at [539, 30] on icon at bounding box center [540, 31] width 4 height 6
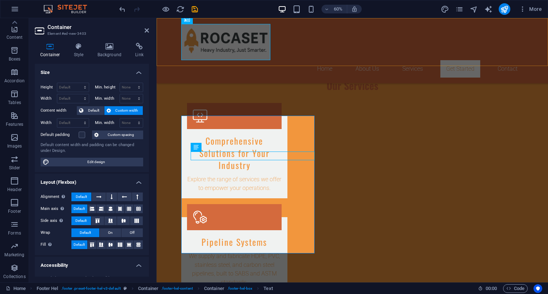
scroll to position [878, 0]
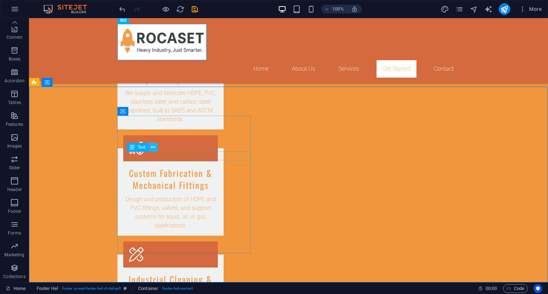
click at [154, 150] on icon at bounding box center [153, 148] width 4 height 8
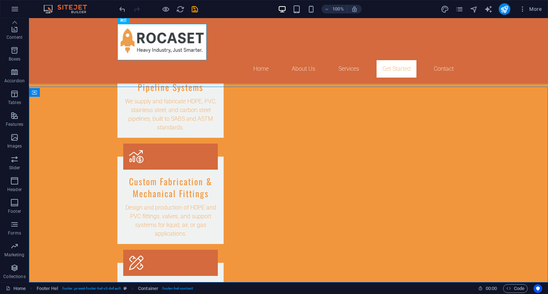
scroll to position [843, 0]
click at [196, 9] on icon "save" at bounding box center [195, 9] width 8 height 8
checkbox input "false"
select select "px"
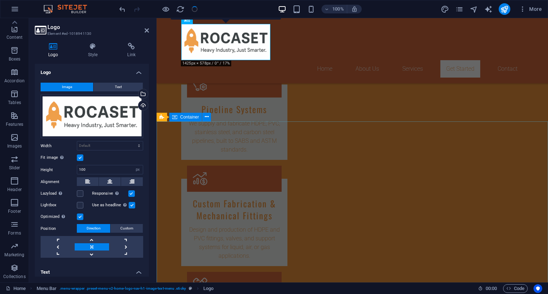
checkbox input "false"
select select "px"
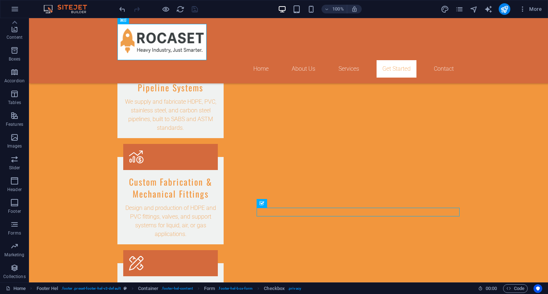
click at [531, 16] on div "100% More" at bounding box center [273, 8] width 547 height 17
click at [537, 10] on span "More" at bounding box center [530, 8] width 23 height 7
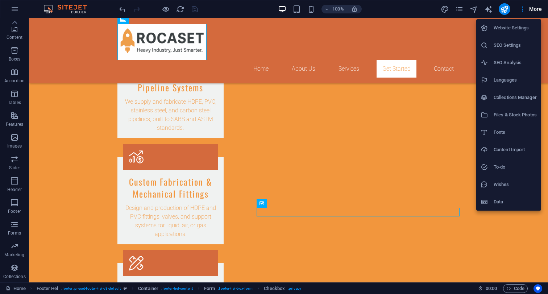
click at [518, 32] on h6 "Website Settings" at bounding box center [515, 28] width 43 height 9
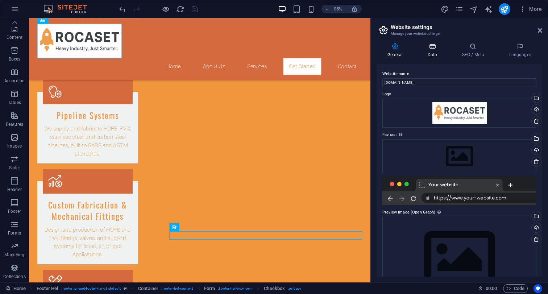
click at [437, 49] on icon at bounding box center [432, 46] width 32 height 7
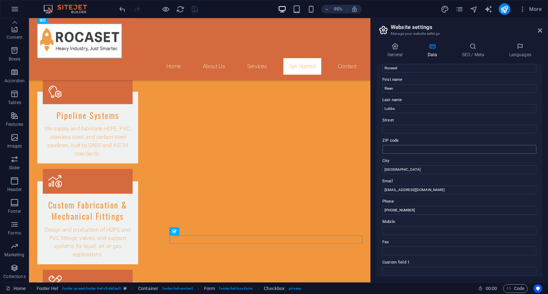
scroll to position [0, 0]
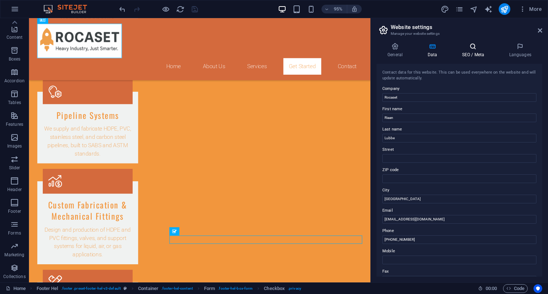
click at [475, 49] on icon at bounding box center [473, 46] width 44 height 7
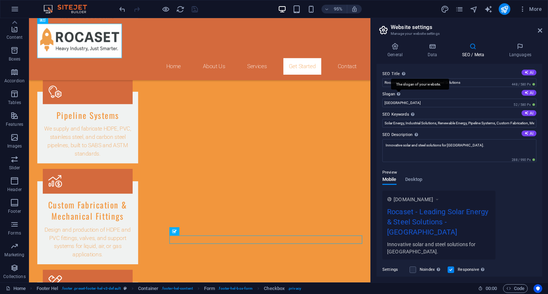
click at [399, 96] on icon at bounding box center [398, 94] width 3 height 4
click at [399, 99] on input "[GEOGRAPHIC_DATA]" at bounding box center [459, 103] width 154 height 9
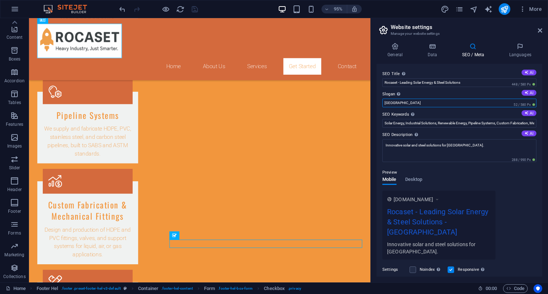
drag, startPoint x: 402, startPoint y: 103, endPoint x: 370, endPoint y: 101, distance: 32.7
click at [382, 101] on input "[GEOGRAPHIC_DATA]" at bounding box center [459, 103] width 154 height 9
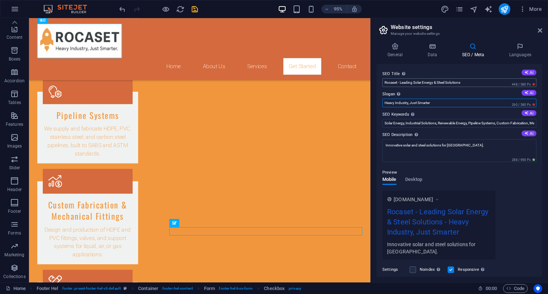
type input "Heavy Industry, Just Smarter"
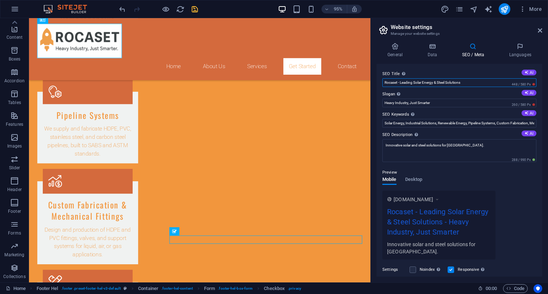
drag, startPoint x: 401, startPoint y: 83, endPoint x: 478, endPoint y: 82, distance: 76.9
click at [478, 82] on input "Rocaset - Leading Solar Energy & Steel Solutions" at bounding box center [459, 82] width 154 height 9
click at [472, 82] on input "Rocaset - Leading Solar Energy & Steel Solutions" at bounding box center [459, 82] width 154 height 9
drag, startPoint x: 473, startPoint y: 82, endPoint x: 403, endPoint y: 81, distance: 70.7
click at [403, 81] on input "Rocaset - Leading Solar Energy & Steel Solutions" at bounding box center [459, 82] width 154 height 9
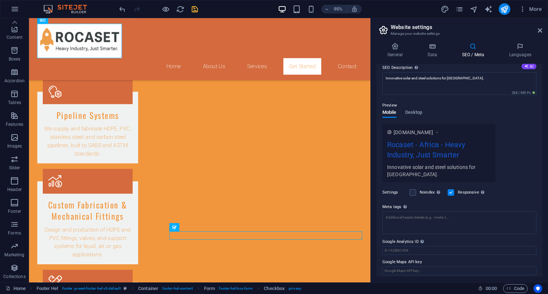
scroll to position [71, 0]
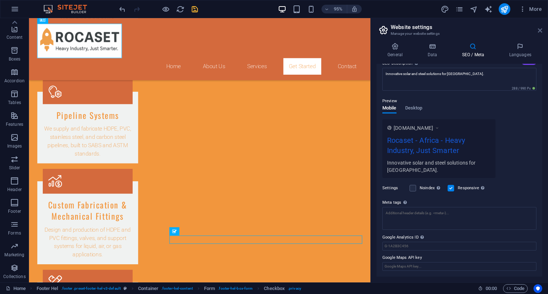
type input "Rocaset - Africa"
click at [540, 31] on icon at bounding box center [540, 31] width 4 height 6
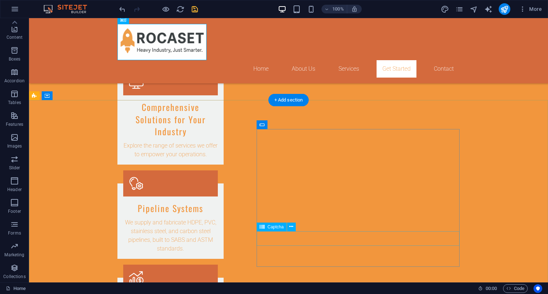
scroll to position [856, 0]
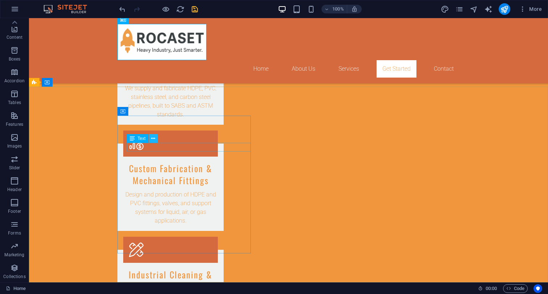
click at [153, 139] on icon at bounding box center [153, 139] width 4 height 8
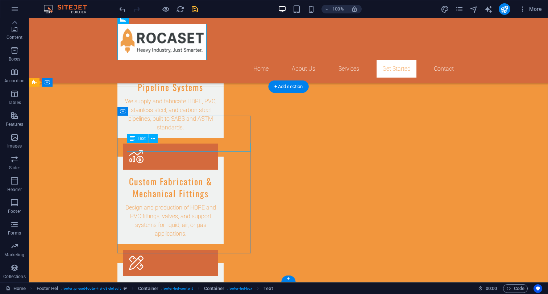
scroll to position [843, 0]
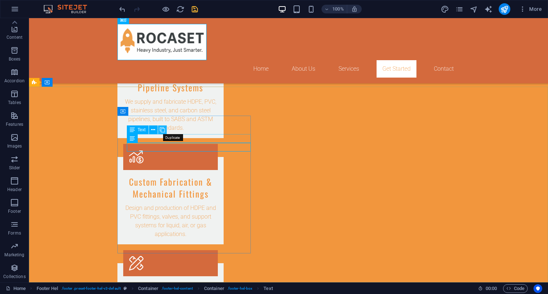
click at [162, 132] on icon at bounding box center [162, 130] width 5 height 8
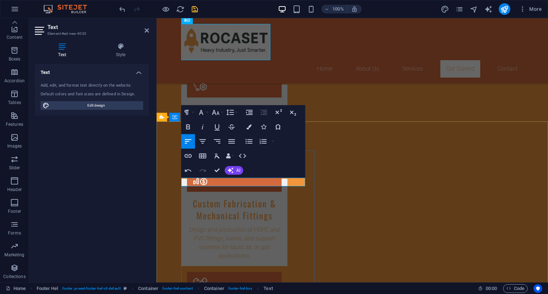
drag, startPoint x: 244, startPoint y: 182, endPoint x: 225, endPoint y: 182, distance: 18.9
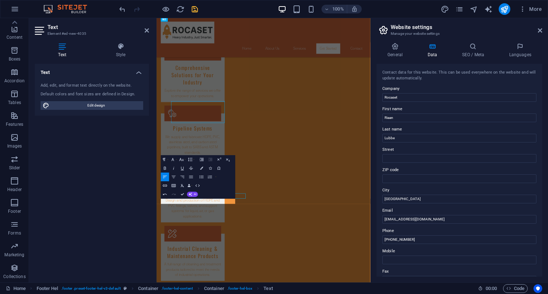
scroll to position [710, 0]
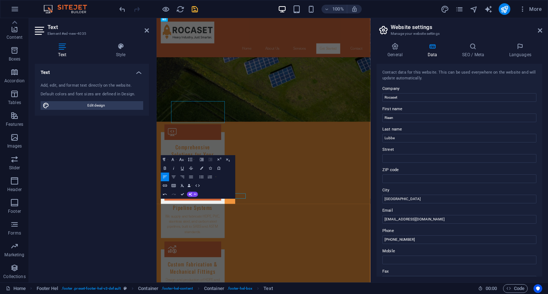
click at [225, 182] on div "Paragraph Format Normal Heading 1 Heading 2 Heading 3 Heading 4 Heading 5 Headi…" at bounding box center [198, 176] width 74 height 43
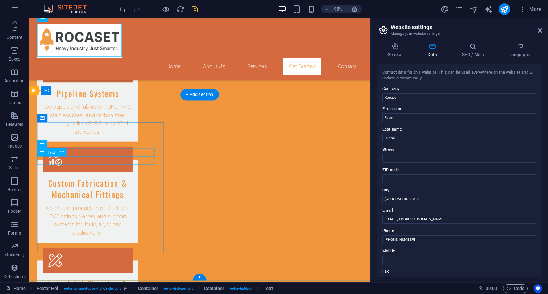
scroll to position [864, 0]
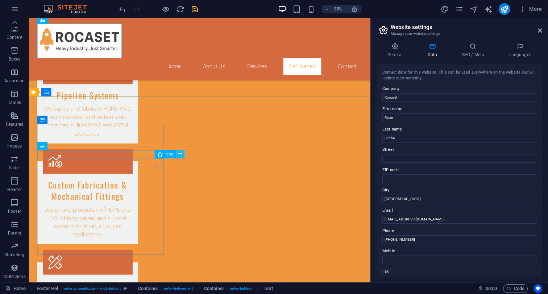
click at [182, 153] on icon at bounding box center [181, 153] width 4 height 7
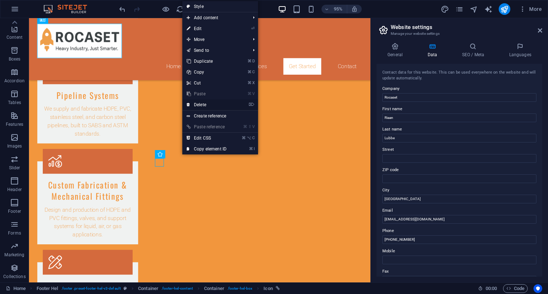
click at [206, 105] on link "⌦ Delete" at bounding box center [206, 104] width 49 height 11
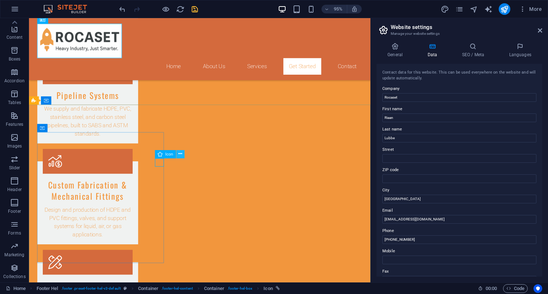
click at [179, 154] on icon at bounding box center [181, 153] width 4 height 7
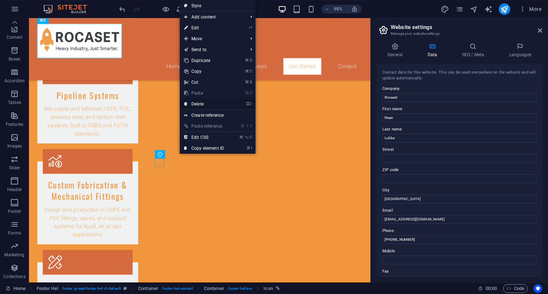
click at [207, 105] on link "⌦ Delete" at bounding box center [204, 104] width 49 height 11
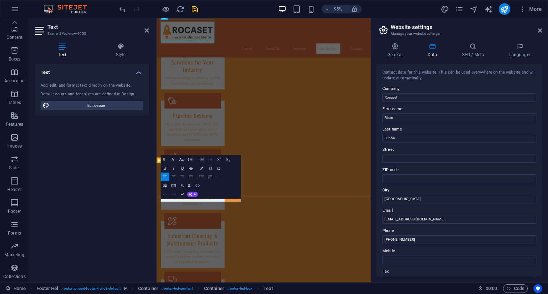
scroll to position [706, 0]
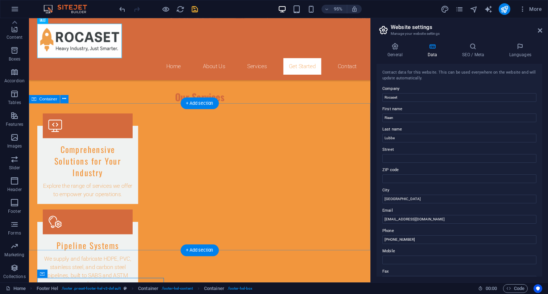
scroll to position [868, 0]
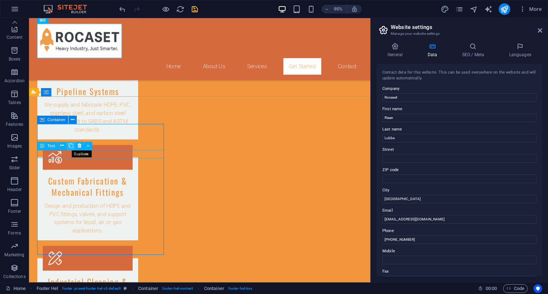
click at [72, 147] on icon at bounding box center [71, 145] width 5 height 7
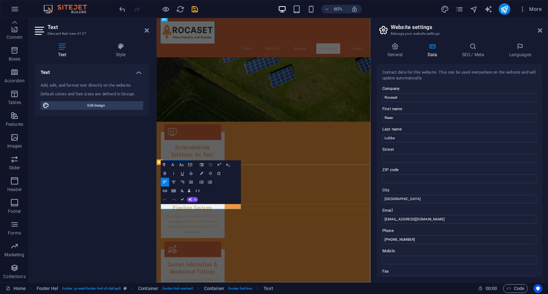
drag, startPoint x: 189, startPoint y: 332, endPoint x: 162, endPoint y: 332, distance: 26.8
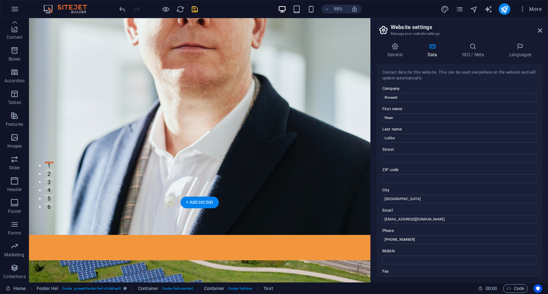
scroll to position [0, 0]
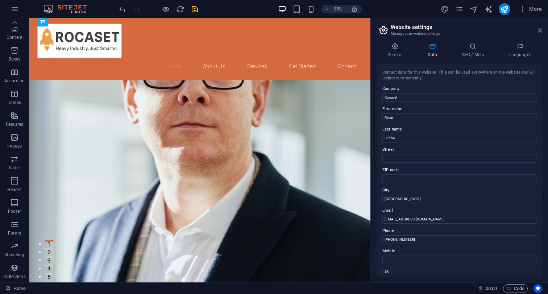
click at [539, 31] on icon at bounding box center [540, 31] width 4 height 6
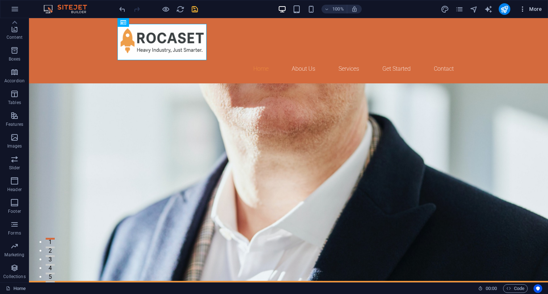
click at [523, 9] on icon "button" at bounding box center [522, 8] width 7 height 7
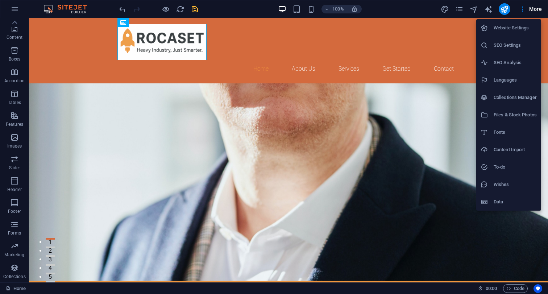
click at [518, 67] on li "SEO Analysis" at bounding box center [508, 62] width 65 height 17
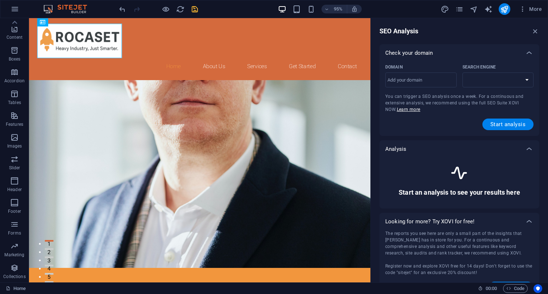
select select "google.com"
click at [536, 32] on icon "button" at bounding box center [535, 31] width 8 height 8
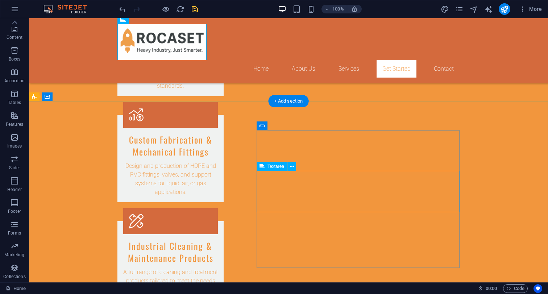
scroll to position [851, 0]
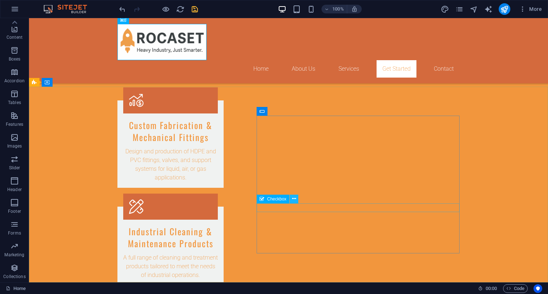
click at [293, 201] on icon at bounding box center [294, 199] width 4 height 8
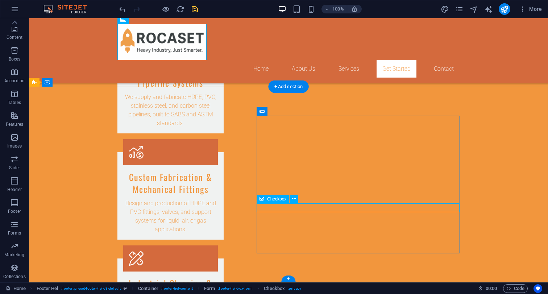
scroll to position [847, 0]
click at [293, 200] on icon at bounding box center [294, 199] width 4 height 8
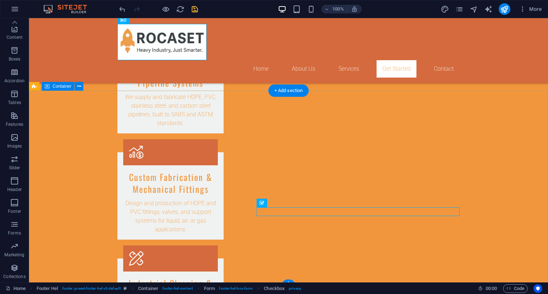
scroll to position [851, 0]
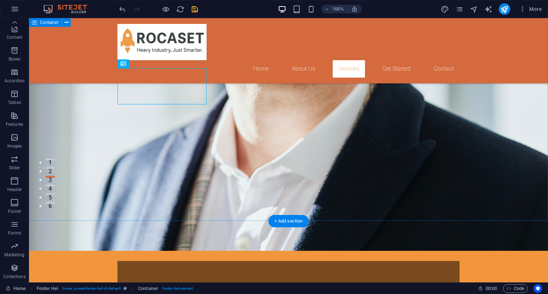
scroll to position [0, 0]
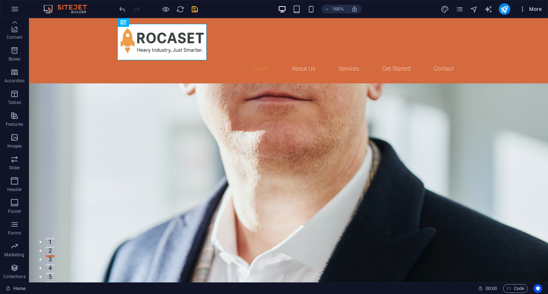
click at [527, 10] on span "More" at bounding box center [530, 8] width 23 height 7
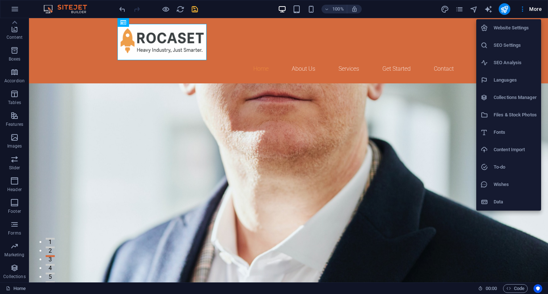
click at [459, 11] on div at bounding box center [274, 147] width 548 height 294
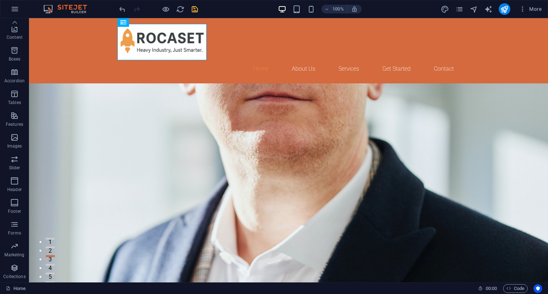
click at [459, 11] on icon "pages" at bounding box center [459, 9] width 8 height 8
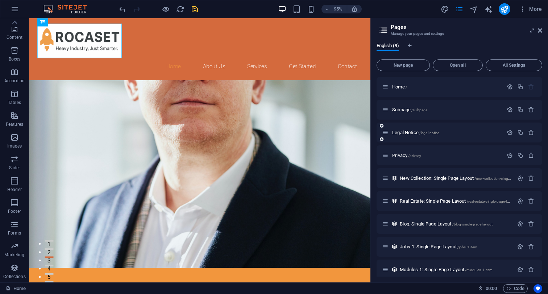
click at [462, 137] on div "Legal Notice /legal-notice" at bounding box center [460, 133] width 166 height 20
click at [416, 134] on span "Legal Notice /legal-notice" at bounding box center [415, 132] width 47 height 5
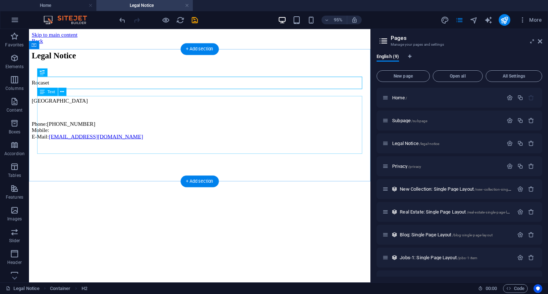
click at [57, 145] on div "Rocaset Kempton Park Phone: +27 82 572 3452 Mobile: E-Mail: info@rocaset.com" at bounding box center [209, 113] width 354 height 63
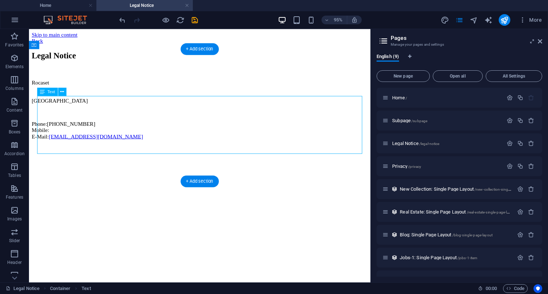
click at [54, 145] on div "Rocaset Kempton Park Phone: +27 82 572 3452 Mobile: E-Mail: info@rocaset.com" at bounding box center [209, 113] width 354 height 63
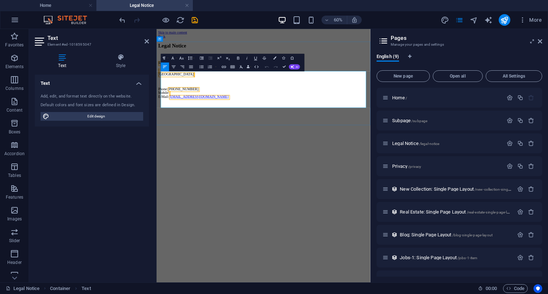
click at [189, 144] on p "Phone: +27 82 572 3452 Mobile: E-Mail: info@rocaset.com" at bounding box center [334, 136] width 351 height 20
drag, startPoint x: 187, startPoint y: 148, endPoint x: 161, endPoint y: 146, distance: 26.2
click at [161, 145] on div "Legal Notice Rocaset Kempton Park Phone: +27 82 572 3452 Mobile: E-Mail: info@r…" at bounding box center [334, 98] width 351 height 93
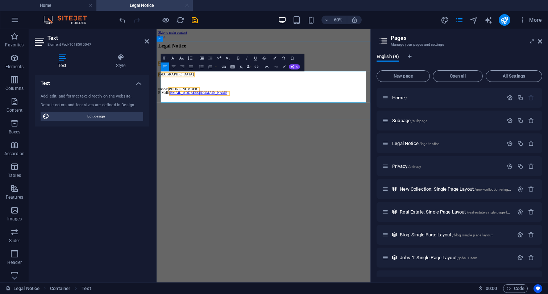
click at [242, 108] on p "Kempton Park" at bounding box center [334, 101] width 351 height 13
click at [426, 67] on div "Legal Notice Rocaset Kempton Park Phone: +27 82 572 3452 E-Mail: info@rocaset.c…" at bounding box center [334, 95] width 351 height 87
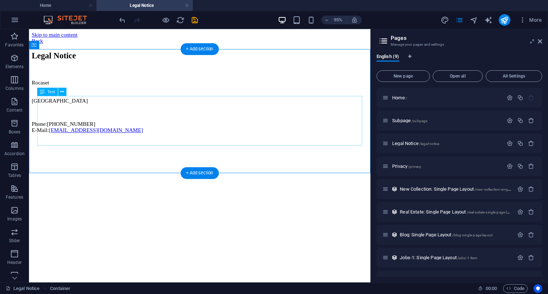
click at [77, 107] on div "Rocaset Kempton Park Phone: +27 82 572 3452 E-Mail: info@rocaset.com" at bounding box center [209, 110] width 354 height 57
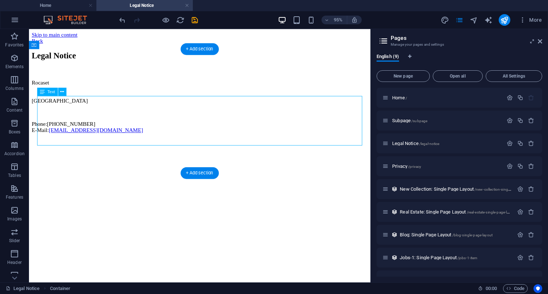
click at [77, 107] on div "Rocaset Kempton Park Phone: +27 82 572 3452 E-Mail: info@rocaset.com" at bounding box center [209, 110] width 354 height 57
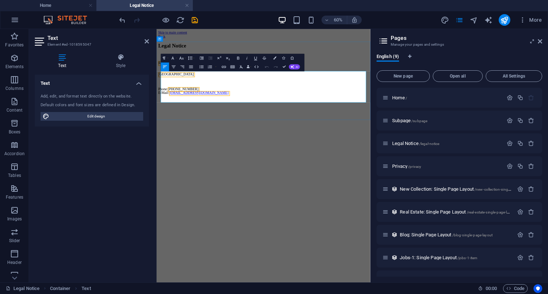
click at [181, 108] on p "Kempton Park" at bounding box center [334, 101] width 351 height 13
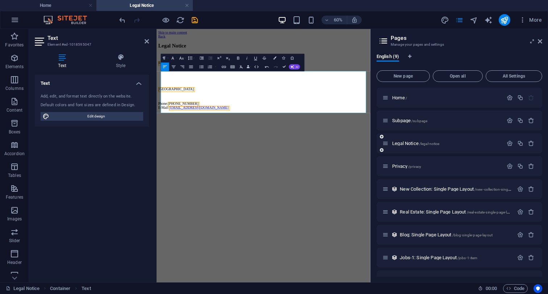
scroll to position [17, 0]
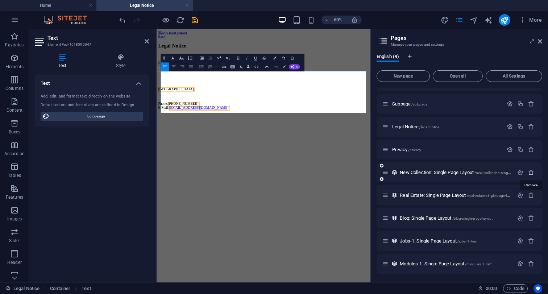
click at [531, 172] on icon "button" at bounding box center [531, 172] width 6 height 6
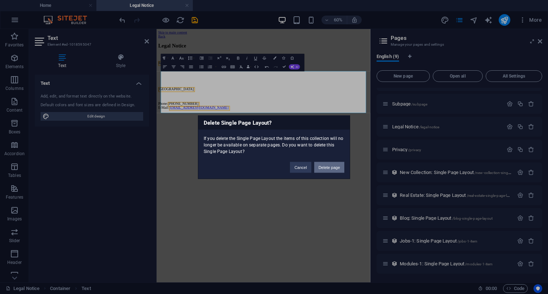
click at [321, 169] on button "Delete page" at bounding box center [329, 167] width 30 height 11
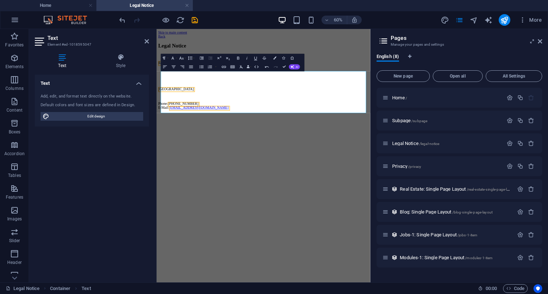
scroll to position [0, 0]
click at [531, 189] on icon "button" at bounding box center [531, 189] width 6 height 6
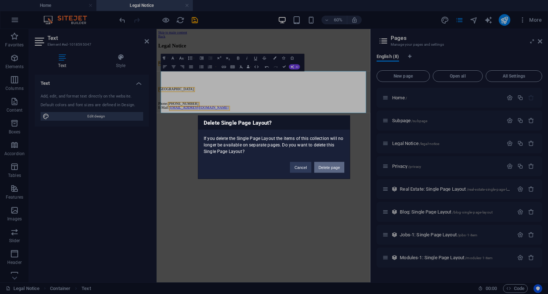
click at [324, 168] on button "Delete page" at bounding box center [329, 167] width 30 height 11
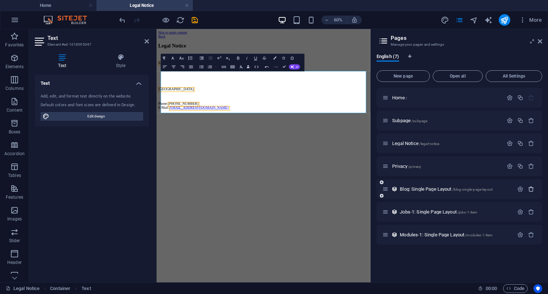
click at [532, 191] on icon "button" at bounding box center [531, 189] width 6 height 6
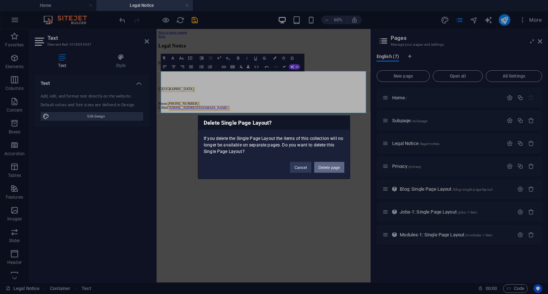
click at [329, 170] on button "Delete page" at bounding box center [329, 167] width 30 height 11
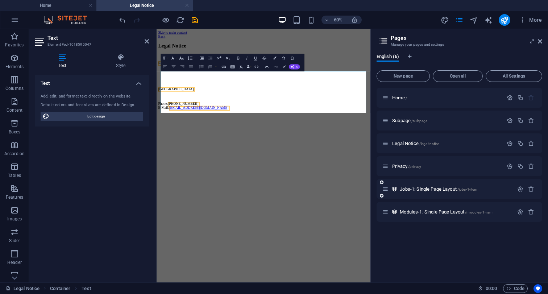
click at [531, 193] on div "Jobs-1: Single Page Layout /jobs-1-item" at bounding box center [460, 189] width 166 height 20
click at [530, 191] on icon "button" at bounding box center [531, 189] width 6 height 6
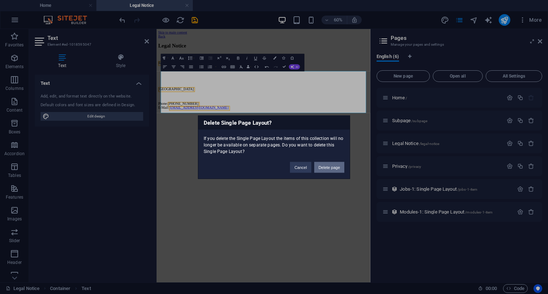
click at [331, 167] on button "Delete page" at bounding box center [329, 167] width 30 height 11
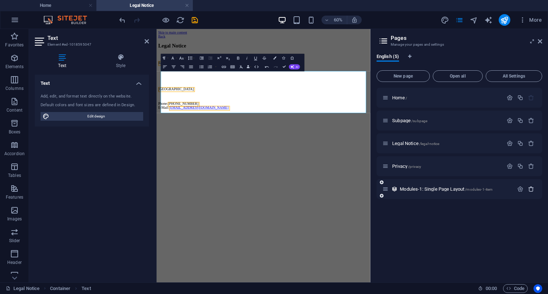
click at [532, 190] on icon "button" at bounding box center [531, 189] width 6 height 6
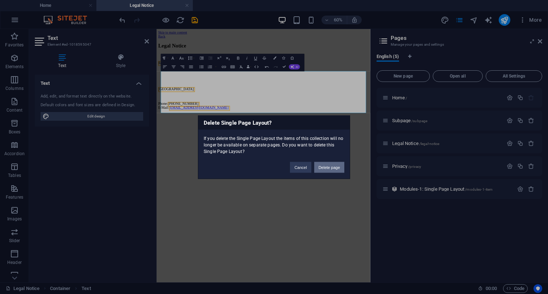
click at [328, 168] on button "Delete page" at bounding box center [329, 167] width 30 height 11
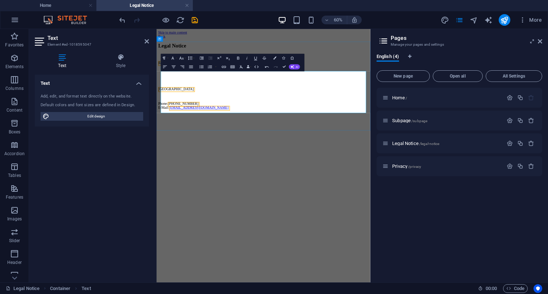
click at [197, 113] on p at bounding box center [334, 110] width 351 height 7
click at [175, 113] on p at bounding box center [334, 110] width 351 height 7
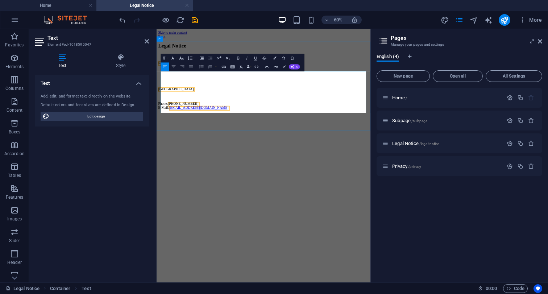
click at [176, 113] on p at bounding box center [334, 110] width 351 height 7
click at [172, 113] on p at bounding box center [334, 110] width 351 height 7
click at [176, 113] on p at bounding box center [334, 110] width 351 height 7
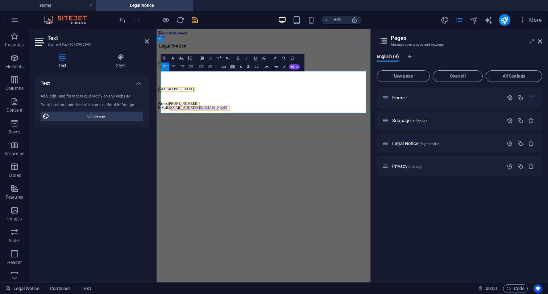
click at [175, 132] on span "Kempton Park" at bounding box center [188, 129] width 59 height 6
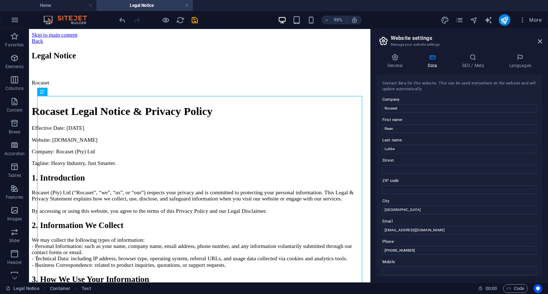
click at [543, 41] on aside "Website settings Manage your website settings General Data SEO / Meta Languages…" at bounding box center [459, 155] width 178 height 253
click at [540, 42] on icon at bounding box center [540, 41] width 4 height 6
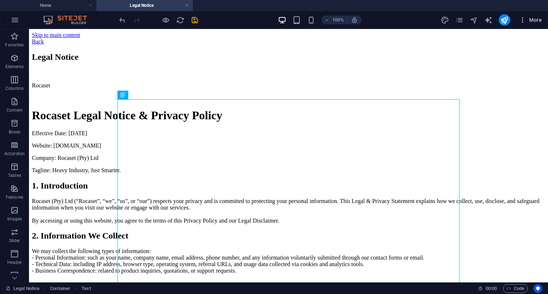
click at [527, 21] on span "More" at bounding box center [530, 19] width 23 height 7
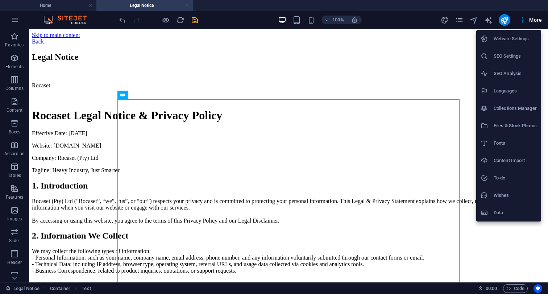
click at [530, 20] on div at bounding box center [274, 147] width 548 height 294
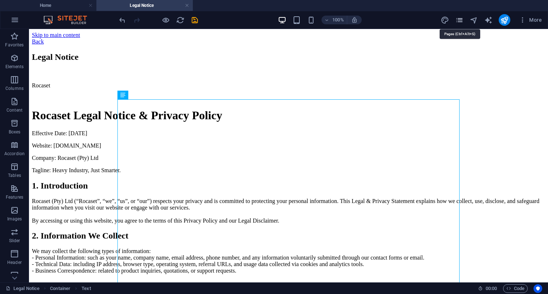
click at [457, 19] on icon "pages" at bounding box center [459, 20] width 8 height 8
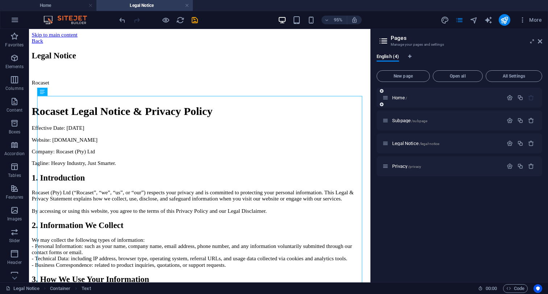
click at [423, 102] on div "Home /" at bounding box center [460, 98] width 166 height 20
click at [399, 98] on span "Home /" at bounding box center [399, 97] width 15 height 5
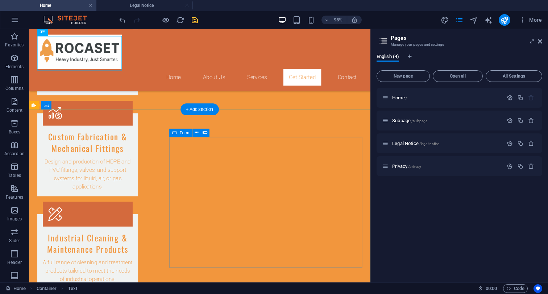
scroll to position [863, 0]
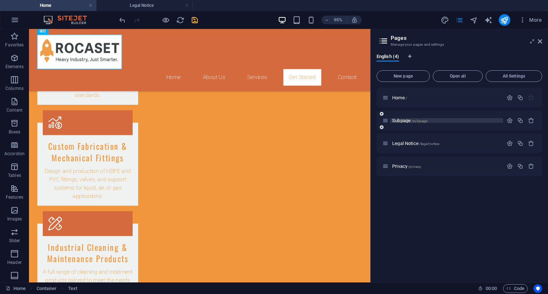
click at [402, 121] on span "Subpage /subpage" at bounding box center [409, 120] width 35 height 5
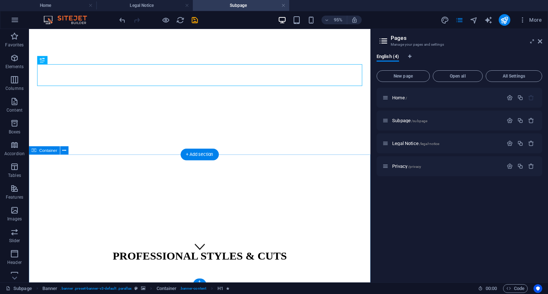
scroll to position [31, 0]
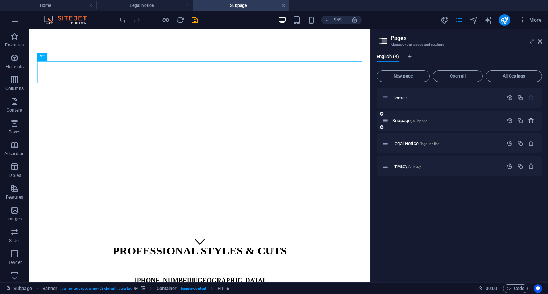
click at [533, 122] on icon "button" at bounding box center [531, 120] width 6 height 6
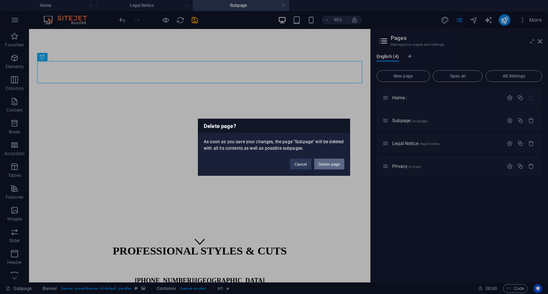
click at [327, 164] on button "Delete page" at bounding box center [329, 163] width 30 height 11
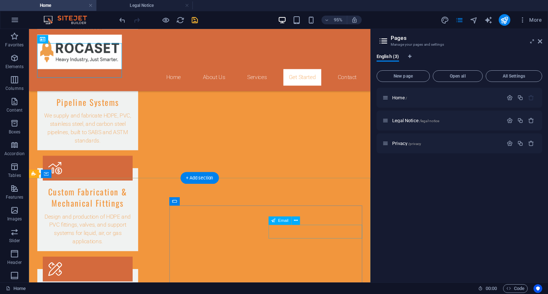
scroll to position [807, 0]
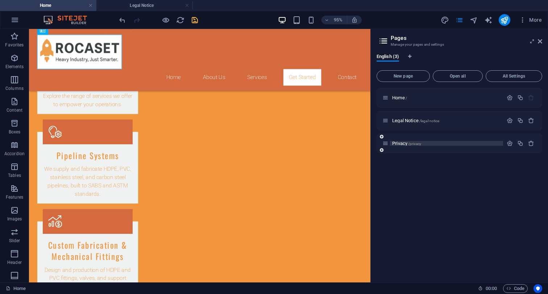
click at [406, 144] on span "Privacy /privacy" at bounding box center [406, 143] width 29 height 5
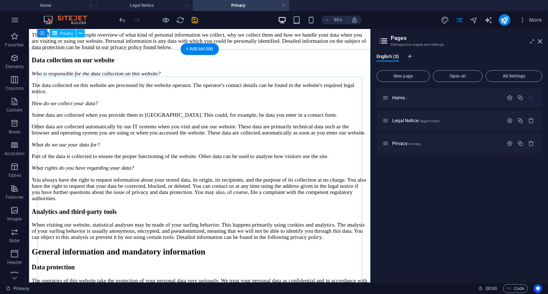
scroll to position [0, 0]
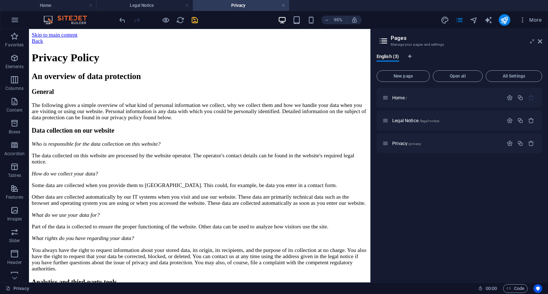
click at [195, 21] on icon "save" at bounding box center [195, 20] width 8 height 8
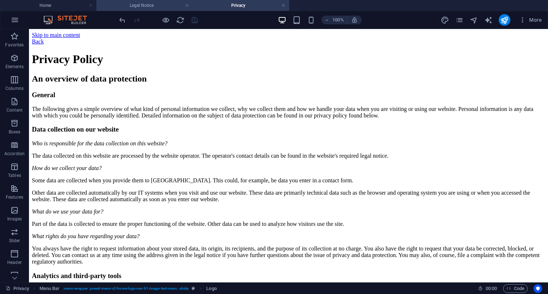
click at [157, 7] on h4 "Legal Notice" at bounding box center [144, 5] width 96 height 8
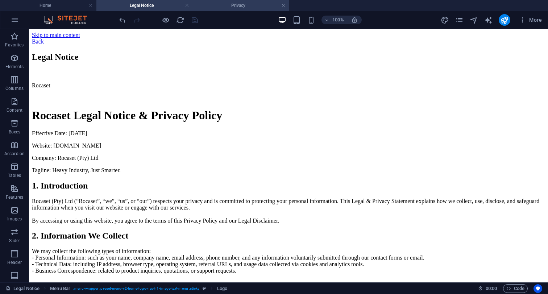
click at [224, 2] on h4 "Privacy" at bounding box center [241, 5] width 96 height 8
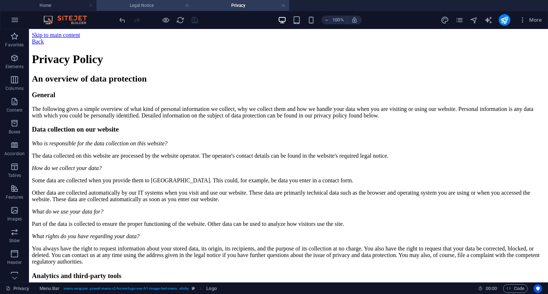
click at [147, 3] on h4 "Legal Notice" at bounding box center [144, 5] width 96 height 8
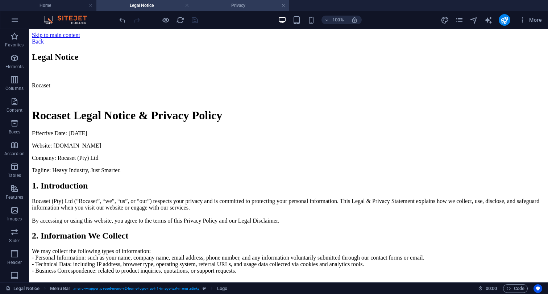
click at [223, 8] on h4 "Privacy" at bounding box center [241, 5] width 96 height 8
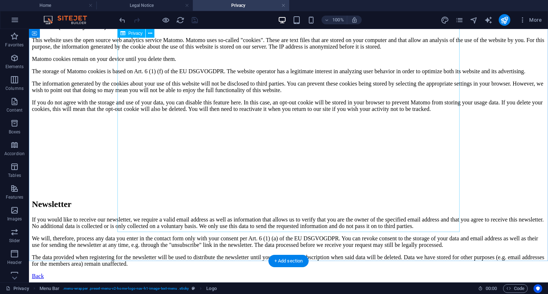
scroll to position [1678, 0]
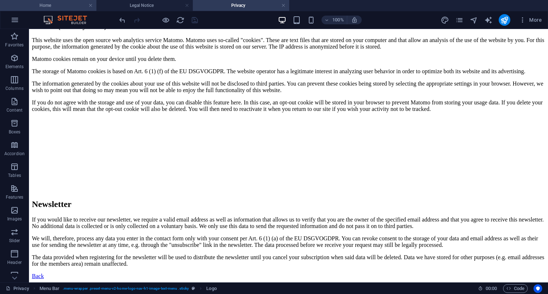
click at [61, 7] on h4 "Home" at bounding box center [48, 5] width 96 height 8
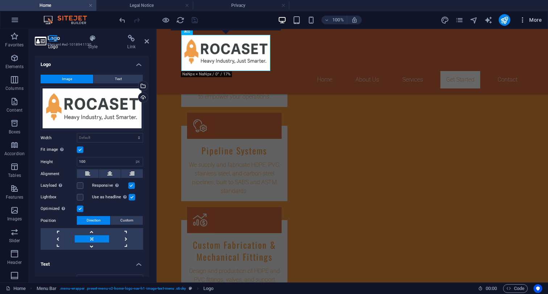
click at [520, 20] on icon "button" at bounding box center [522, 19] width 7 height 7
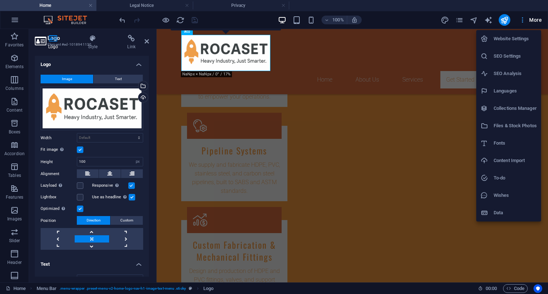
click at [520, 20] on div at bounding box center [274, 147] width 548 height 294
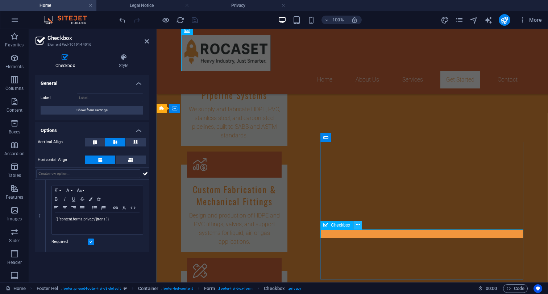
click at [360, 227] on icon at bounding box center [358, 225] width 4 height 8
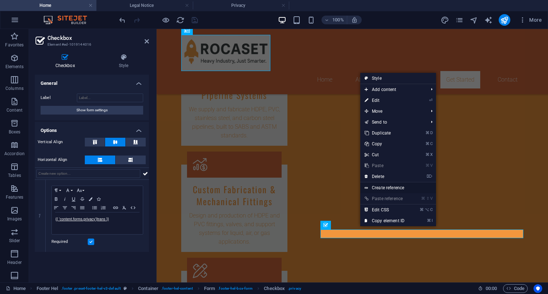
click at [410, 191] on link "Create reference" at bounding box center [398, 187] width 76 height 11
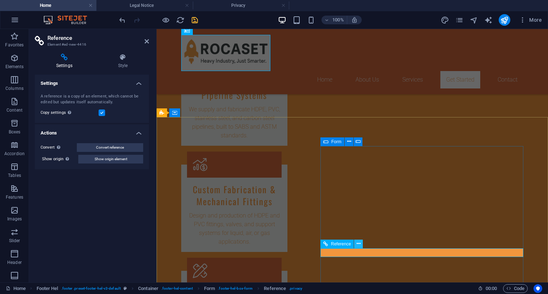
click at [358, 244] on icon at bounding box center [359, 244] width 4 height 8
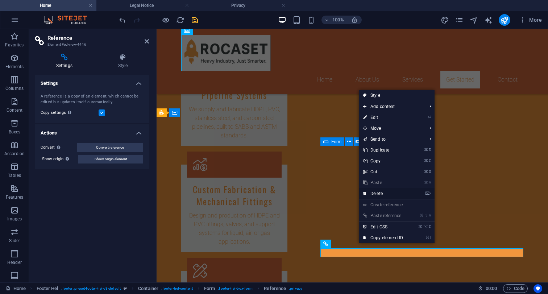
click at [385, 196] on link "⌦ Delete" at bounding box center [383, 193] width 49 height 11
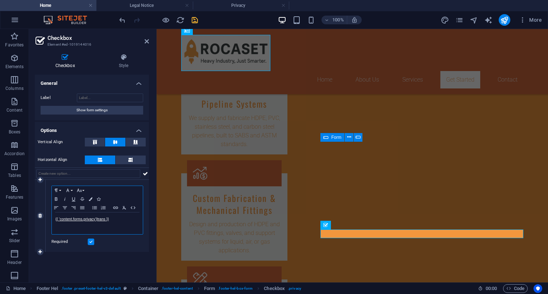
click at [115, 220] on p "{{ 'content.forms.privacy'|trans }}" at bounding box center [97, 219] width 84 height 7
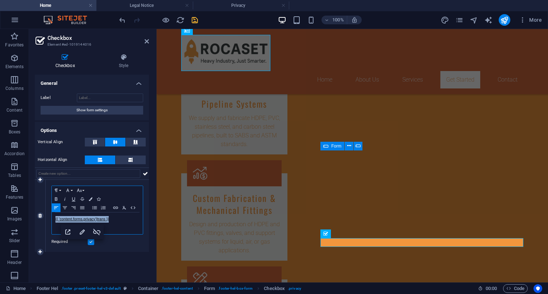
drag, startPoint x: 128, startPoint y: 219, endPoint x: 51, endPoint y: 219, distance: 76.5
click at [52, 219] on div "{{ 'content.forms.privacy'|trans }}" at bounding box center [97, 223] width 91 height 22
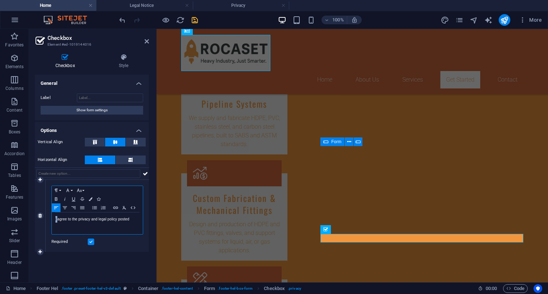
click at [54, 220] on div "i agree to the privacy and legal policy posted" at bounding box center [97, 223] width 91 height 22
click at [100, 219] on p "I agree to the privacy and legal policy posted" at bounding box center [97, 219] width 84 height 7
click at [131, 219] on p "I agree to the privacy and legal policy posted" at bounding box center [97, 219] width 84 height 7
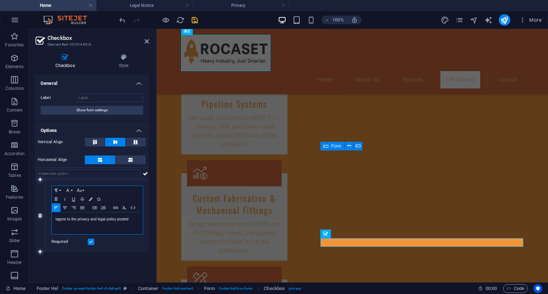
click at [132, 219] on p "I agree to the privacy and legal policy posted" at bounding box center [97, 219] width 84 height 7
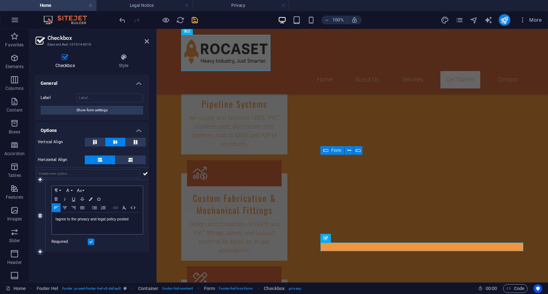
click at [115, 208] on icon "button" at bounding box center [115, 208] width 9 height 6
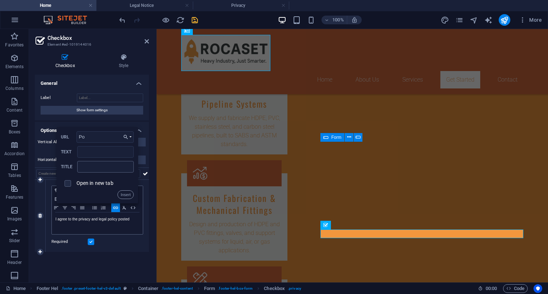
type input "P"
click at [250, 7] on h4 "Privacy" at bounding box center [241, 5] width 96 height 8
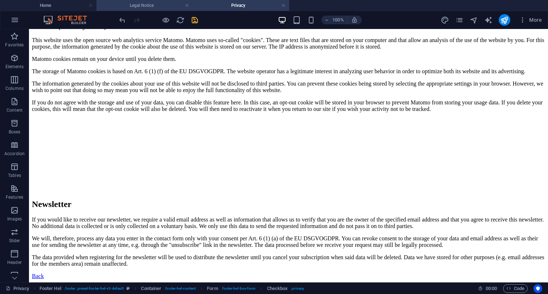
click at [160, 6] on h4 "Legal Notice" at bounding box center [144, 5] width 96 height 8
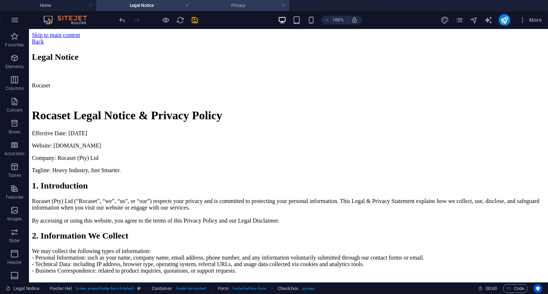
click at [240, 6] on h4 "Privacy" at bounding box center [241, 5] width 96 height 8
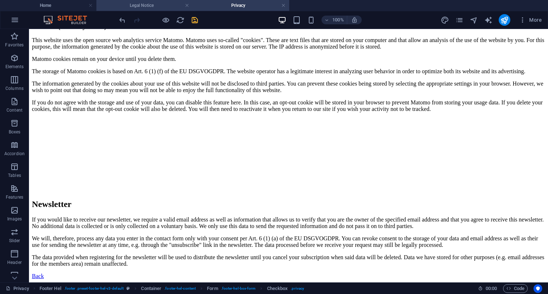
click at [146, 9] on h4 "Legal Notice" at bounding box center [144, 5] width 96 height 8
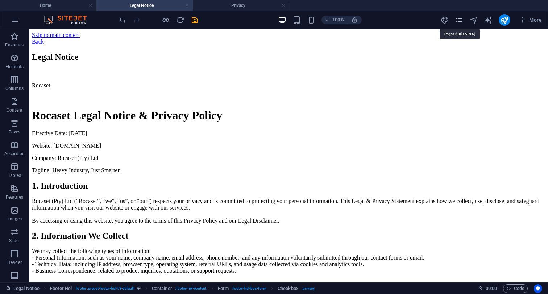
click at [461, 23] on icon "pages" at bounding box center [459, 20] width 8 height 8
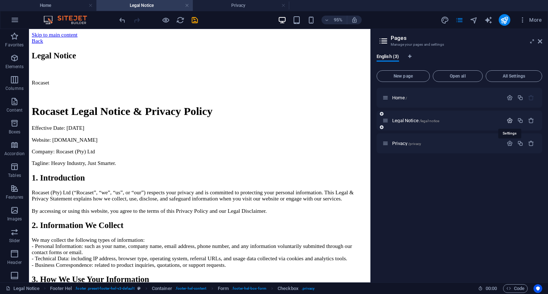
click at [509, 121] on icon "button" at bounding box center [510, 120] width 6 height 6
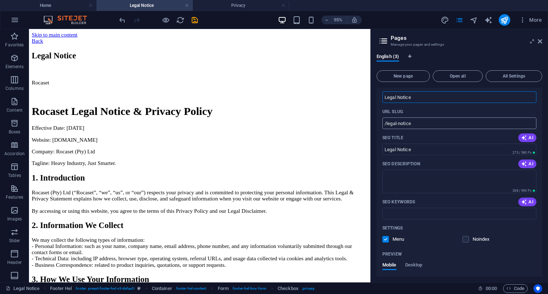
scroll to position [0, 0]
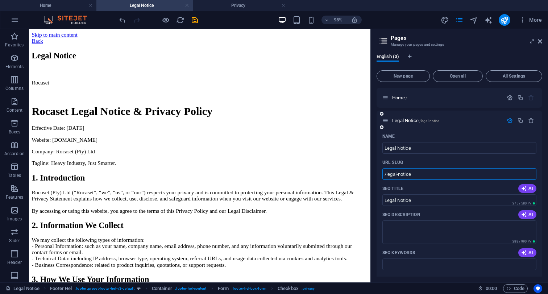
drag, startPoint x: 425, startPoint y: 174, endPoint x: 367, endPoint y: 173, distance: 58.0
click at [382, 173] on input "/legal-notice" at bounding box center [459, 174] width 154 height 12
click at [66, 9] on h4 "Home" at bounding box center [48, 5] width 96 height 8
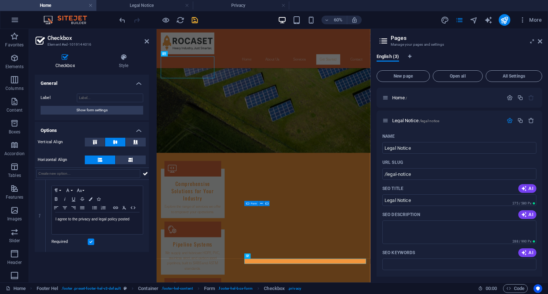
scroll to position [652, 0]
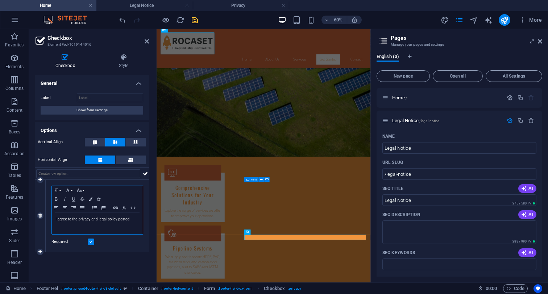
click at [131, 220] on p "I agree to the privacy and legal policy posted" at bounding box center [97, 219] width 84 height 7
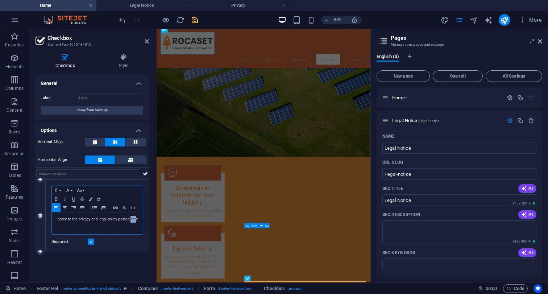
drag, startPoint x: 132, startPoint y: 219, endPoint x: 137, endPoint y: 219, distance: 5.1
click at [137, 219] on p "I agree to the privacy and legal policy posted here" at bounding box center [97, 219] width 84 height 7
click at [110, 228] on div "I agree to the privacy and legal policy posted here" at bounding box center [97, 223] width 91 height 22
drag, startPoint x: 132, startPoint y: 220, endPoint x: 137, endPoint y: 220, distance: 5.8
click at [137, 220] on p "I agree to the privacy and legal policy posted here" at bounding box center [97, 219] width 84 height 7
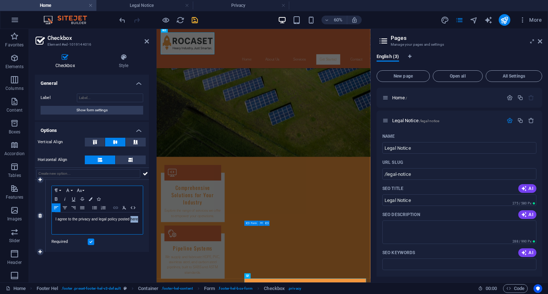
type input "here"
click at [117, 208] on icon "button" at bounding box center [115, 207] width 5 height 3
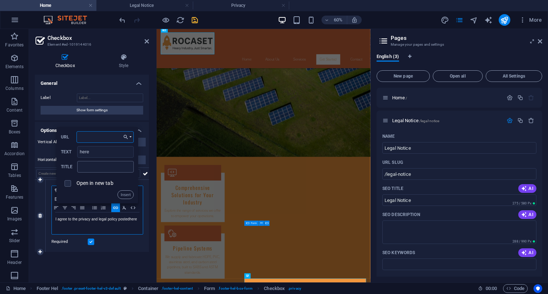
paste input "/legal-notice"
type input "/legal-notice"
click at [114, 170] on input "text" at bounding box center [105, 167] width 57 height 12
click at [101, 184] on label "Open in new tab" at bounding box center [94, 183] width 37 height 6
checkbox input "true"
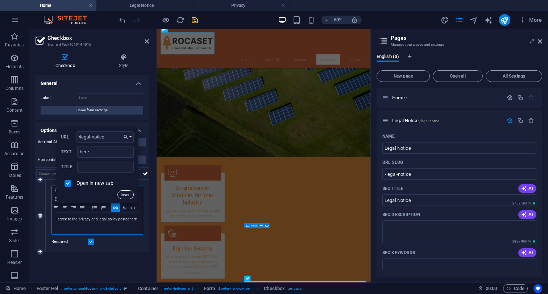
click at [123, 195] on button "Insert" at bounding box center [125, 194] width 17 height 9
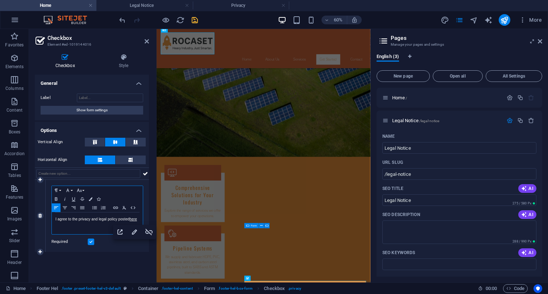
click at [85, 228] on div "I agree to the privacy and legal policy posted here" at bounding box center [97, 223] width 91 height 22
click at [196, 20] on icon "save" at bounding box center [195, 20] width 8 height 8
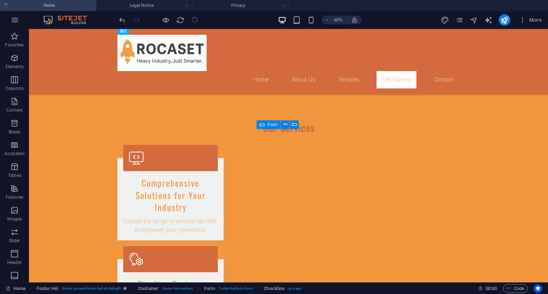
checkbox input "false"
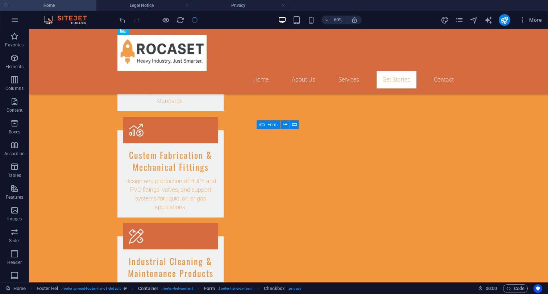
select select "px"
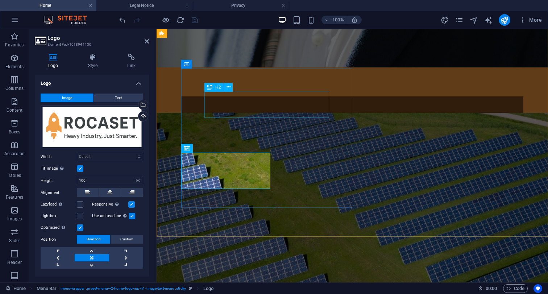
scroll to position [0, 0]
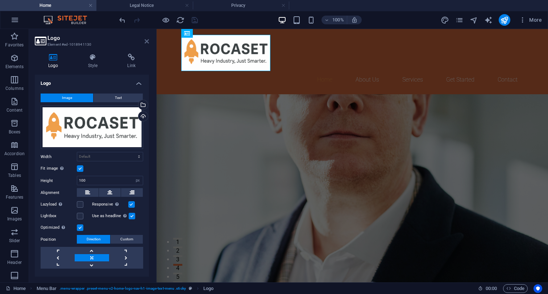
click at [148, 41] on icon at bounding box center [147, 41] width 4 height 6
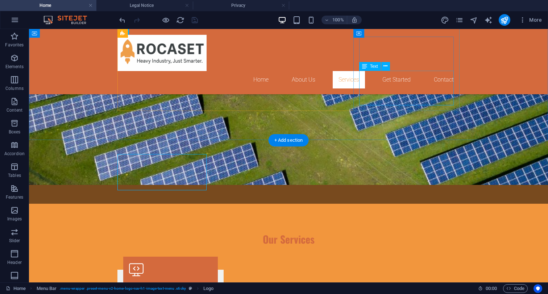
scroll to position [537, 0]
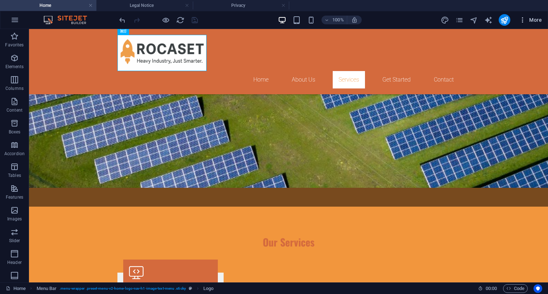
click at [525, 16] on button "More" at bounding box center [530, 20] width 29 height 12
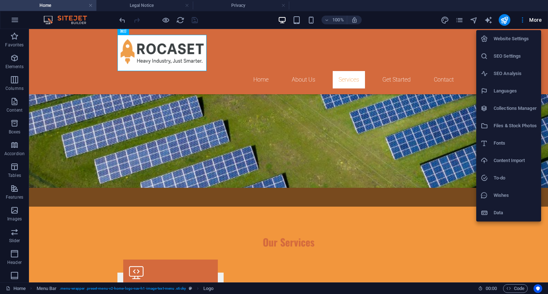
click at [525, 16] on div at bounding box center [274, 147] width 548 height 294
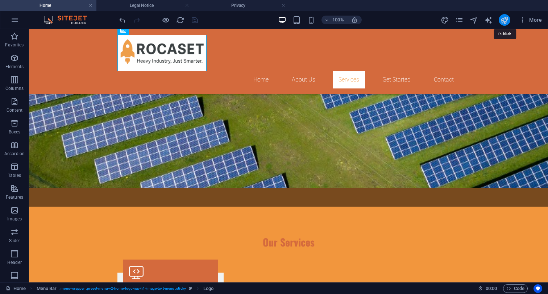
click at [506, 20] on icon "publish" at bounding box center [504, 20] width 8 height 8
select select "px"
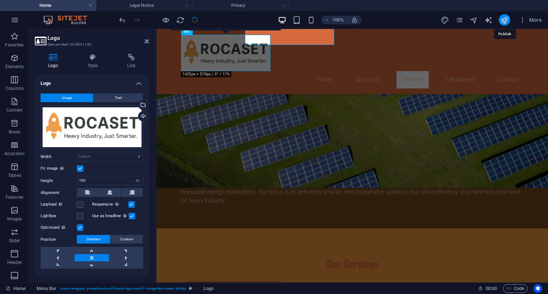
scroll to position [563, 0]
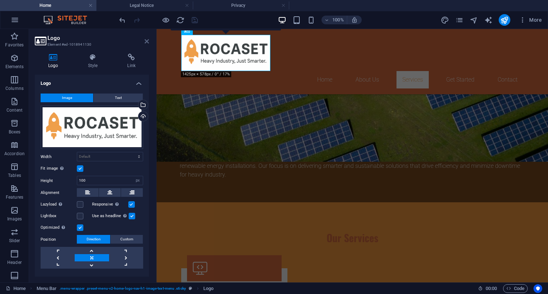
click at [145, 44] on icon at bounding box center [147, 41] width 4 height 6
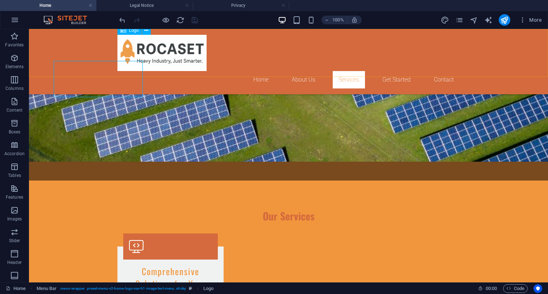
scroll to position [537, 0]
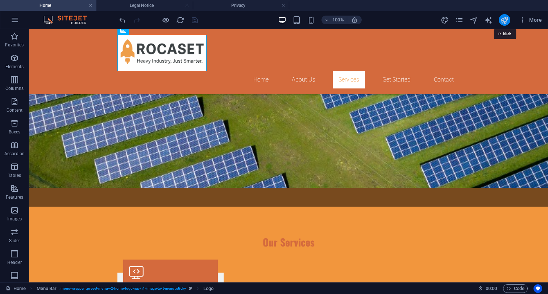
click at [505, 21] on icon "publish" at bounding box center [504, 20] width 8 height 8
select select "px"
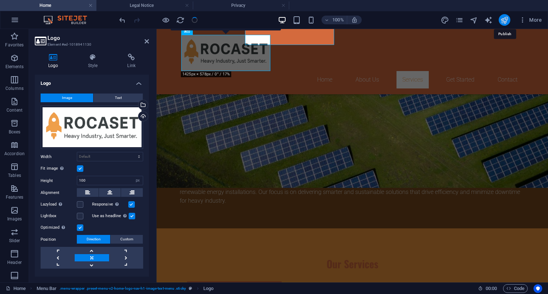
scroll to position [563, 0]
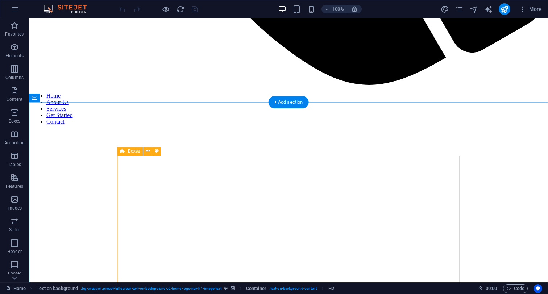
scroll to position [860, 0]
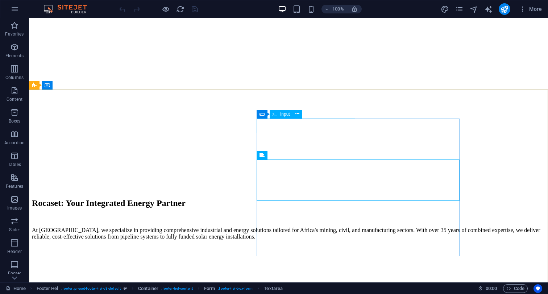
scroll to position [856, 0]
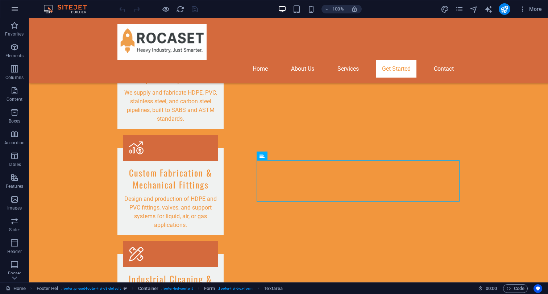
click at [12, 6] on icon "button" at bounding box center [15, 9] width 9 height 9
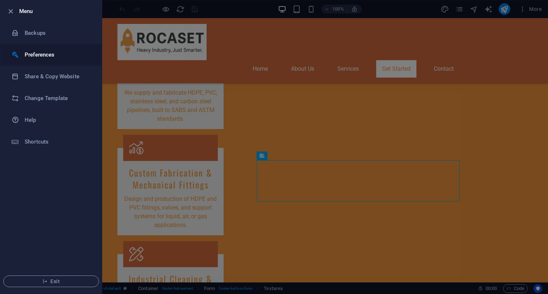
click at [38, 59] on h6 "Preferences" at bounding box center [58, 54] width 67 height 9
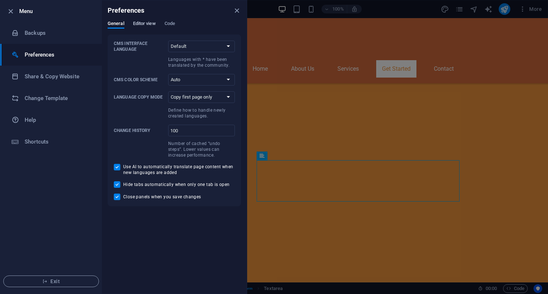
click at [147, 25] on span "Editor view" at bounding box center [144, 24] width 23 height 10
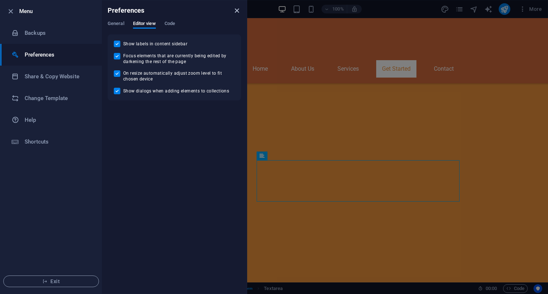
click at [236, 13] on icon "close" at bounding box center [237, 11] width 8 height 8
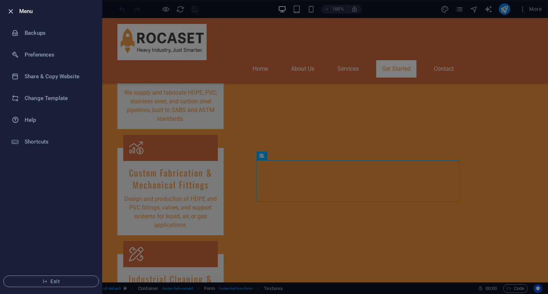
click at [12, 9] on icon "button" at bounding box center [11, 11] width 8 height 8
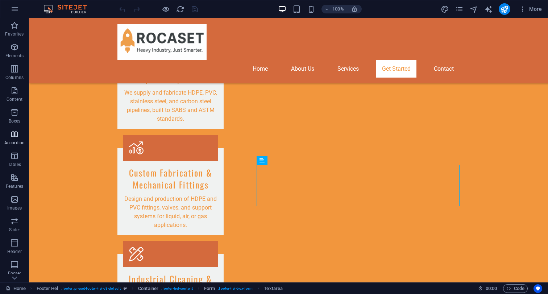
scroll to position [62, 0]
click at [18, 248] on icon "button" at bounding box center [14, 246] width 9 height 9
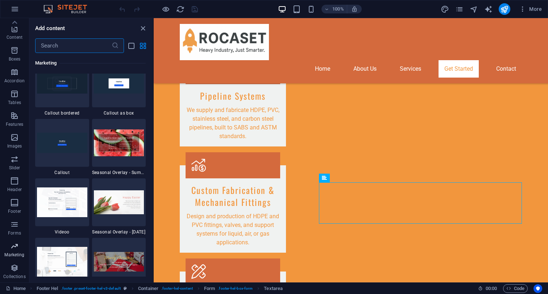
scroll to position [6105, 0]
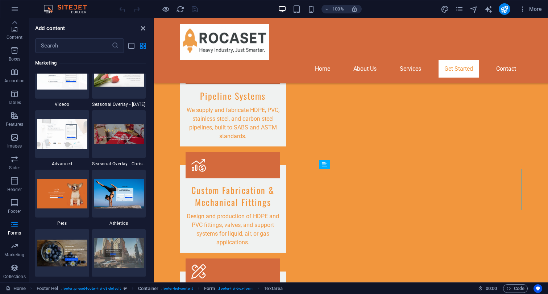
click at [143, 26] on icon "close panel" at bounding box center [143, 28] width 8 height 8
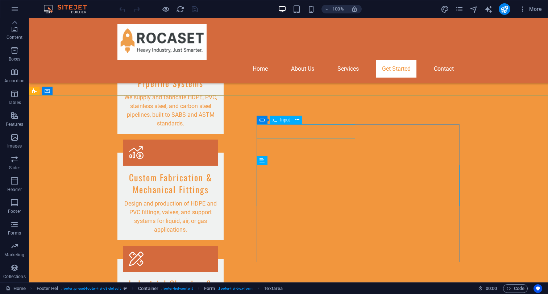
click at [285, 119] on span "Input" at bounding box center [285, 120] width 10 height 4
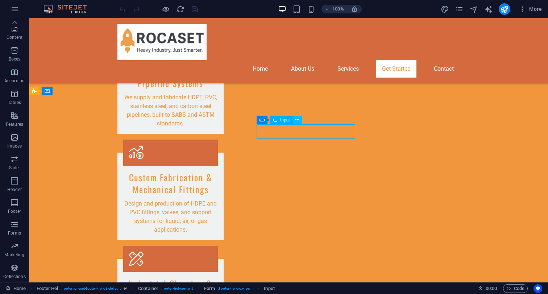
click at [297, 120] on icon at bounding box center [297, 120] width 4 height 8
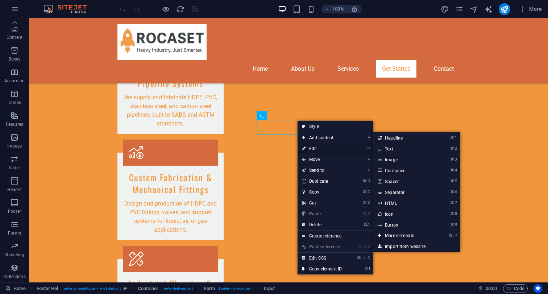
click at [316, 148] on link "⏎ Edit" at bounding box center [322, 148] width 49 height 11
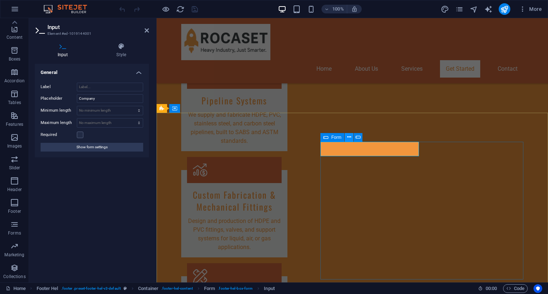
click at [348, 135] on icon at bounding box center [349, 137] width 4 height 8
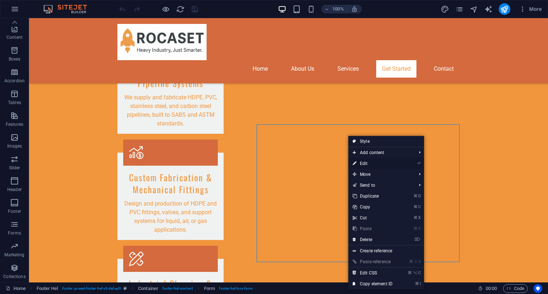
click at [361, 163] on link "⏎ Edit" at bounding box center [372, 163] width 49 height 11
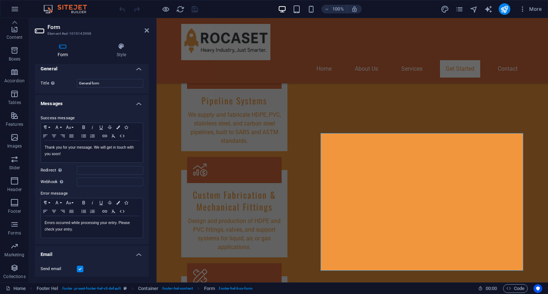
scroll to position [0, 0]
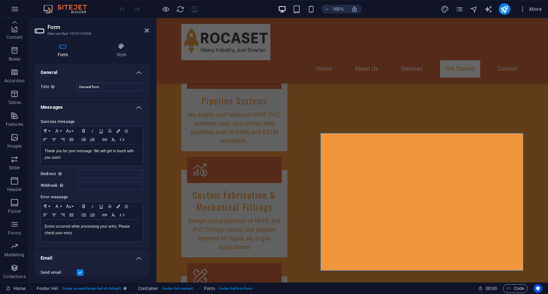
click at [139, 107] on h4 "Messages" at bounding box center [92, 105] width 114 height 13
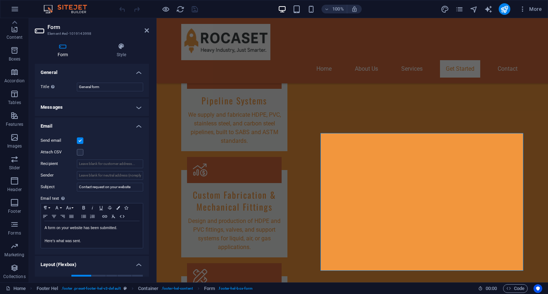
click at [137, 125] on h4 "Email" at bounding box center [92, 123] width 114 height 13
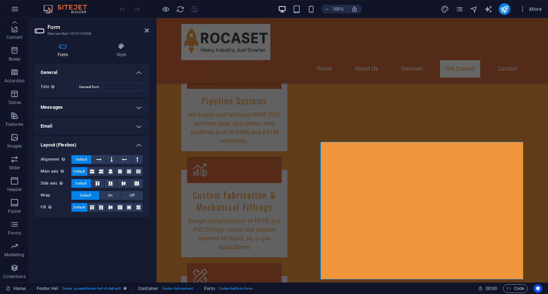
click at [141, 145] on h4 "Layout (Flexbox)" at bounding box center [92, 142] width 114 height 13
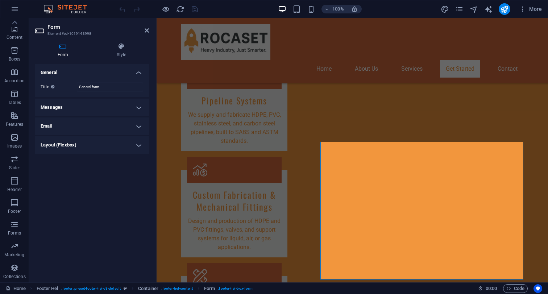
click at [141, 145] on h4 "Layout (Flexbox)" at bounding box center [92, 144] width 114 height 17
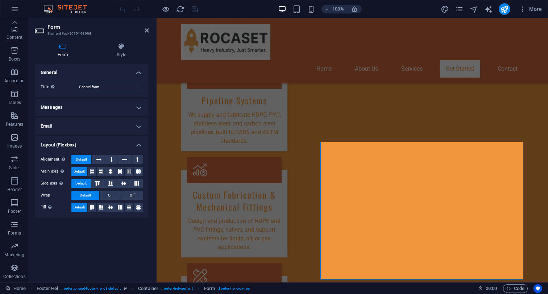
click at [138, 128] on h4 "Email" at bounding box center [92, 125] width 114 height 17
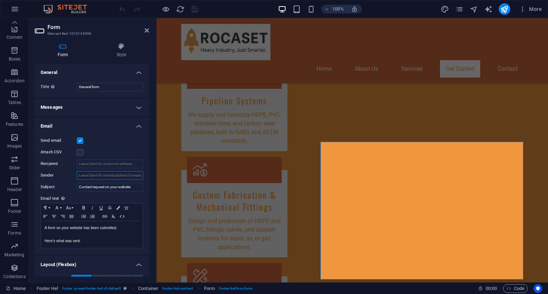
click at [93, 177] on input "Sender" at bounding box center [110, 175] width 66 height 9
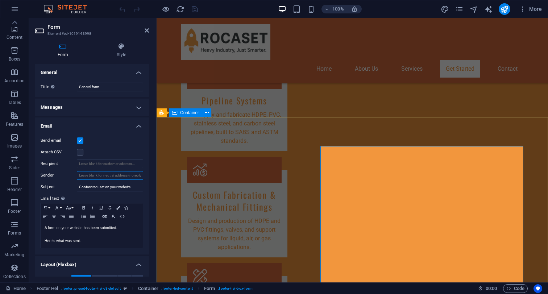
drag, startPoint x: 313, startPoint y: 196, endPoint x: 163, endPoint y: 184, distance: 150.5
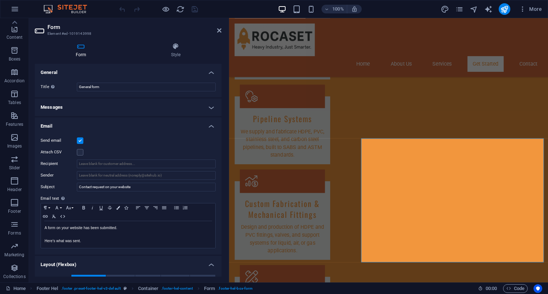
scroll to position [822, 0]
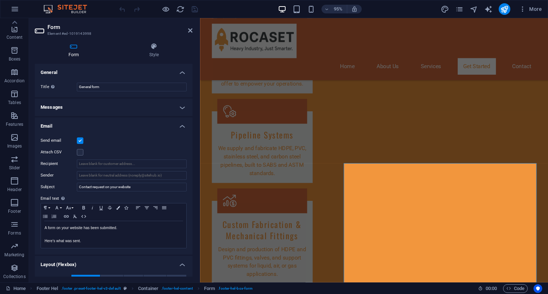
drag, startPoint x: 153, startPoint y: 182, endPoint x: 202, endPoint y: 185, distance: 48.6
click at [202, 185] on div "Form Element #ed-1019143998 Form Style General Title Define a name for the form…" at bounding box center [288, 150] width 519 height 264
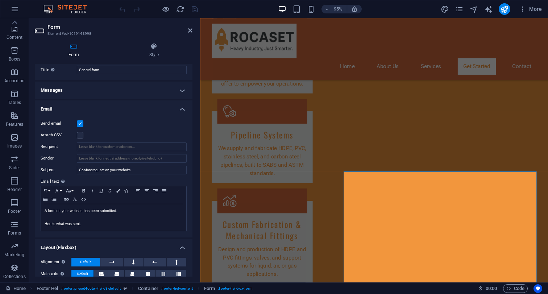
scroll to position [0, 0]
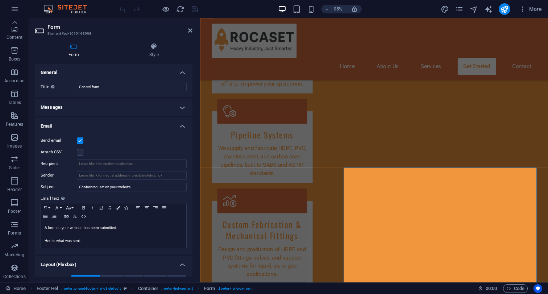
click at [88, 111] on h4 "Messages" at bounding box center [114, 107] width 158 height 17
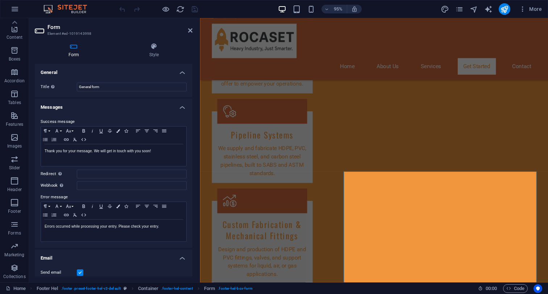
click at [105, 110] on h4 "Messages" at bounding box center [114, 105] width 158 height 13
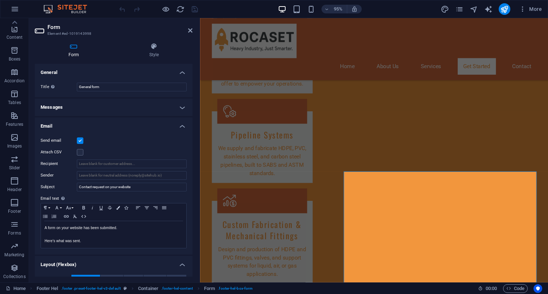
click at [105, 110] on h4 "Messages" at bounding box center [114, 107] width 158 height 17
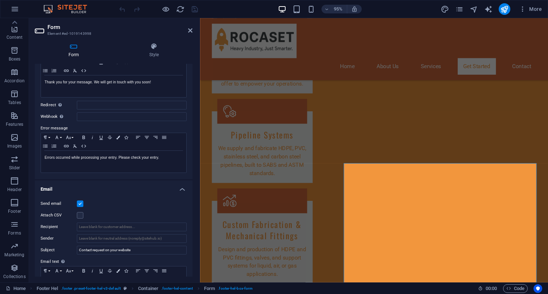
scroll to position [92, 0]
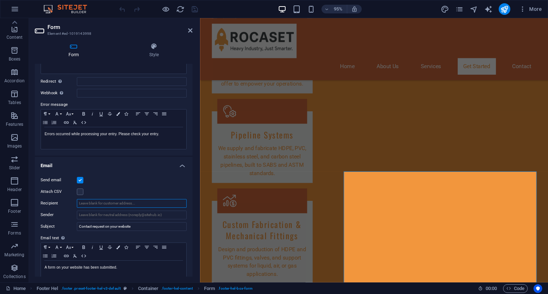
click at [120, 204] on input "Recipient" at bounding box center [132, 203] width 110 height 9
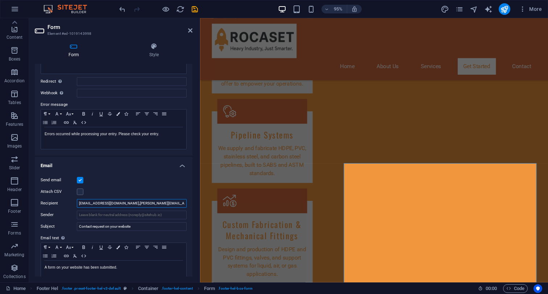
type input "info@rocaset.co.za,enrique@rocaset.co.za,riaan@rocaset.co.za"
click at [108, 216] on input "Sender" at bounding box center [132, 215] width 110 height 9
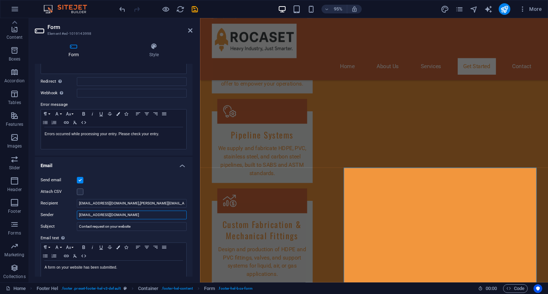
drag, startPoint x: 99, startPoint y: 216, endPoint x: 77, endPoint y: 217, distance: 21.8
click at [77, 217] on input "websitelead@rocaset.co.za" at bounding box center [132, 215] width 110 height 9
click at [158, 218] on input "websitelead@rocaset.co.za" at bounding box center [132, 215] width 110 height 9
click at [98, 215] on input "websitelead@rocaset.co.za" at bounding box center [132, 215] width 110 height 9
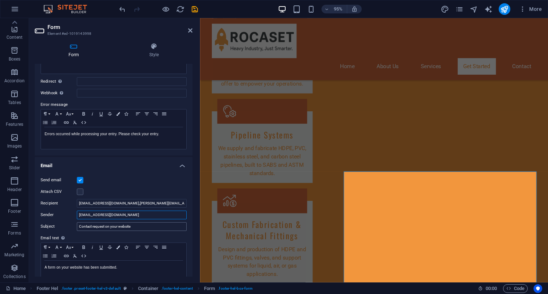
type input "websitelead-noreply@rocaset.co.za"
click at [147, 231] on input "Contact request on your website" at bounding box center [132, 226] width 110 height 9
click at [195, 10] on icon "save" at bounding box center [195, 9] width 8 height 8
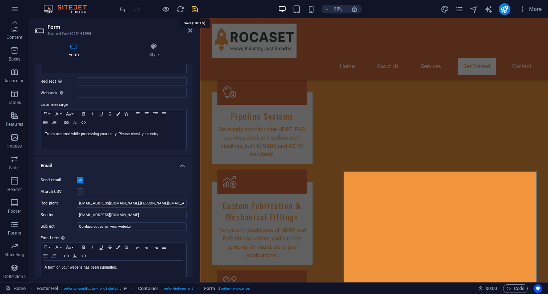
checkbox input "false"
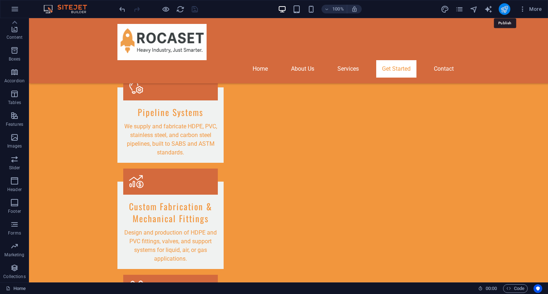
click at [503, 10] on icon "publish" at bounding box center [504, 9] width 8 height 8
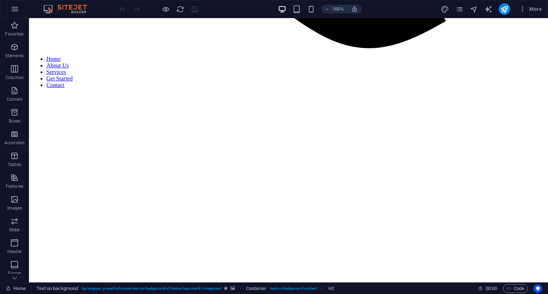
scroll to position [860, 0]
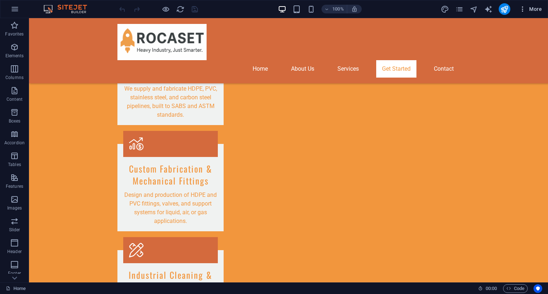
click at [522, 9] on icon "button" at bounding box center [522, 8] width 7 height 7
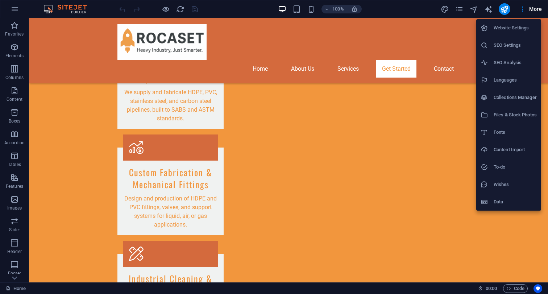
scroll to position [856, 0]
click at [15, 277] on div at bounding box center [274, 147] width 548 height 294
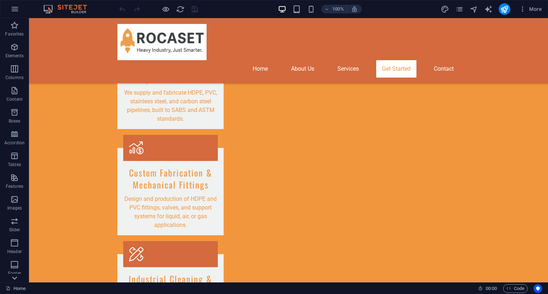
click at [14, 281] on icon at bounding box center [14, 278] width 10 height 10
click at [14, 281] on div "Favorites Elements Columns Content Boxes Accordion Tables Features Images Slide…" at bounding box center [14, 150] width 29 height 264
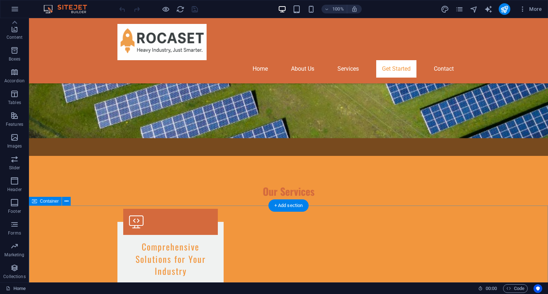
scroll to position [590, 0]
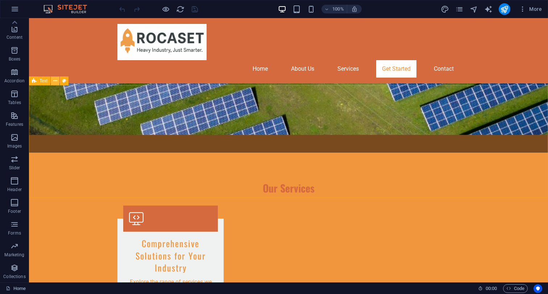
click at [57, 82] on icon at bounding box center [55, 81] width 4 height 8
click at [53, 80] on button at bounding box center [55, 80] width 9 height 9
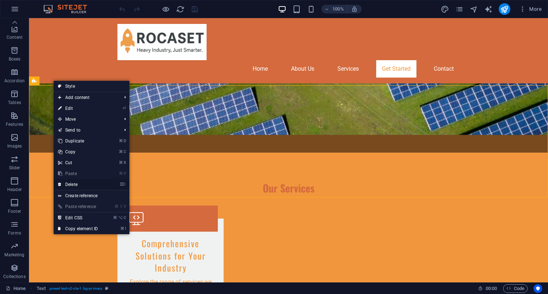
click at [86, 186] on link "⌦ Delete" at bounding box center [78, 184] width 49 height 11
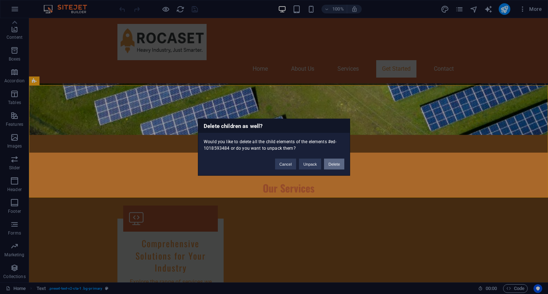
click at [334, 163] on button "Delete" at bounding box center [334, 163] width 20 height 11
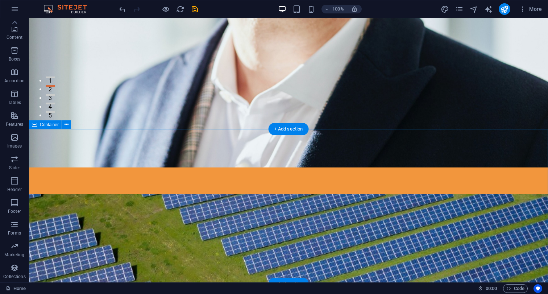
scroll to position [0, 0]
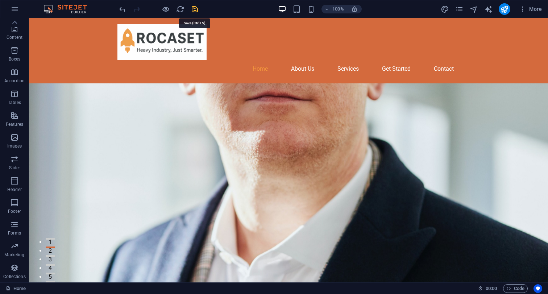
click at [194, 8] on icon "save" at bounding box center [195, 9] width 8 height 8
checkbox input "false"
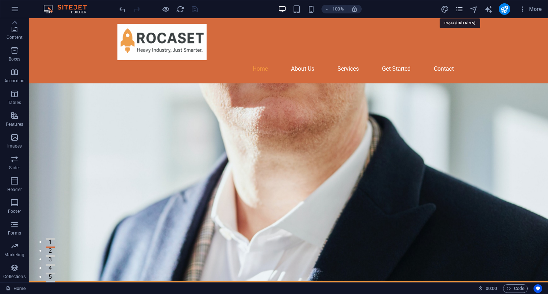
click at [458, 9] on icon "pages" at bounding box center [459, 9] width 8 height 8
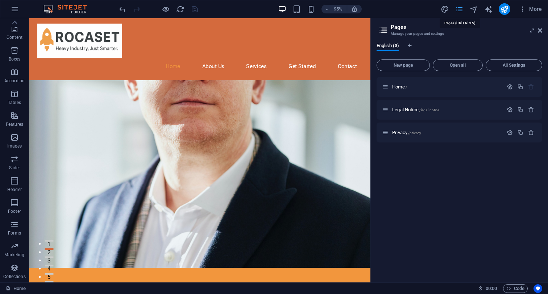
click at [458, 9] on icon "pages" at bounding box center [459, 9] width 8 height 8
click at [521, 7] on icon "button" at bounding box center [522, 8] width 7 height 7
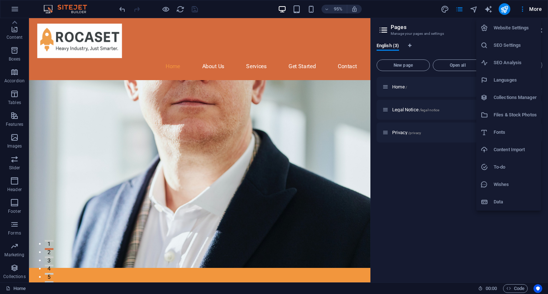
click at [527, 7] on div at bounding box center [274, 147] width 548 height 294
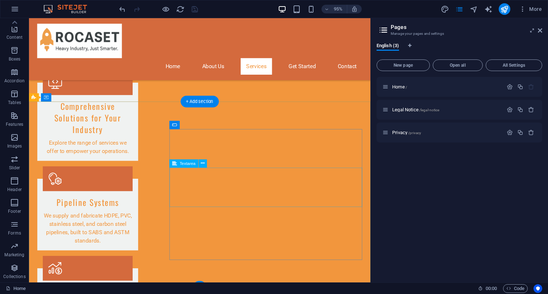
scroll to position [752, 0]
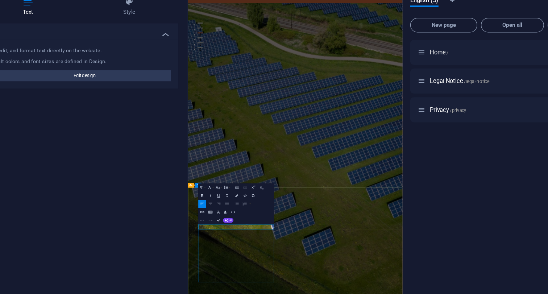
scroll to position [62, 0]
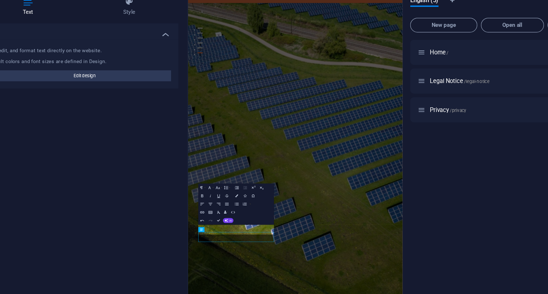
scroll to position [434, 0]
click at [231, 226] on icon "button" at bounding box center [230, 226] width 3 height 3
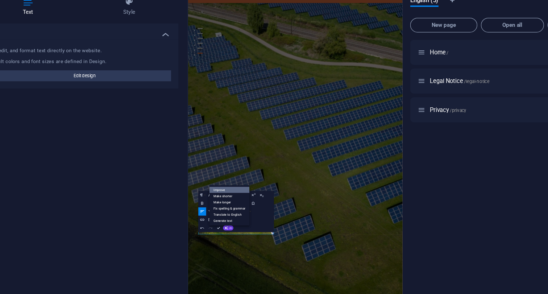
click at [229, 196] on link "Improve" at bounding box center [233, 196] width 32 height 5
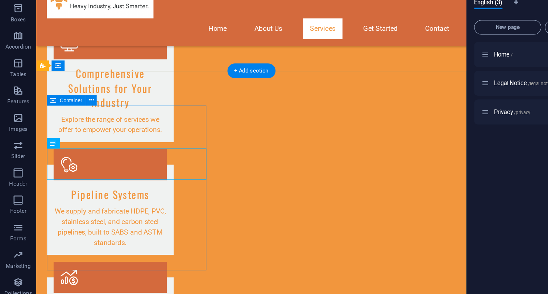
scroll to position [756, 0]
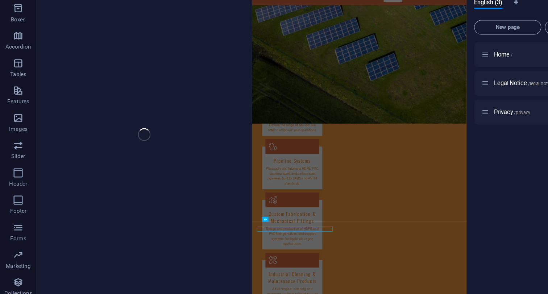
scroll to position [438, 0]
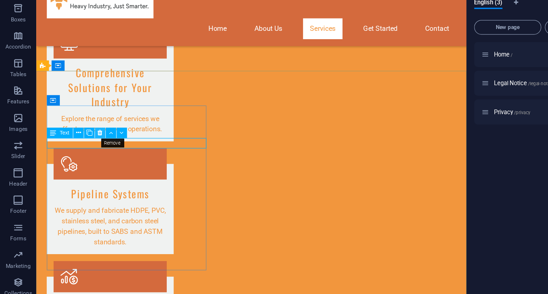
click at [80, 149] on icon at bounding box center [80, 148] width 4 height 7
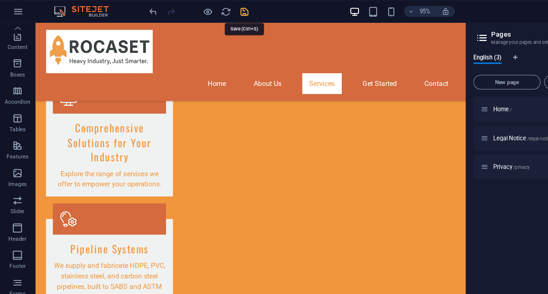
click at [195, 9] on icon "save" at bounding box center [195, 9] width 8 height 8
checkbox input "false"
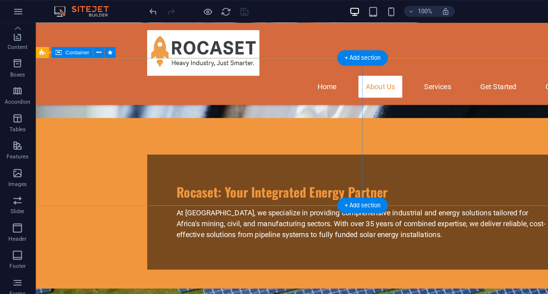
scroll to position [218, 0]
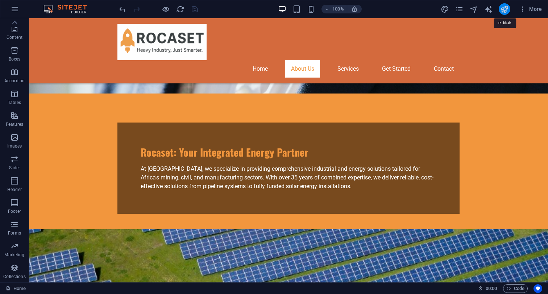
click at [506, 10] on icon "publish" at bounding box center [504, 9] width 8 height 8
